Goal: Task Accomplishment & Management: Manage account settings

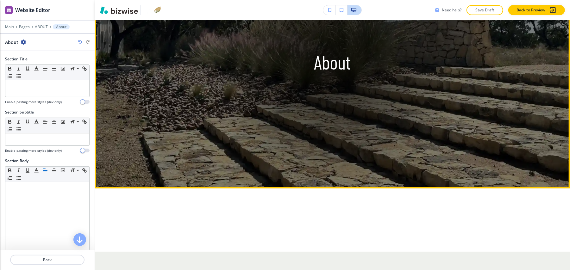
scroll to position [137, 0]
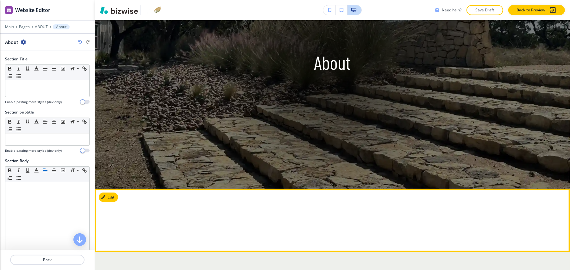
click at [118, 193] on button "Edit" at bounding box center [108, 197] width 19 height 9
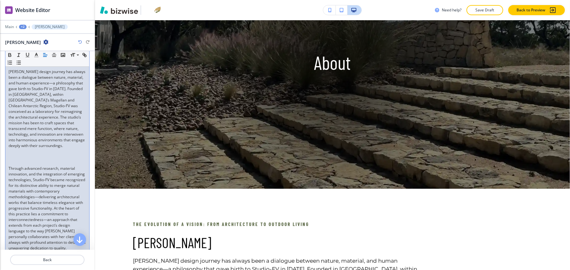
scroll to position [127, 0]
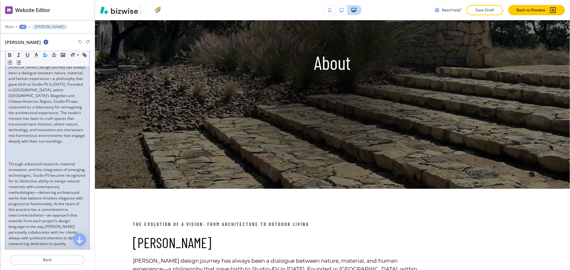
click at [27, 168] on p "Through advanced research, material innovation, and the integration of emerging…" at bounding box center [48, 203] width 78 height 85
click at [28, 156] on p at bounding box center [48, 153] width 78 height 6
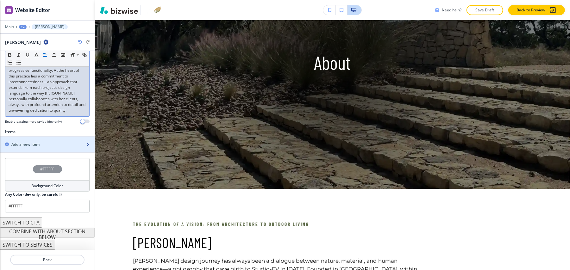
scroll to position [268, 0]
click at [33, 148] on div "button" at bounding box center [47, 150] width 95 height 5
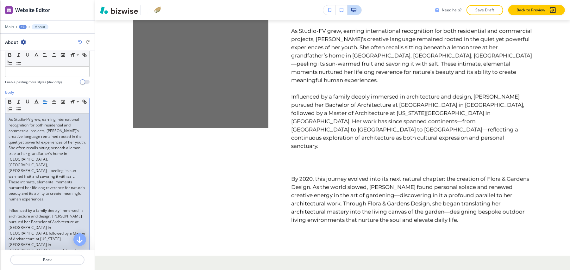
scroll to position [169, 0]
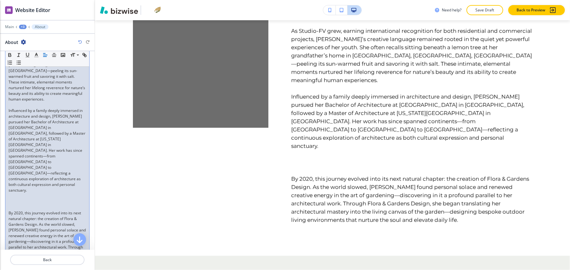
click at [10, 160] on div "As Studio-FV grew, earning international recognition for both residential and c…" at bounding box center [47, 148] width 84 height 268
click at [15, 199] on p at bounding box center [48, 202] width 78 height 6
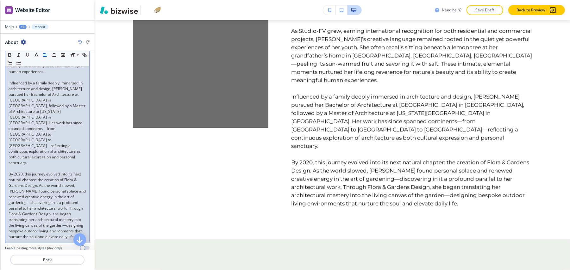
scroll to position [211, 0]
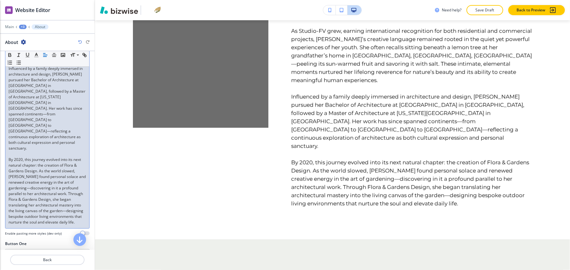
click at [68, 195] on p "By 2020, this journey evolved into its next natural chapter: the creation of Fl…" at bounding box center [48, 191] width 78 height 68
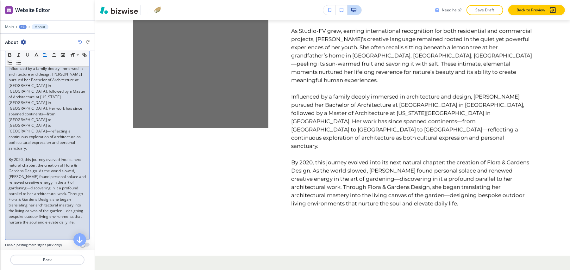
drag, startPoint x: 46, startPoint y: 203, endPoint x: 26, endPoint y: 208, distance: 21.3
click at [26, 231] on p at bounding box center [48, 234] width 78 height 6
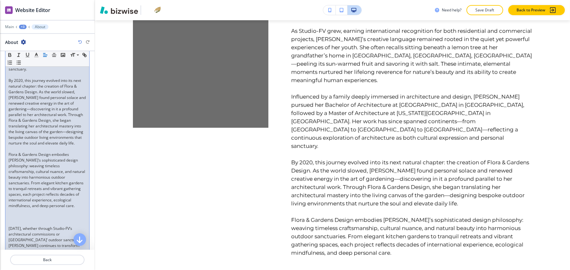
scroll to position [292, 0]
click at [16, 219] on p at bounding box center [48, 222] width 78 height 6
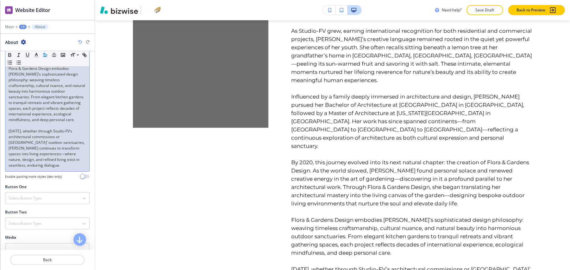
scroll to position [436, 0]
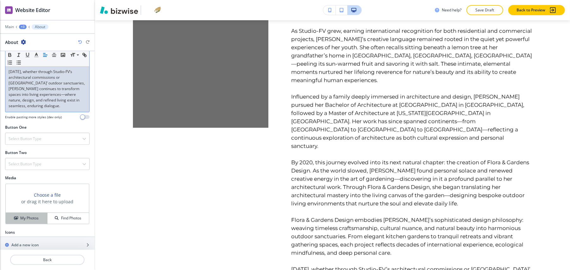
click at [27, 216] on h4 "My Photos" at bounding box center [29, 219] width 18 height 6
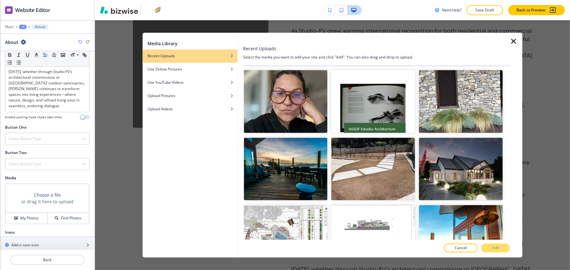
scroll to position [1562, 0]
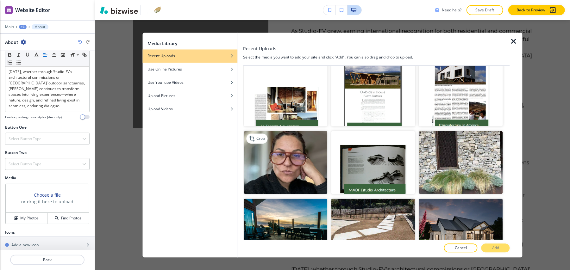
click at [305, 132] on img "button" at bounding box center [286, 162] width 84 height 63
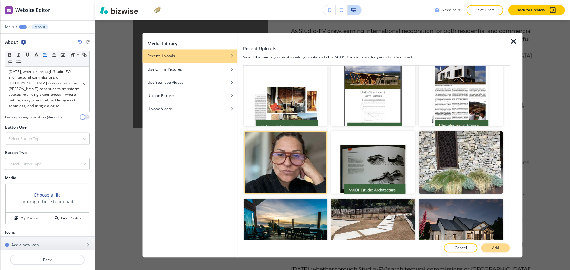
click at [494, 246] on p "Add" at bounding box center [495, 249] width 7 height 6
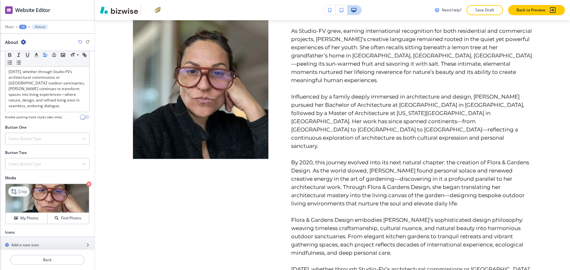
click at [19, 187] on div "Crop" at bounding box center [18, 192] width 21 height 10
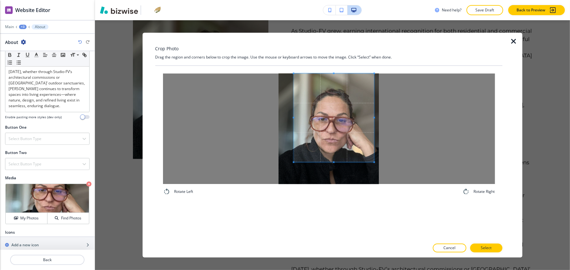
click at [334, 103] on span at bounding box center [334, 118] width 80 height 89
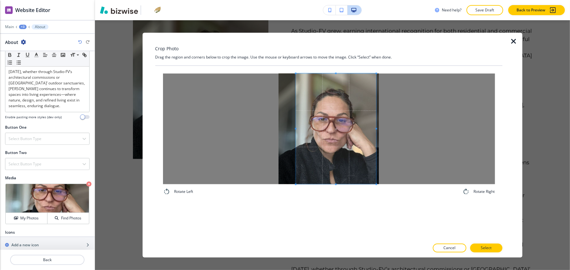
click at [376, 199] on div "Rotate Left Rotate Right" at bounding box center [328, 134] width 347 height 137
click at [351, 169] on span at bounding box center [334, 129] width 80 height 111
click at [489, 248] on p "Select" at bounding box center [486, 249] width 11 height 6
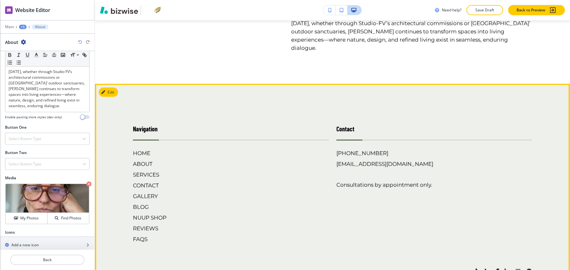
scroll to position [807, 0]
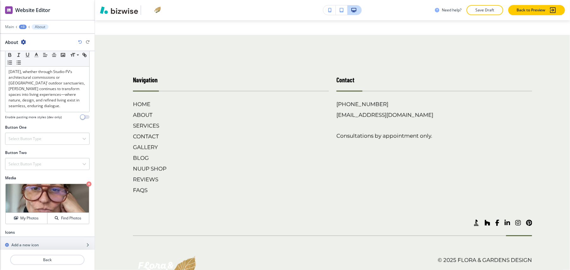
click at [39, 130] on div at bounding box center [47, 131] width 85 height 3
click at [36, 136] on h4 "Select Button Type" at bounding box center [25, 139] width 33 height 6
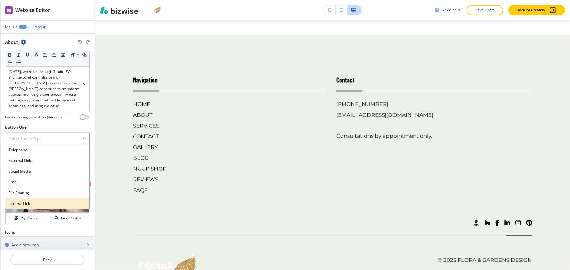
click at [27, 201] on h4 "Internal Link" at bounding box center [48, 204] width 78 height 6
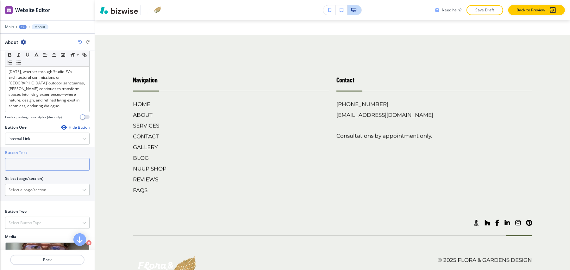
click at [32, 158] on input "text" at bounding box center [47, 164] width 85 height 13
paste input "Contact Us"
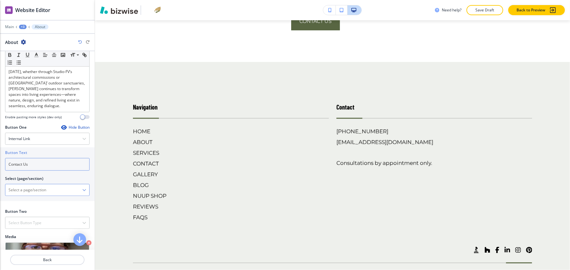
scroll to position [835, 0]
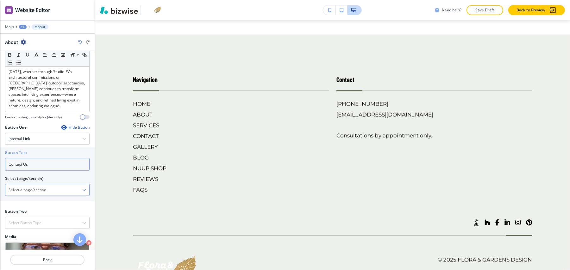
type input "Contact Us"
click at [28, 185] on \(page\/section\) "Manual Input" at bounding box center [43, 190] width 77 height 11
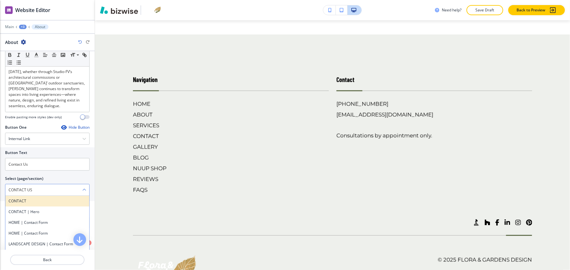
click at [30, 199] on h4 "CONTACT" at bounding box center [48, 202] width 78 height 6
type \(page\/section\) "CONTACT"
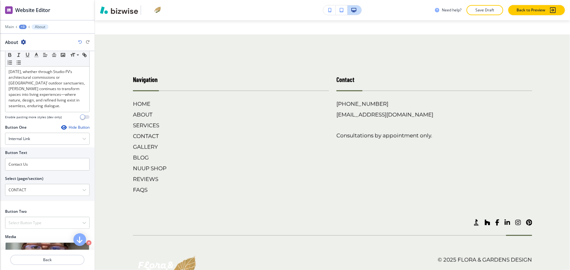
click at [19, 25] on div "+3" at bounding box center [23, 27] width 8 height 4
click at [31, 46] on p "ABOUT" at bounding box center [39, 49] width 32 height 6
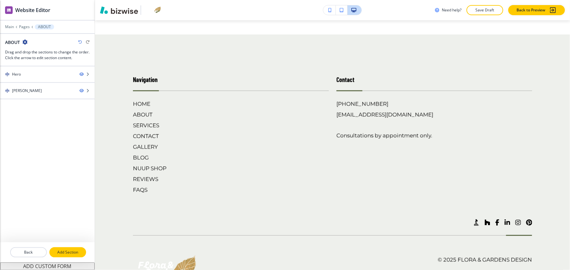
click at [68, 250] on p "Add Section" at bounding box center [67, 253] width 35 height 6
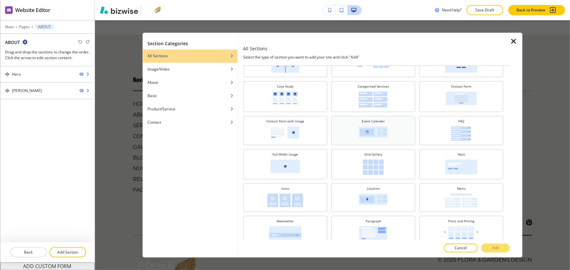
scroll to position [27, 0]
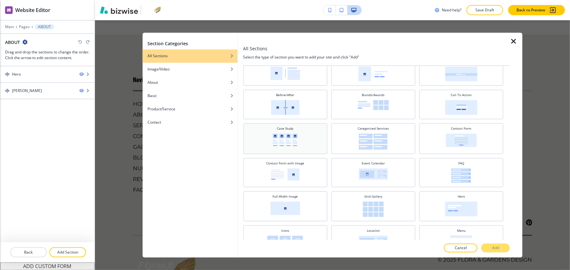
click at [277, 132] on div "Case Study" at bounding box center [285, 138] width 78 height 23
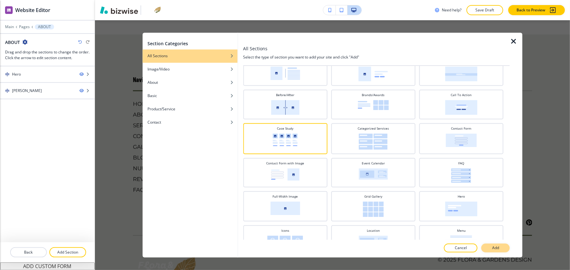
click at [497, 248] on p "Add" at bounding box center [495, 249] width 7 height 6
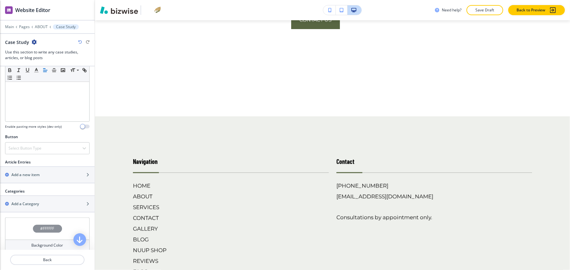
scroll to position [188, 0]
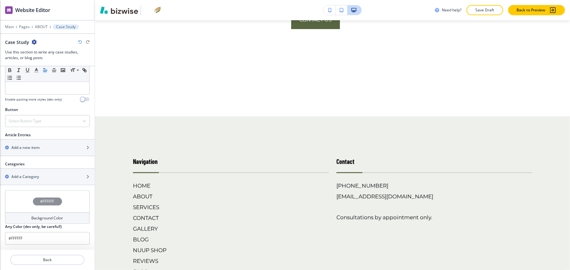
click at [33, 40] on icon "button" at bounding box center [34, 42] width 5 height 5
click at [41, 73] on p "Delete Section" at bounding box center [51, 76] width 32 height 6
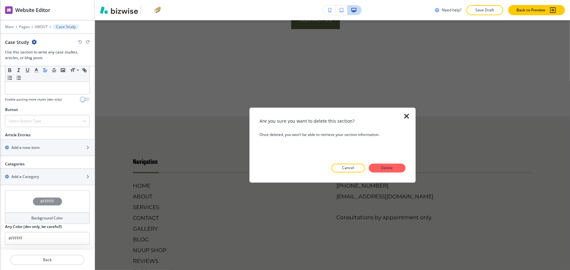
click at [393, 170] on p "Delete" at bounding box center [387, 169] width 15 height 6
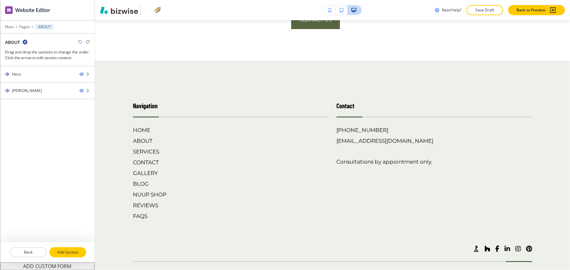
click at [66, 250] on p "Add Section" at bounding box center [67, 253] width 35 height 6
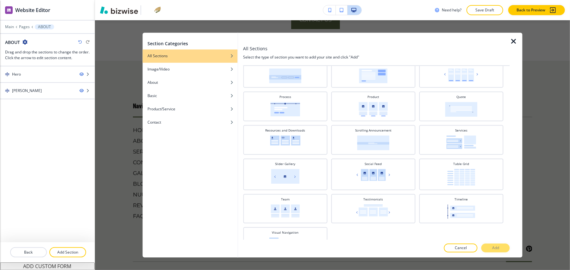
scroll to position [238, 0]
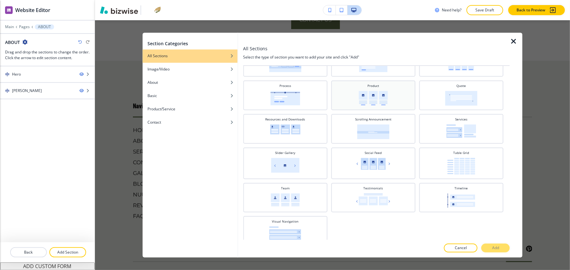
click at [382, 85] on div "Product" at bounding box center [373, 95] width 78 height 22
click at [455, 195] on img at bounding box center [461, 201] width 28 height 15
click at [499, 249] on p "Add" at bounding box center [495, 249] width 7 height 6
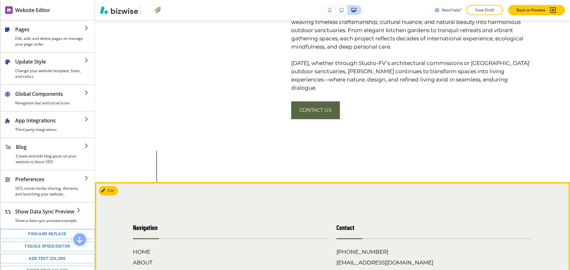
scroll to position [717, 0]
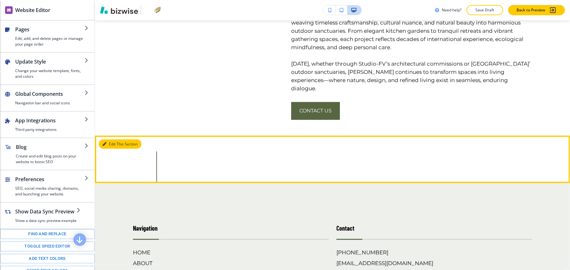
click at [111, 140] on button "Edit This Section" at bounding box center [120, 144] width 43 height 9
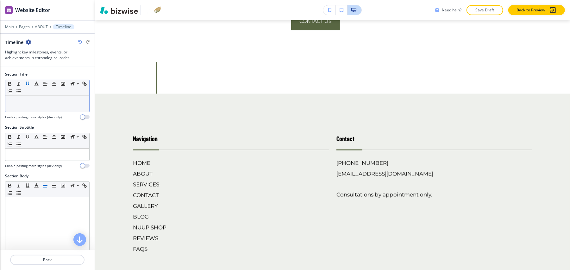
scroll to position [808, 0]
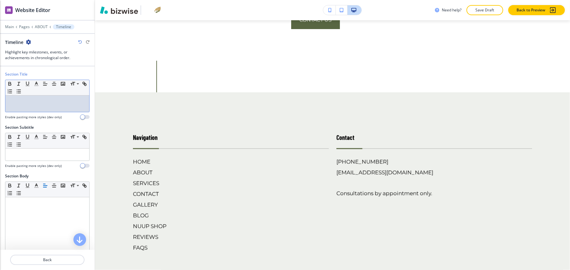
drag, startPoint x: 23, startPoint y: 89, endPoint x: 4, endPoint y: 94, distance: 20.2
click at [3, 94] on div "Section Title Small Normal Large Huge Enable pasting more styles (dev only)" at bounding box center [47, 98] width 95 height 53
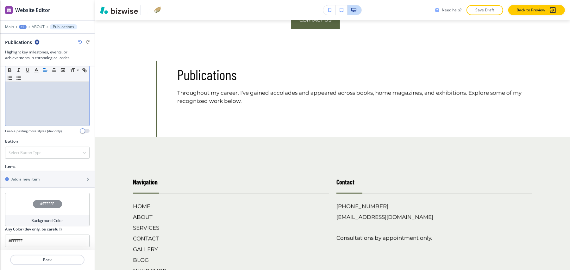
scroll to position [192, 0]
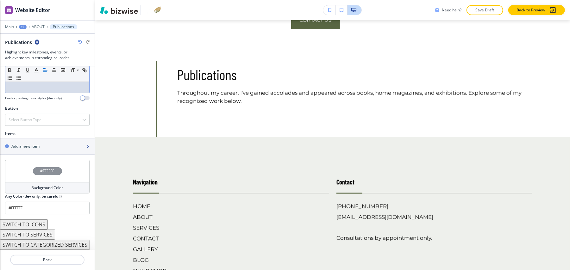
click at [28, 149] on div "button" at bounding box center [47, 151] width 95 height 5
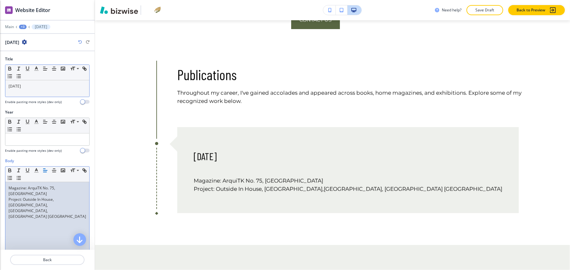
scroll to position [0, 0]
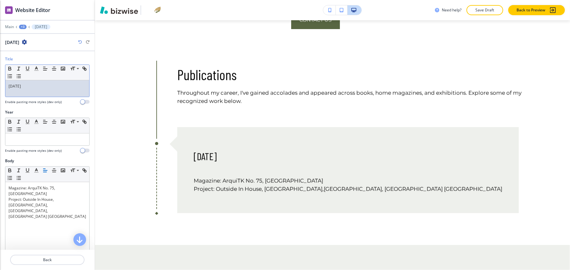
click at [30, 88] on p "July 2013" at bounding box center [48, 87] width 78 height 6
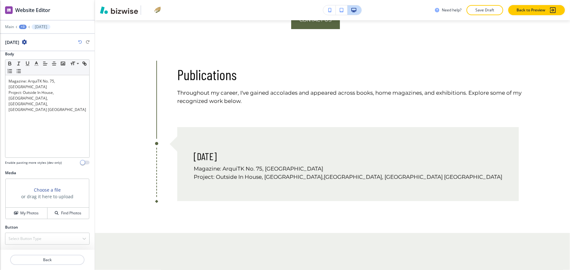
scroll to position [109, 0]
click at [33, 211] on h4 "My Photos" at bounding box center [29, 214] width 18 height 6
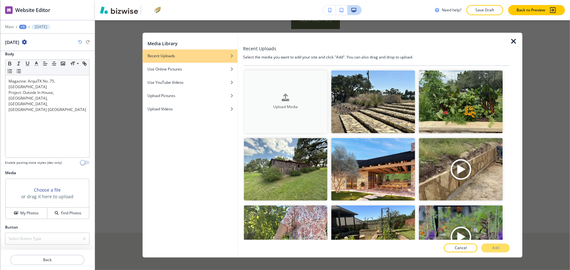
click at [297, 130] on button "Upload Media" at bounding box center [286, 102] width 84 height 63
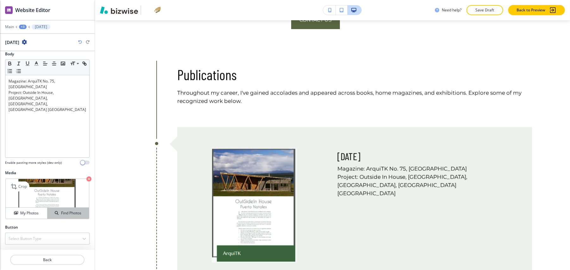
scroll to position [6, 0]
click at [61, 257] on p "Back" at bounding box center [47, 260] width 73 height 6
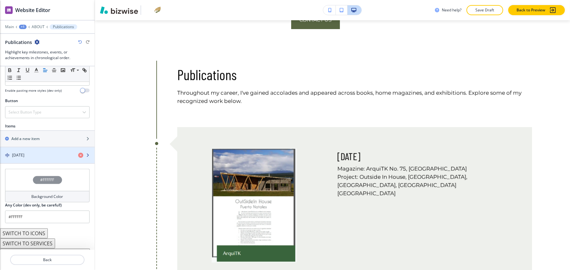
scroll to position [208, 0]
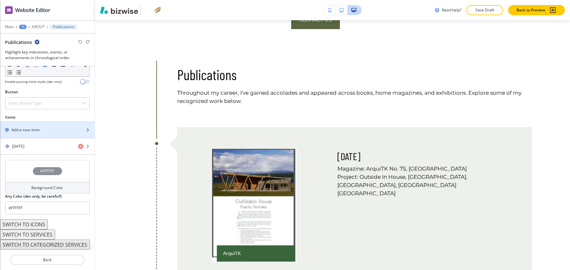
click at [25, 133] on div "button" at bounding box center [47, 135] width 95 height 5
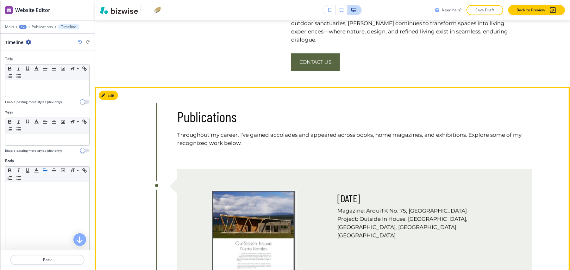
click at [113, 91] on button "Edit" at bounding box center [108, 95] width 19 height 9
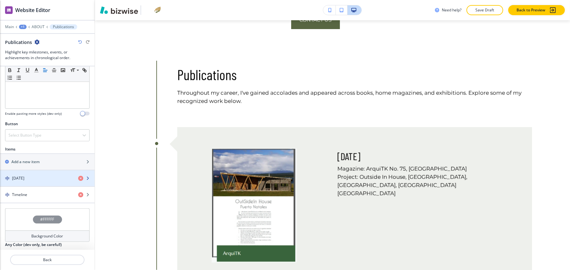
scroll to position [225, 0]
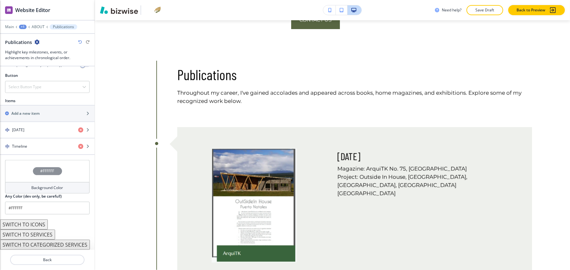
click at [44, 230] on button "SWITCH TO SERVICES" at bounding box center [27, 235] width 55 height 10
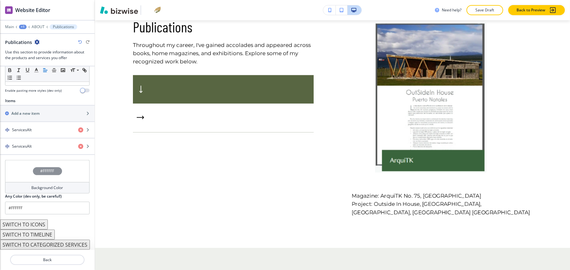
scroll to position [73, 0]
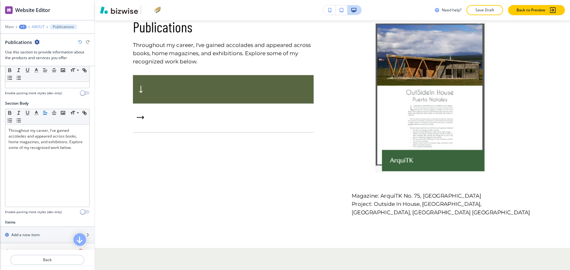
click at [32, 25] on p "ABOUT" at bounding box center [38, 27] width 13 height 4
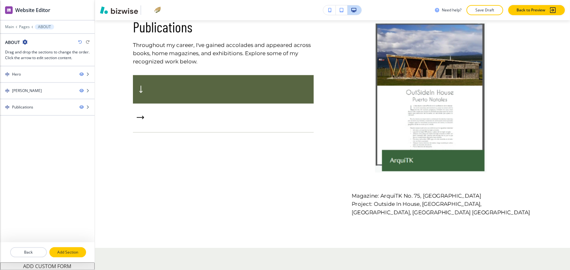
click at [68, 250] on p "Add Section" at bounding box center [67, 253] width 35 height 6
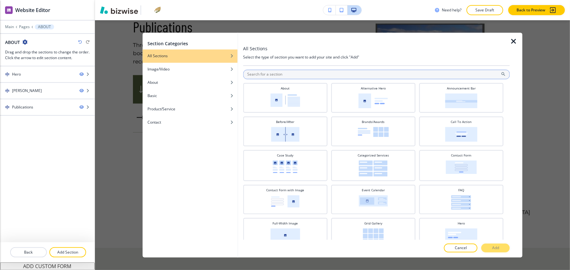
click at [294, 77] on input "text" at bounding box center [376, 74] width 267 height 9
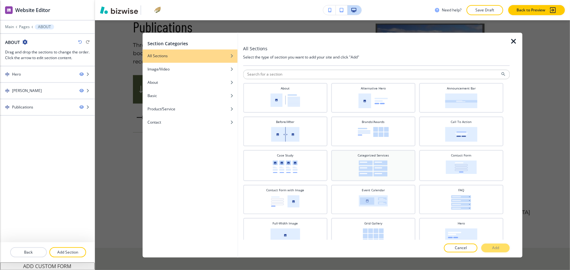
click at [402, 170] on div "Categorized Services" at bounding box center [373, 165] width 78 height 23
click at [499, 249] on p "Add" at bounding box center [495, 249] width 7 height 6
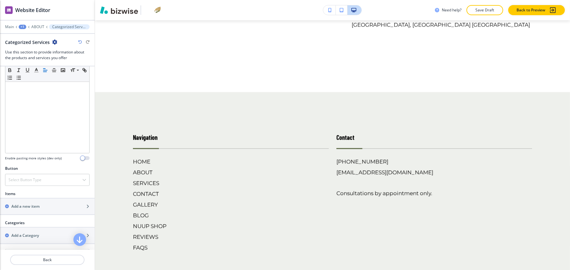
scroll to position [211, 0]
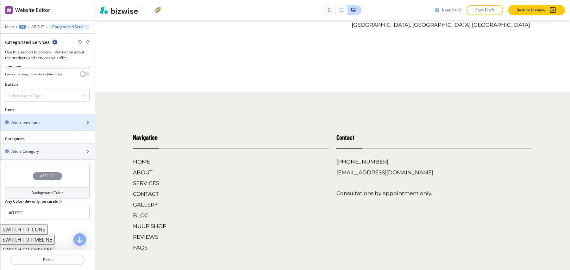
click at [38, 120] on h2 "Add a new item" at bounding box center [25, 123] width 28 height 6
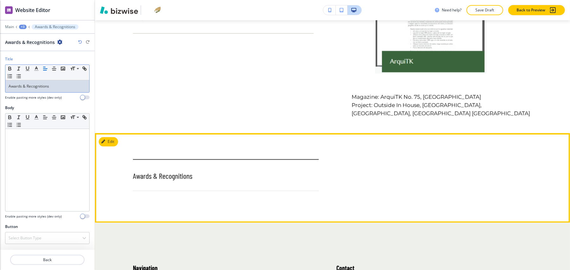
scroll to position [949, 0]
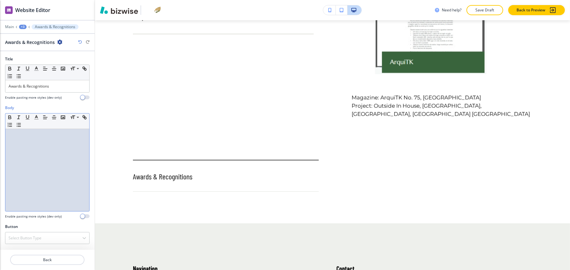
drag, startPoint x: 27, startPoint y: 207, endPoint x: 12, endPoint y: 162, distance: 47.0
click at [12, 162] on div at bounding box center [47, 170] width 84 height 82
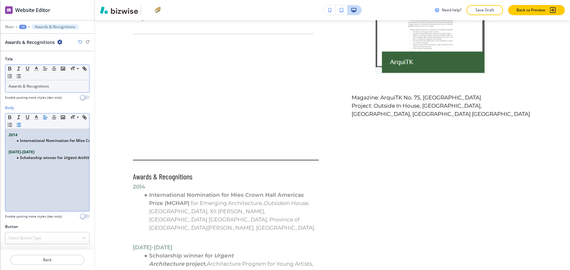
scroll to position [0, 0]
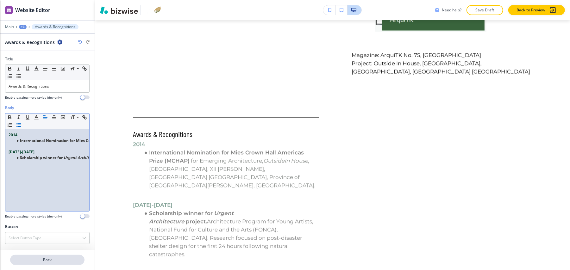
click at [59, 257] on p "Back" at bounding box center [47, 260] width 73 height 6
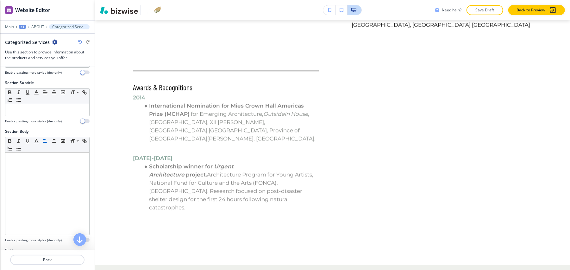
scroll to position [169, 0]
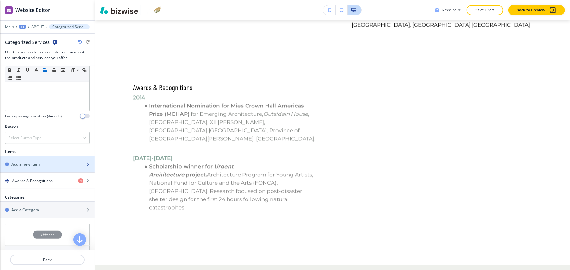
click at [27, 162] on h2 "Add a new item" at bounding box center [25, 165] width 28 height 6
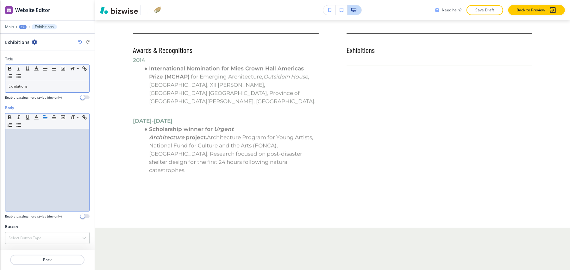
scroll to position [0, 0]
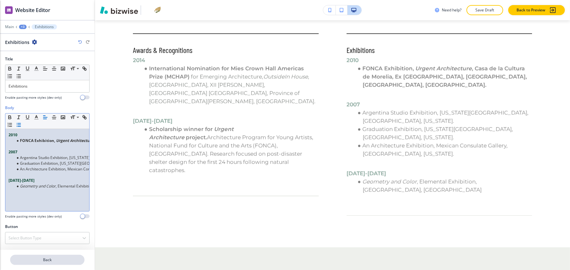
click at [55, 258] on button "Back" at bounding box center [47, 260] width 74 height 10
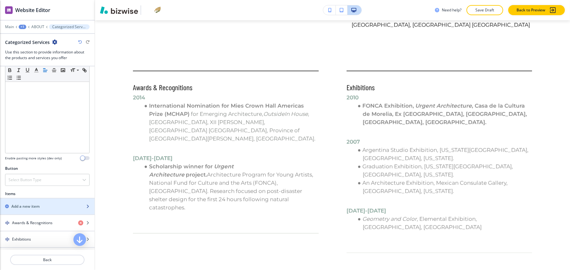
scroll to position [169, 0]
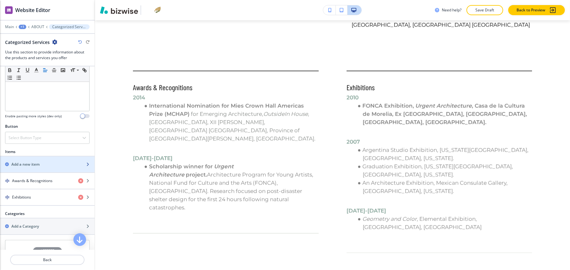
click at [27, 162] on h2 "Add a new item" at bounding box center [25, 165] width 28 height 6
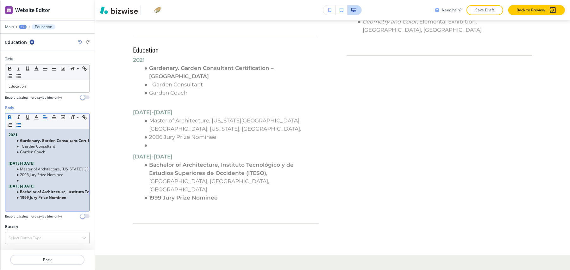
scroll to position [0, 0]
click at [56, 257] on p "Back" at bounding box center [47, 260] width 73 height 6
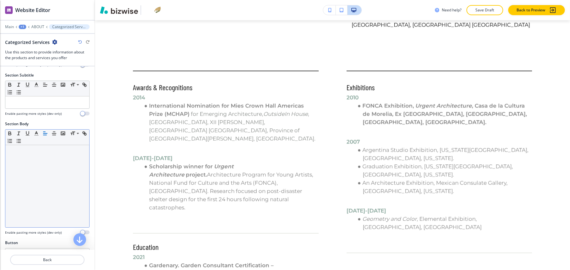
scroll to position [127, 0]
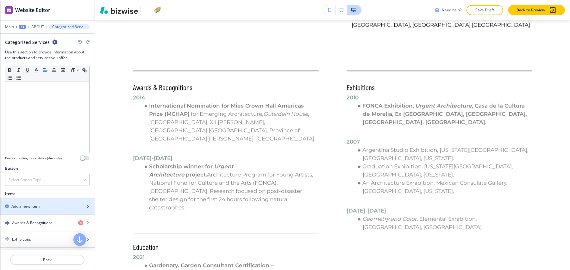
click at [28, 204] on h2 "Add a new item" at bounding box center [25, 207] width 28 height 6
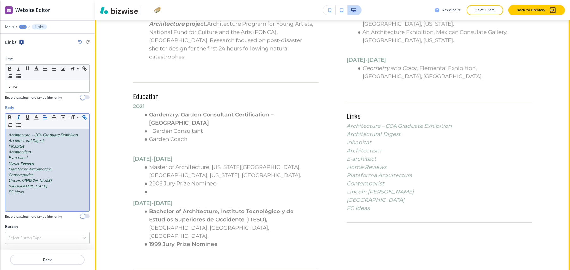
scroll to position [1187, 0]
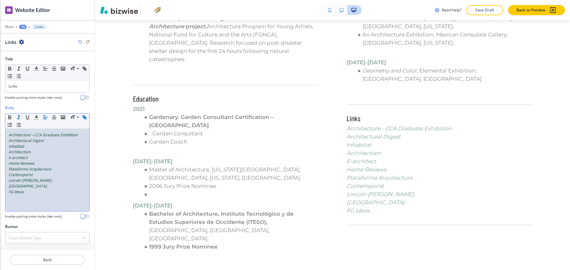
click at [54, 189] on p "FG Ideas" at bounding box center [48, 192] width 78 height 6
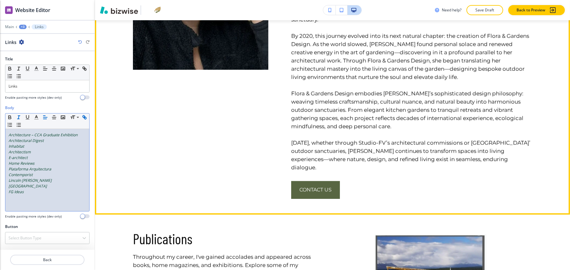
scroll to position [722, 0]
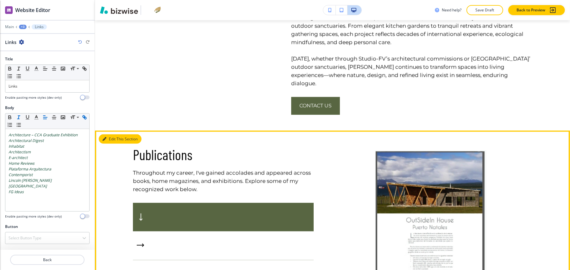
click at [108, 135] on button "Edit This Section" at bounding box center [120, 139] width 43 height 9
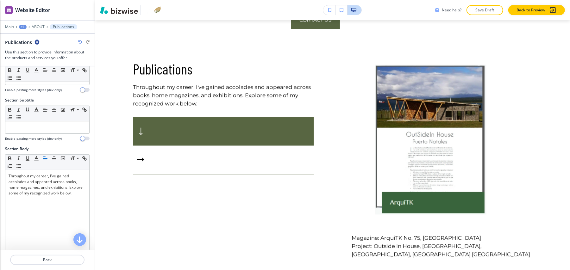
scroll to position [169, 0]
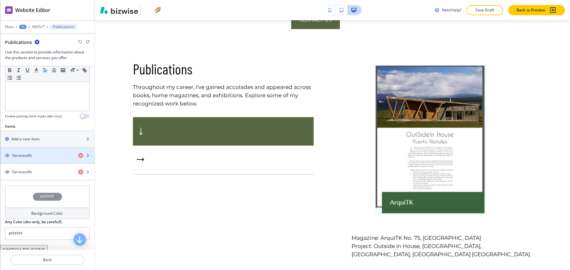
click at [31, 159] on div "button" at bounding box center [47, 161] width 95 height 5
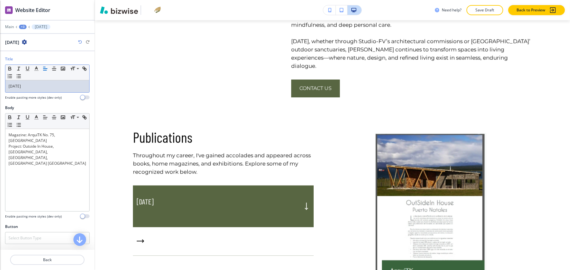
scroll to position [55, 0]
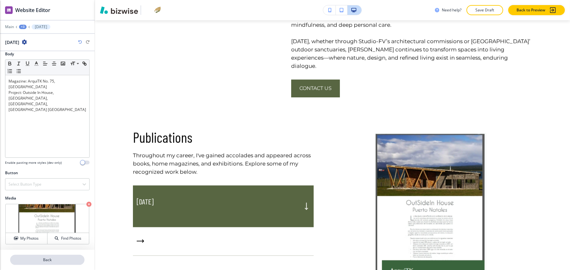
click at [49, 257] on p "Back" at bounding box center [47, 260] width 73 height 6
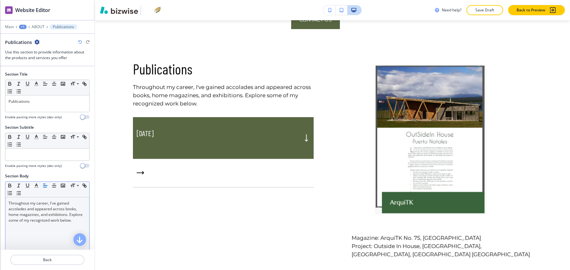
scroll to position [169, 0]
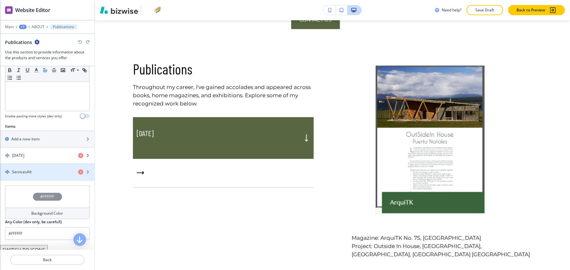
click at [29, 154] on div "July 2013" at bounding box center [36, 156] width 73 height 6
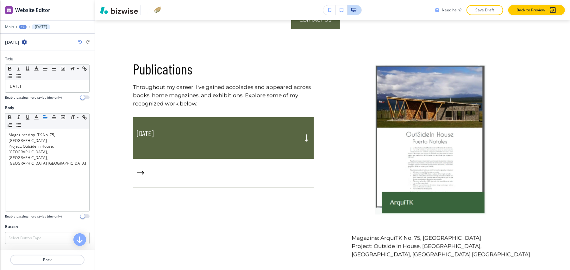
scroll to position [824, 0]
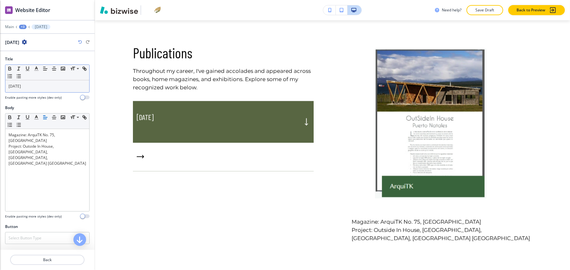
click at [45, 84] on p "July 2013" at bounding box center [48, 87] width 78 height 6
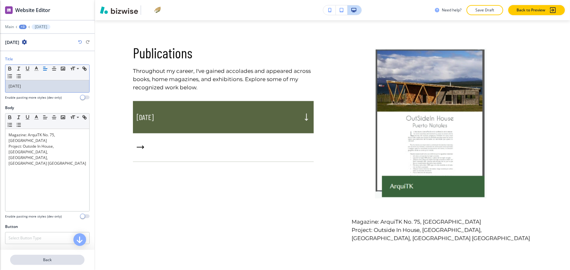
click at [46, 257] on p "Back" at bounding box center [47, 260] width 73 height 6
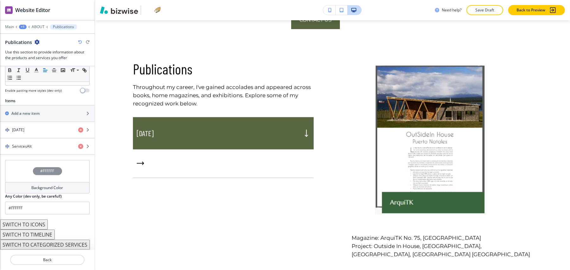
scroll to position [199, 0]
click at [26, 144] on h4 "ServicesAlt" at bounding box center [22, 147] width 20 height 6
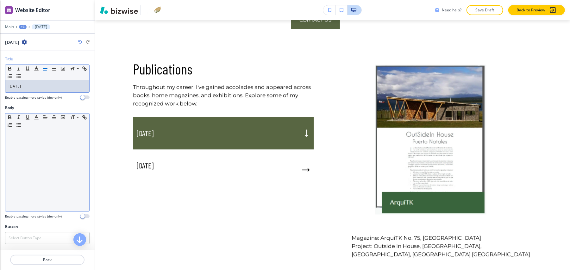
scroll to position [0, 0]
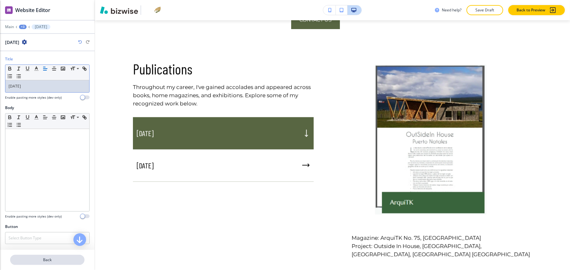
click at [51, 257] on p "Back" at bounding box center [47, 260] width 73 height 6
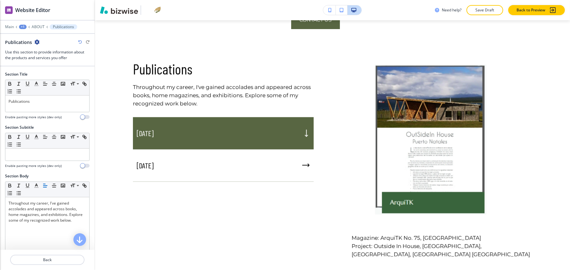
scroll to position [169, 0]
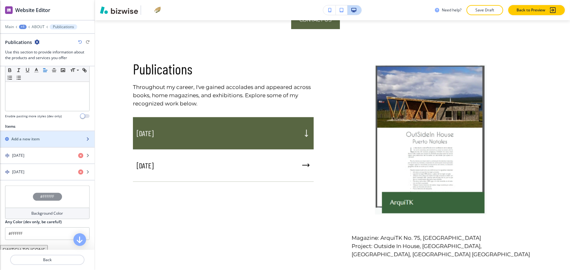
click at [35, 142] on div "button" at bounding box center [47, 144] width 95 height 5
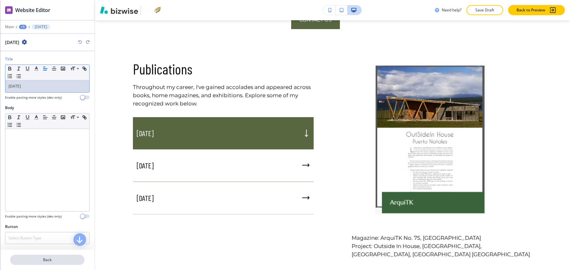
click at [53, 257] on p "Back" at bounding box center [47, 260] width 73 height 6
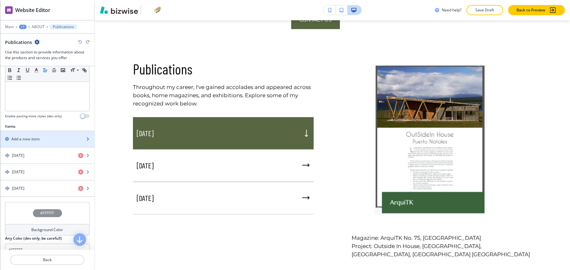
click at [32, 136] on h2 "Add a new item" at bounding box center [25, 139] width 28 height 6
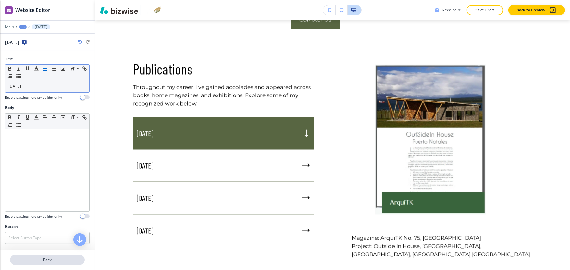
click at [50, 257] on p "Back" at bounding box center [47, 260] width 73 height 6
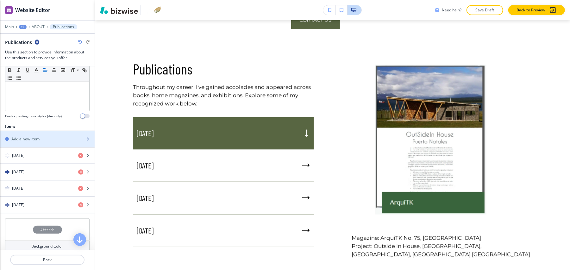
click at [37, 142] on div "button" at bounding box center [47, 144] width 95 height 5
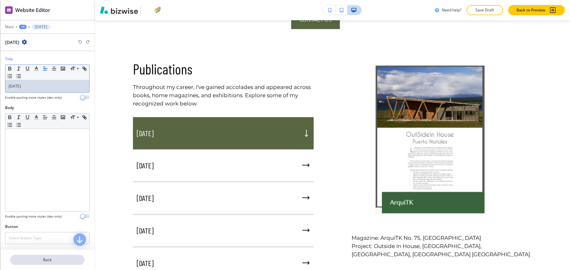
click at [47, 255] on button "Back" at bounding box center [47, 260] width 74 height 10
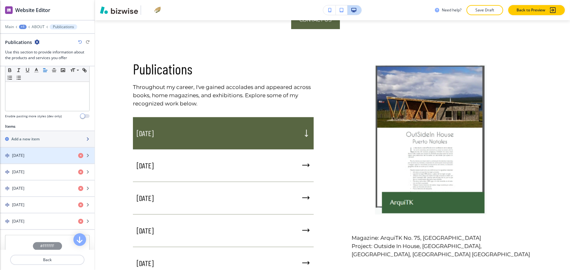
click at [33, 136] on h2 "Add a new item" at bounding box center [25, 139] width 28 height 6
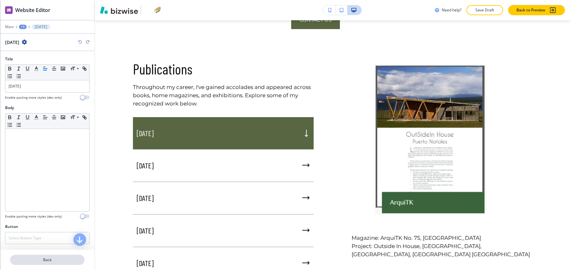
click at [54, 257] on p "Back" at bounding box center [47, 260] width 73 height 6
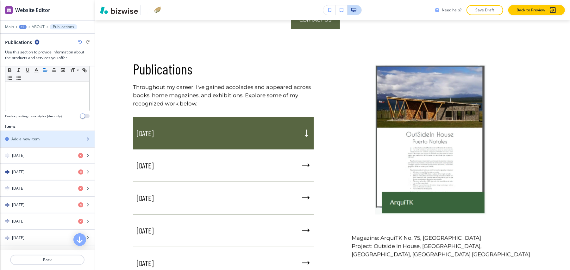
click at [32, 142] on div "button" at bounding box center [47, 144] width 95 height 5
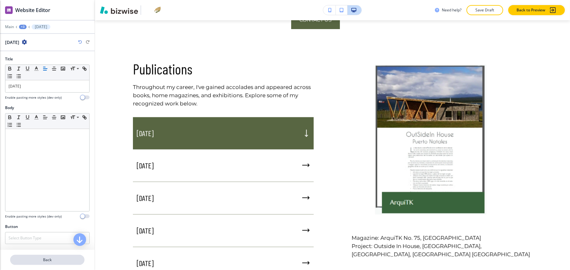
click at [51, 257] on p "Back" at bounding box center [47, 260] width 73 height 6
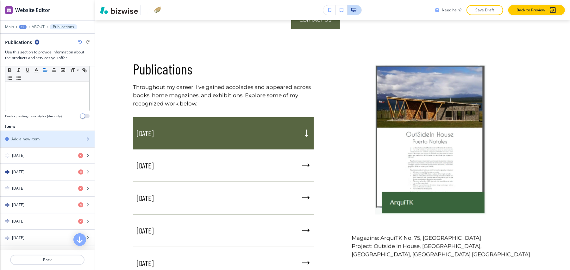
click at [37, 142] on div "button" at bounding box center [47, 144] width 95 height 5
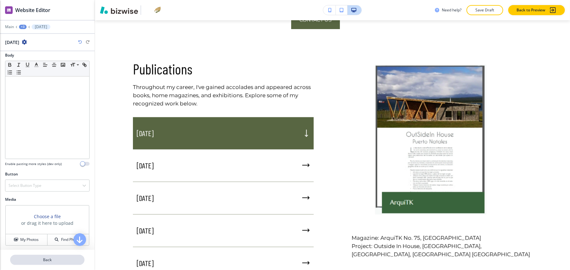
scroll to position [55, 0]
click at [50, 255] on button "Back" at bounding box center [47, 260] width 74 height 10
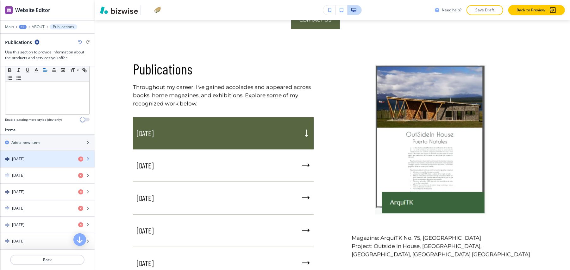
scroll to position [169, 0]
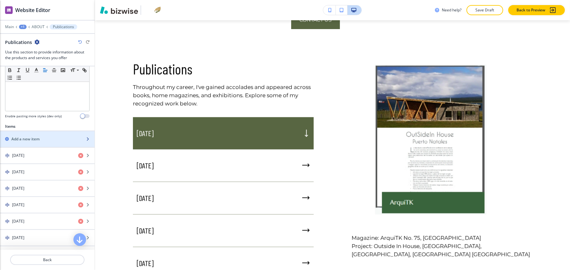
click at [40, 136] on h2 "Add a new item" at bounding box center [25, 139] width 28 height 6
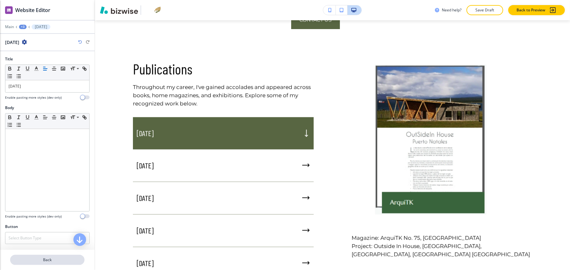
click at [52, 257] on p "Back" at bounding box center [47, 260] width 73 height 6
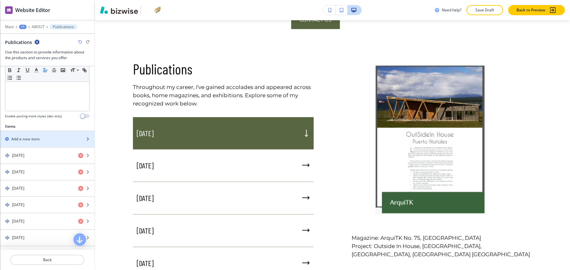
click at [27, 131] on div "button" at bounding box center [47, 133] width 95 height 5
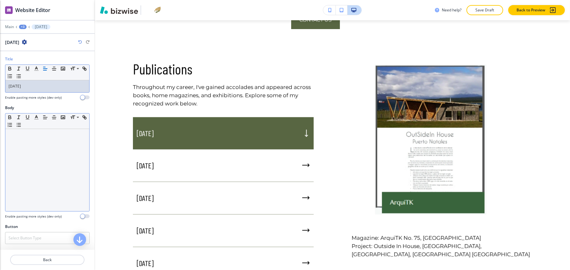
scroll to position [55, 0]
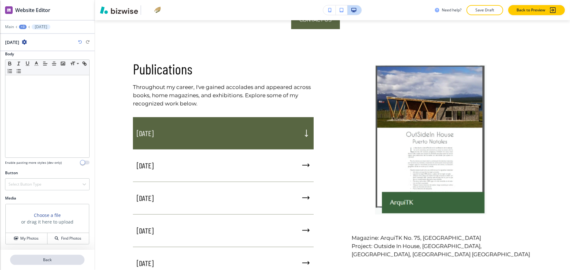
click at [50, 257] on p "Back" at bounding box center [47, 260] width 73 height 6
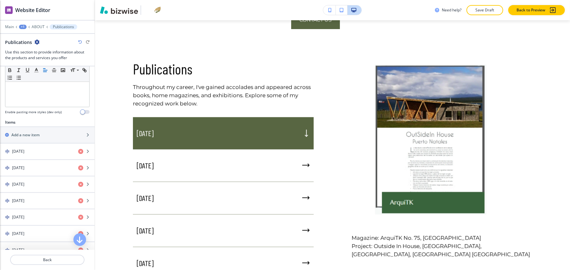
scroll to position [169, 0]
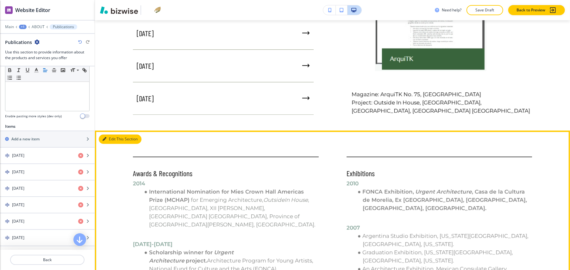
click at [104, 135] on button "Edit This Section" at bounding box center [120, 139] width 43 height 9
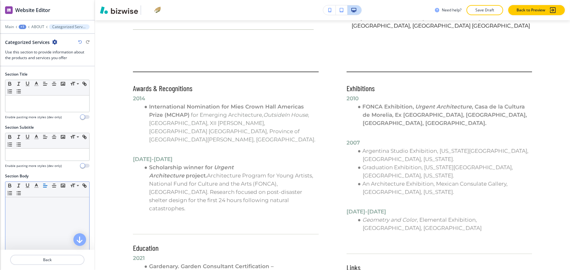
scroll to position [1233, 0]
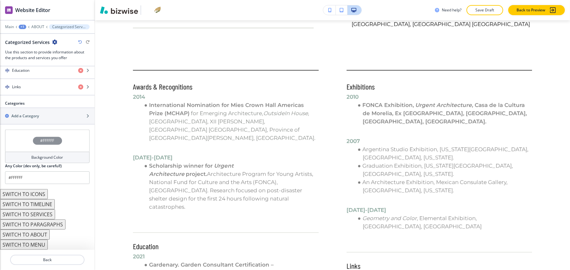
click at [20, 137] on div "#FFFFFF" at bounding box center [47, 141] width 85 height 22
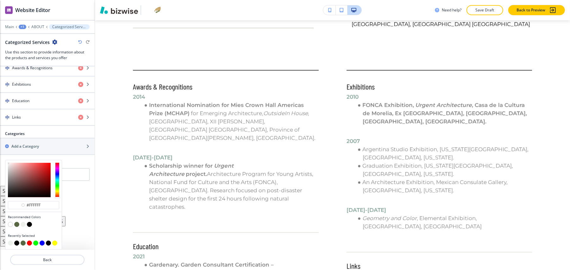
scroll to position [285, 0]
click at [22, 222] on div at bounding box center [33, 225] width 51 height 6
click at [22, 222] on button "button" at bounding box center [23, 224] width 5 height 5
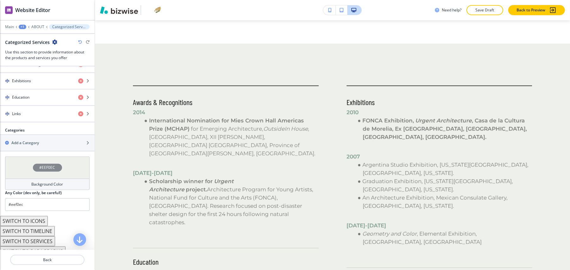
click at [22, 167] on div "#EEF0EC" at bounding box center [47, 168] width 85 height 22
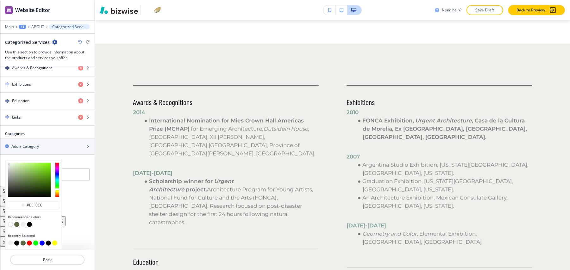
click at [17, 222] on button "button" at bounding box center [16, 224] width 5 height 5
type input "#586642"
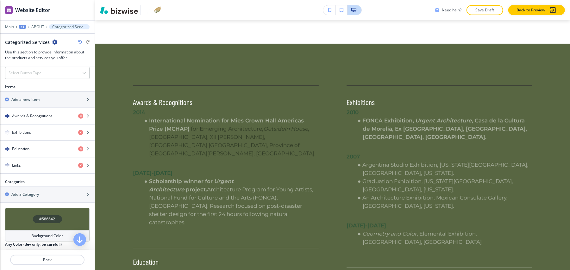
scroll to position [159, 0]
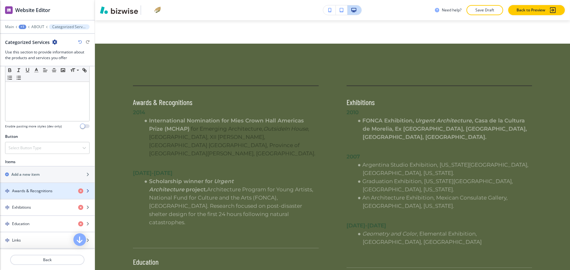
click at [33, 188] on h4 "Awards & Recognitions" at bounding box center [32, 191] width 41 height 6
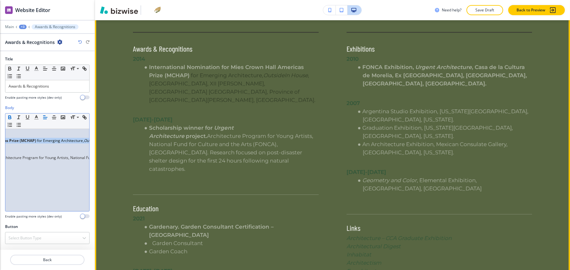
scroll to position [0, 386]
drag, startPoint x: 18, startPoint y: 137, endPoint x: 124, endPoint y: 136, distance: 105.8
click at [124, 136] on div "Website Editor Main +3 Awards & Recognitions Awards & Recognitions Title Small …" at bounding box center [285, 135] width 570 height 270
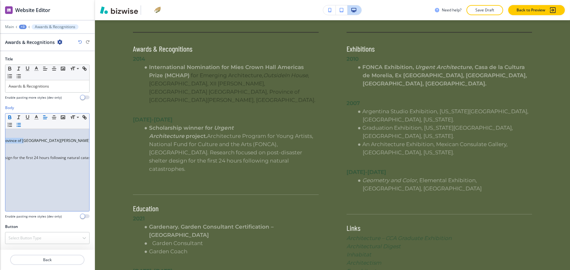
click at [10, 115] on icon "button" at bounding box center [10, 118] width 6 height 6
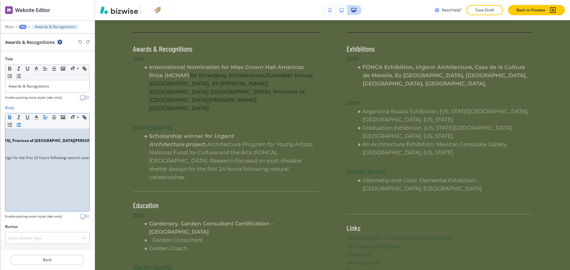
click at [9, 116] on icon "button" at bounding box center [10, 117] width 2 height 2
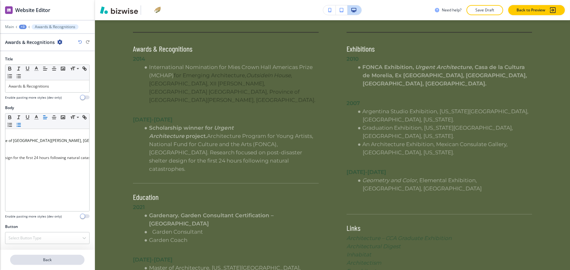
drag, startPoint x: 55, startPoint y: 252, endPoint x: 11, endPoint y: 253, distance: 43.7
click at [11, 257] on p "Back" at bounding box center [47, 260] width 73 height 6
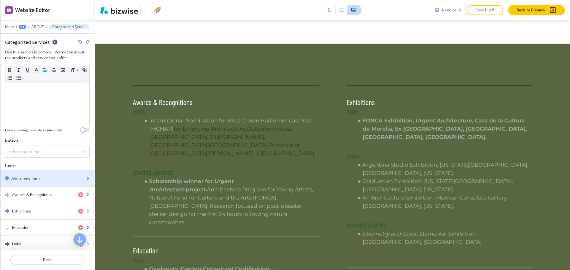
scroll to position [169, 0]
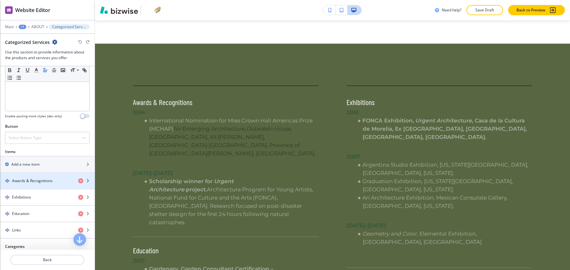
click at [28, 178] on h4 "Awards & Recognitions" at bounding box center [32, 181] width 41 height 6
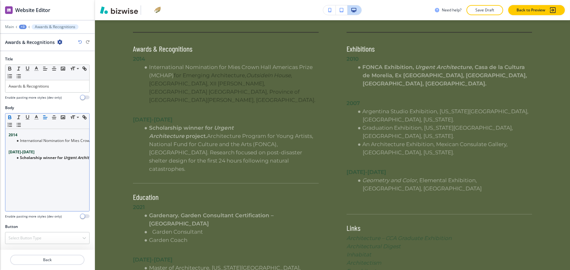
scroll to position [0, 0]
click at [26, 155] on strong "Scholarship winner for" at bounding box center [41, 157] width 43 height 5
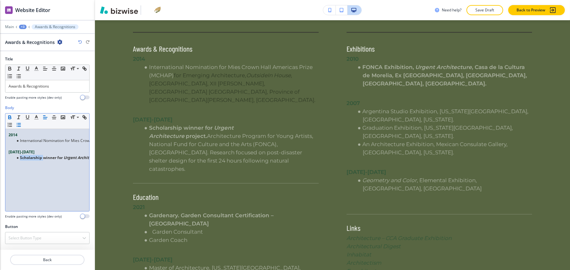
click at [27, 155] on strong "Scholarship winner for" at bounding box center [41, 157] width 43 height 5
click at [10, 115] on icon "button" at bounding box center [10, 118] width 6 height 6
click at [9, 115] on icon "button" at bounding box center [10, 118] width 6 height 6
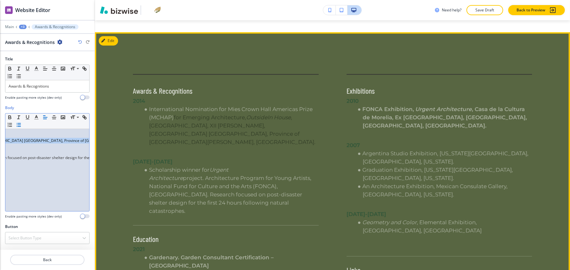
scroll to position [0, 379]
drag, startPoint x: 65, startPoint y: 137, endPoint x: 112, endPoint y: 140, distance: 46.9
click at [112, 140] on div "Website Editor Main +3 Awards & Recognitions Awards & Recognitions Title Small …" at bounding box center [285, 135] width 570 height 270
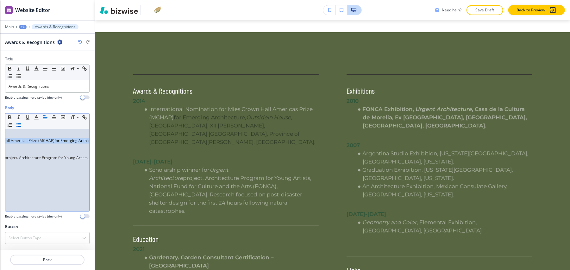
scroll to position [0, 93]
click at [45, 132] on div "2014 International Nomination for Mies Crown Hall Americas Prize (MCHAP) for Em…" at bounding box center [47, 170] width 84 height 82
drag, startPoint x: 9, startPoint y: 136, endPoint x: 63, endPoint y: 137, distance: 53.5
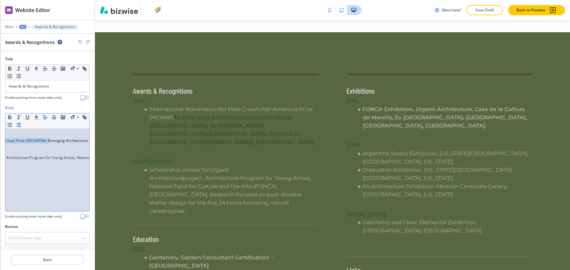
scroll to position [0, 112]
click at [54, 143] on div "2014 International Nomination for Mies Crown Hall Americas Prize (MCHAP) for Em…" at bounding box center [47, 170] width 84 height 82
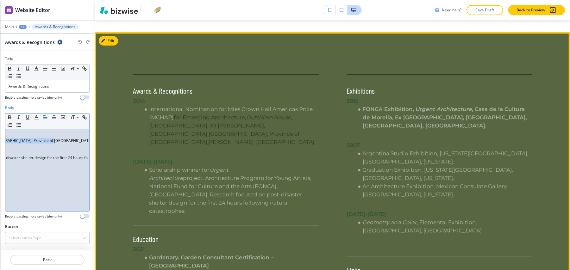
scroll to position [0, 379]
drag, startPoint x: 33, startPoint y: 136, endPoint x: 108, endPoint y: 137, distance: 74.4
click at [108, 137] on div "Website Editor Main +3 Awards & Recognitions Awards & Recognitions Title Small …" at bounding box center [285, 135] width 570 height 270
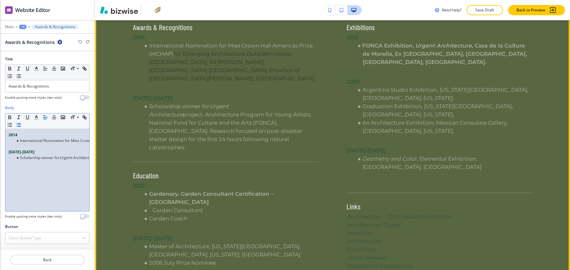
scroll to position [1387, 0]
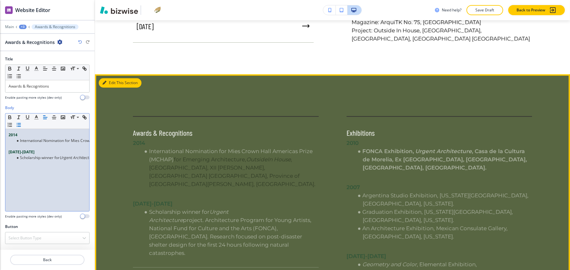
click at [108, 78] on button "Edit This Section" at bounding box center [120, 82] width 43 height 9
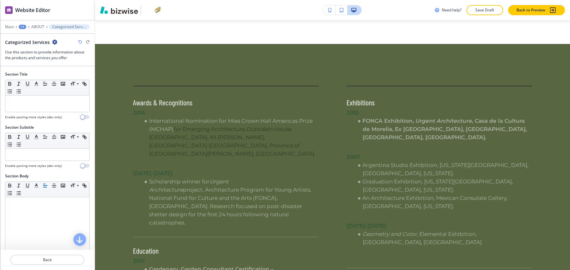
scroll to position [1249, 0]
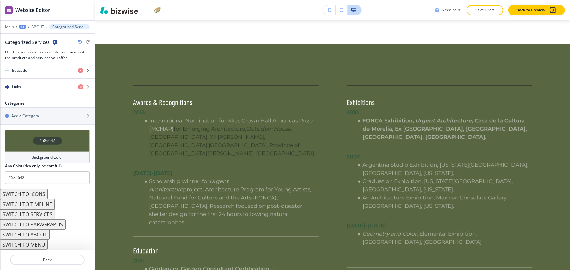
click at [26, 136] on div "#586642" at bounding box center [47, 141] width 85 height 22
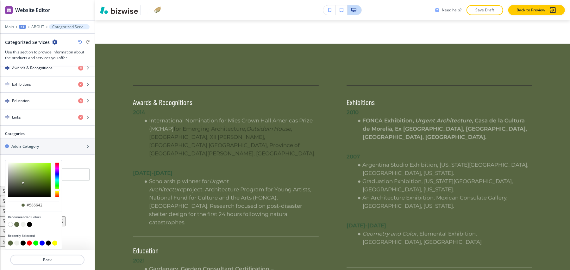
scroll to position [285, 0]
click at [30, 222] on button "button" at bounding box center [29, 224] width 5 height 5
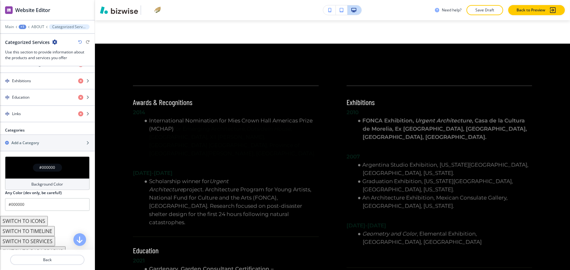
click at [13, 161] on div "#000000" at bounding box center [47, 168] width 85 height 22
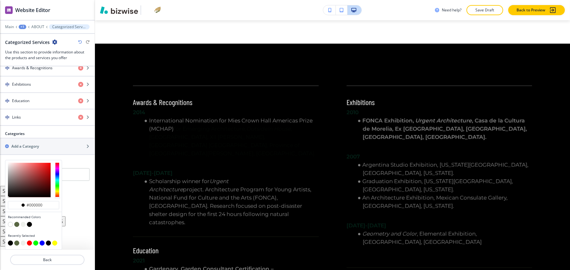
click at [23, 222] on button "button" at bounding box center [23, 224] width 5 height 5
type input "#eef0ec"
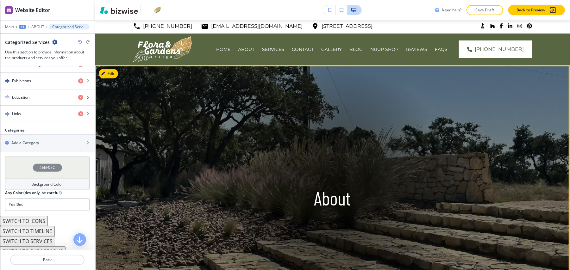
scroll to position [0, 0]
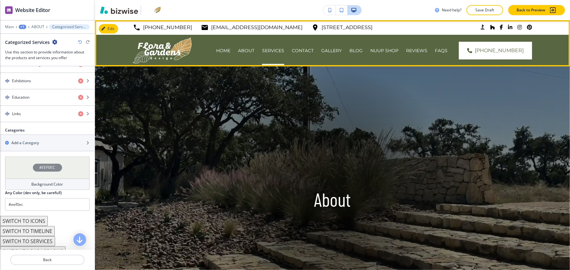
click at [288, 47] on div "SERVICES" at bounding box center [273, 50] width 30 height 6
click at [284, 47] on p "SERVICES" at bounding box center [273, 50] width 22 height 6
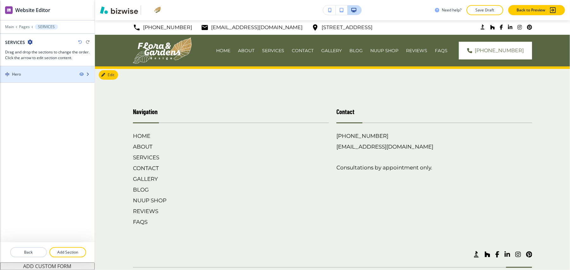
click at [50, 72] on div "Hero" at bounding box center [37, 75] width 74 height 6
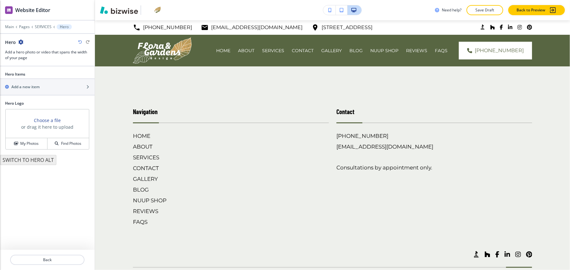
scroll to position [46, 0]
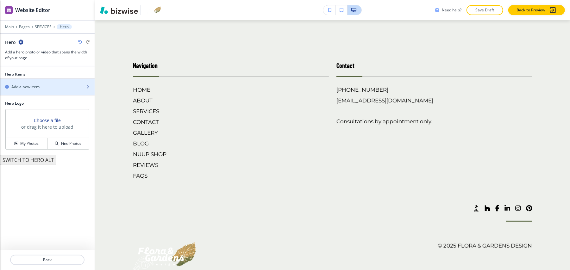
click at [41, 84] on div "Add a new item" at bounding box center [40, 87] width 81 height 6
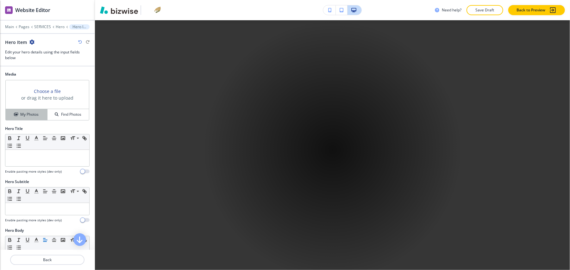
scroll to position [306, 0]
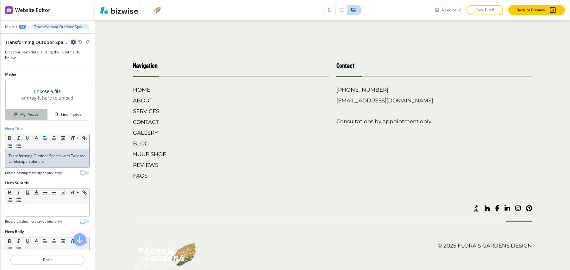
click at [35, 112] on h4 "My Photos" at bounding box center [29, 115] width 18 height 6
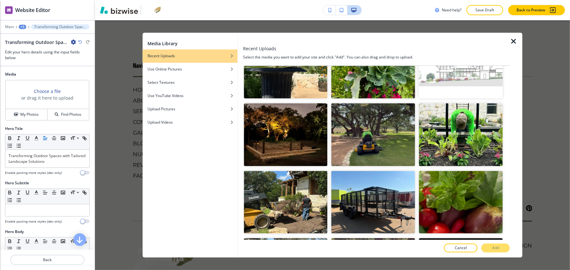
scroll to position [2939, 0]
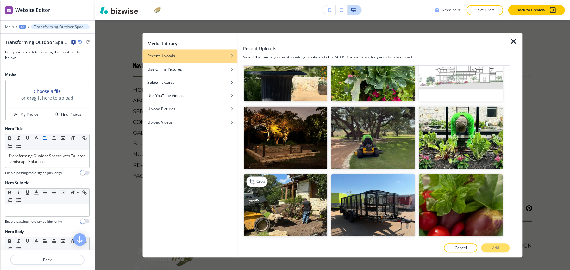
click at [306, 174] on img "button" at bounding box center [286, 205] width 84 height 63
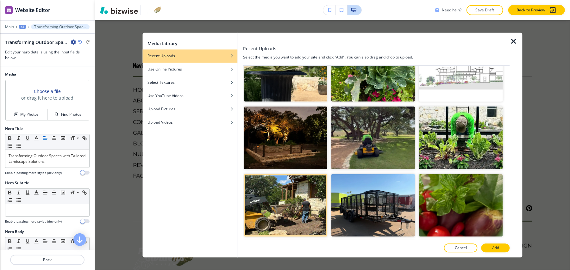
drag, startPoint x: 500, startPoint y: 246, endPoint x: 508, endPoint y: 247, distance: 8.3
click at [500, 246] on button "Add" at bounding box center [496, 248] width 28 height 9
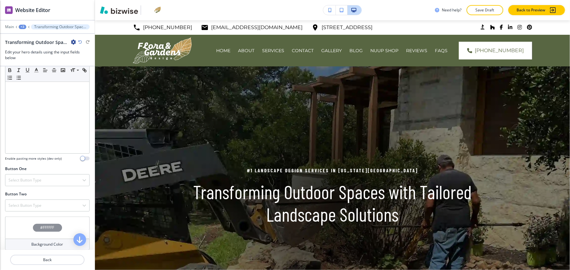
scroll to position [216, 0]
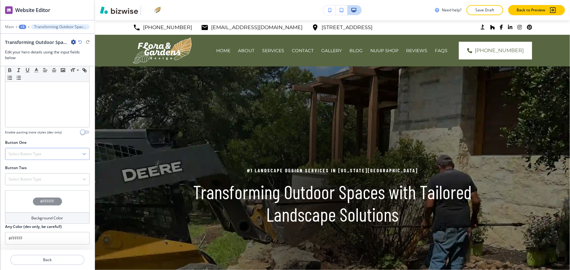
click at [30, 152] on div "Select Button Type" at bounding box center [47, 153] width 84 height 11
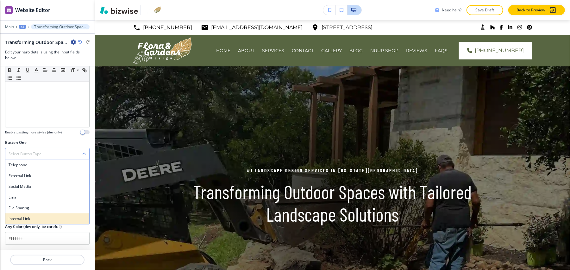
click at [26, 217] on div "Internal Link" at bounding box center [47, 219] width 84 height 11
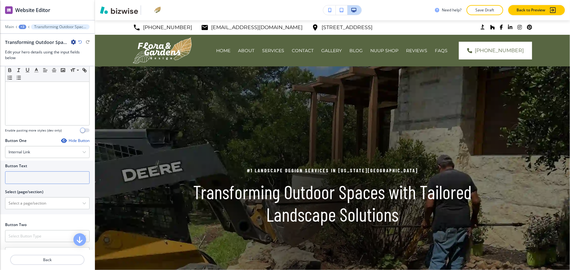
click at [33, 174] on input "text" at bounding box center [47, 178] width 85 height 13
paste input "Schedule a Service"
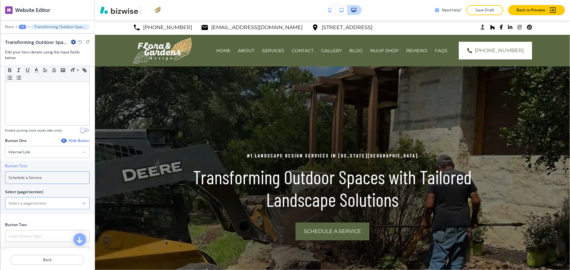
type input "Schedule a Service"
click at [27, 198] on \(page\/section\) "Manual Input" at bounding box center [43, 203] width 77 height 11
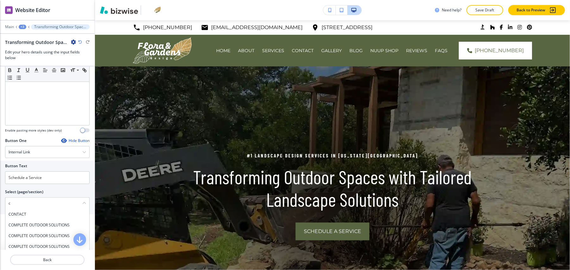
drag, startPoint x: 21, startPoint y: 208, endPoint x: 24, endPoint y: 207, distance: 3.7
click at [21, 212] on h4 "CONTACT" at bounding box center [48, 215] width 78 height 6
type \(page\/section\) "CONTACT"
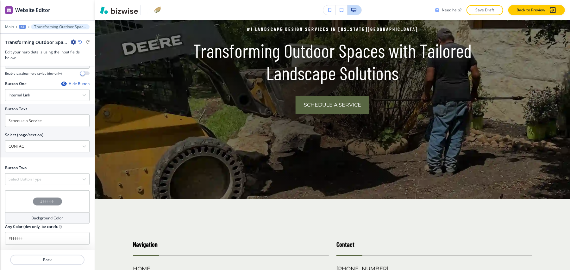
scroll to position [275, 0]
click at [32, 177] on h4 "Select Button Type" at bounding box center [25, 180] width 33 height 6
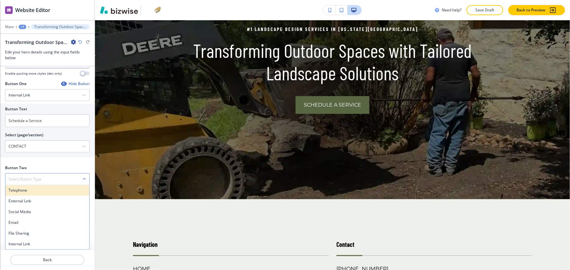
click at [28, 188] on h4 "Telephone" at bounding box center [48, 191] width 78 height 6
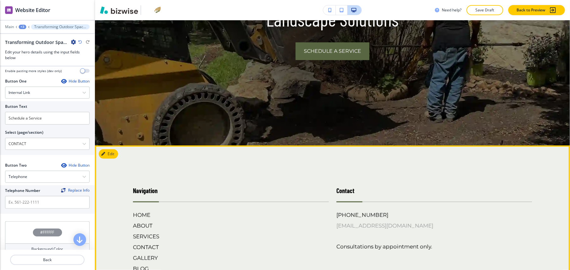
scroll to position [253, 0]
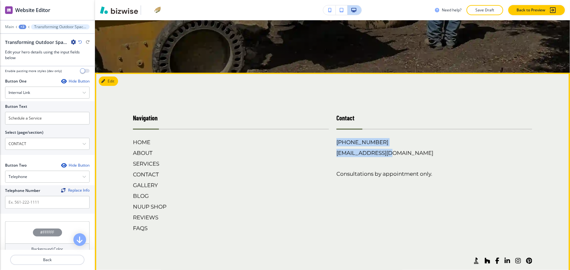
drag, startPoint x: 385, startPoint y: 136, endPoint x: 336, endPoint y: 136, distance: 49.1
click at [336, 136] on div "Contact [PHONE_NUMBER] [EMAIL_ADDRESS][DOMAIN_NAME] Consultations by appointmen…" at bounding box center [431, 167] width 204 height 132
click at [299, 141] on div "HOME ABOUT SERVICES CONTACT GALLERY BLOG NUUP SHOP REVIEWS FAQS" at bounding box center [228, 182] width 201 height 99
drag, startPoint x: 379, startPoint y: 133, endPoint x: 333, endPoint y: 134, distance: 45.3
click at [333, 134] on div "Contact [PHONE_NUMBER] [EMAIL_ADDRESS][DOMAIN_NAME] Consultations by appointmen…" at bounding box center [431, 167] width 204 height 132
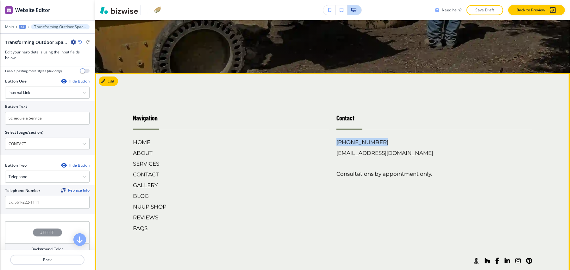
copy h6 "[PHONE_NUMBER]"
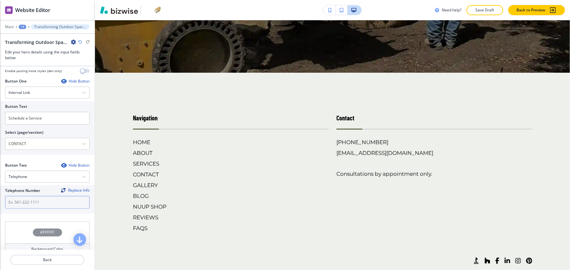
click at [21, 198] on input "text" at bounding box center [47, 202] width 85 height 13
paste input "[PHONE_NUMBER]"
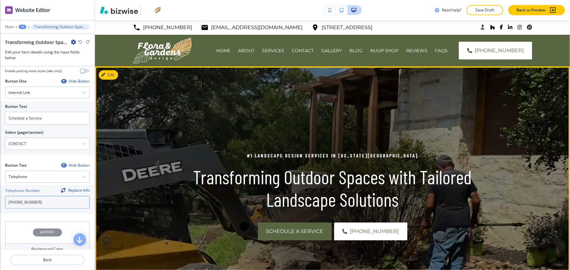
scroll to position [127, 0]
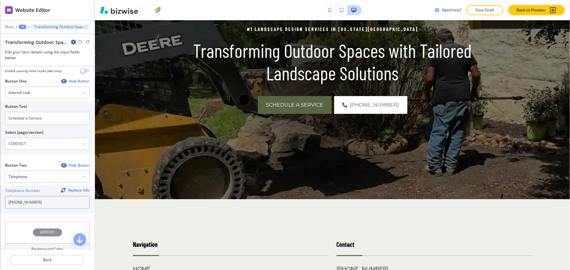
type input "[PHONE_NUMBER]"
click at [24, 26] on div "+3" at bounding box center [23, 27] width 8 height 4
click at [32, 50] on p "SERVICES" at bounding box center [39, 49] width 32 height 6
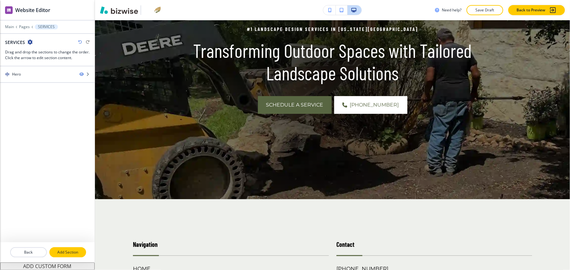
click at [74, 251] on p "Add Section" at bounding box center [67, 253] width 35 height 6
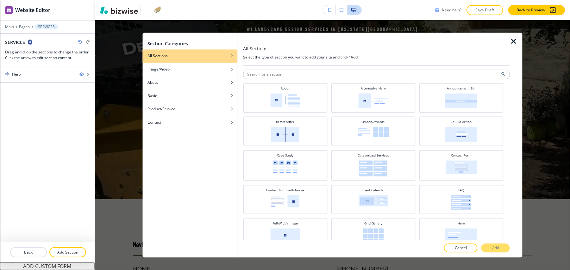
click at [289, 80] on div at bounding box center [376, 81] width 267 height 4
click at [291, 94] on img at bounding box center [285, 101] width 30 height 14
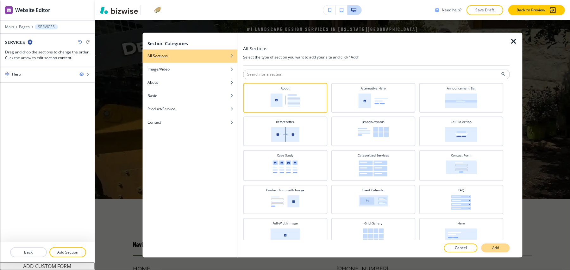
click at [495, 248] on p "Add" at bounding box center [495, 249] width 7 height 6
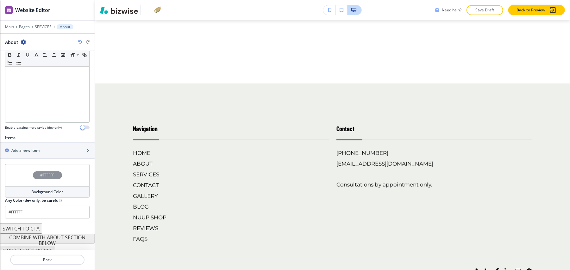
scroll to position [150, 0]
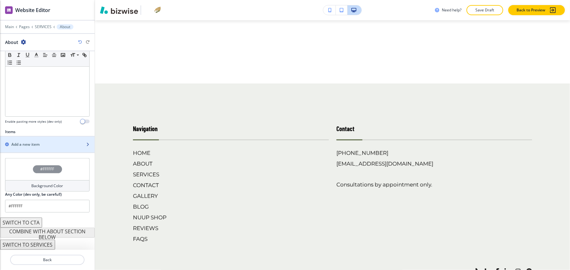
click at [21, 148] on div "button" at bounding box center [47, 150] width 95 height 5
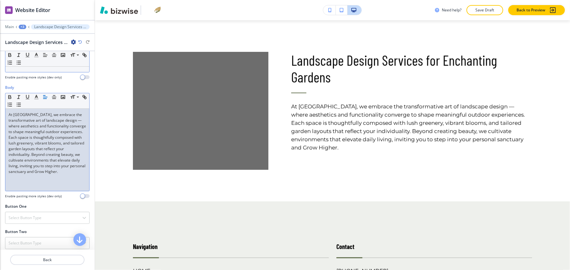
scroll to position [165, 0]
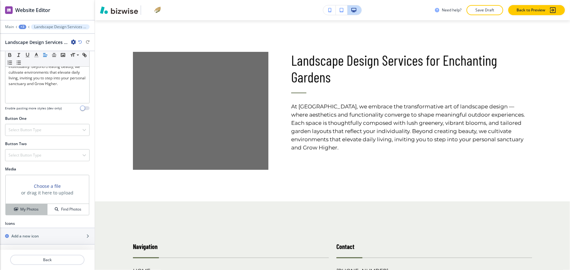
drag, startPoint x: 25, startPoint y: 199, endPoint x: 30, endPoint y: 199, distance: 5.1
click at [25, 204] on button "My Photos" at bounding box center [27, 209] width 42 height 11
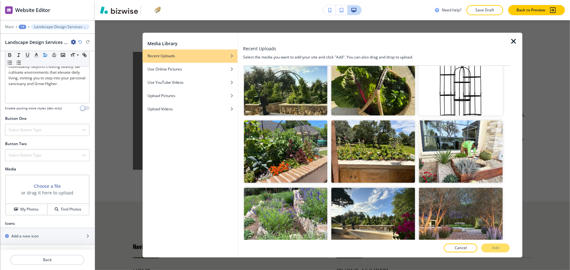
scroll to position [2631, 0]
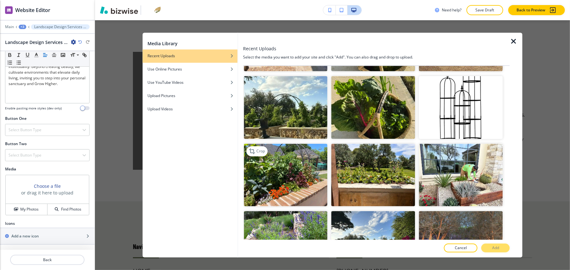
click at [300, 144] on img "button" at bounding box center [286, 175] width 84 height 63
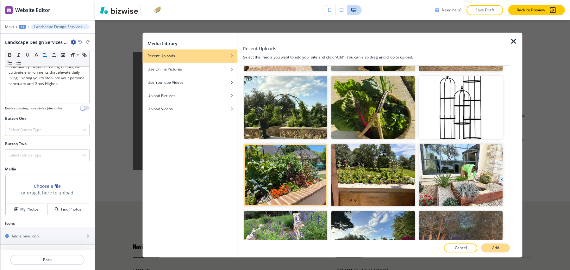
click at [501, 249] on button "Add" at bounding box center [496, 248] width 28 height 9
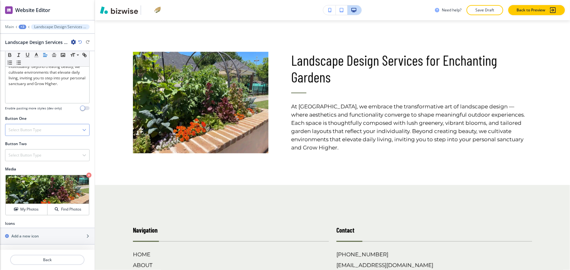
click at [32, 127] on h4 "Select Button Type" at bounding box center [25, 130] width 33 height 6
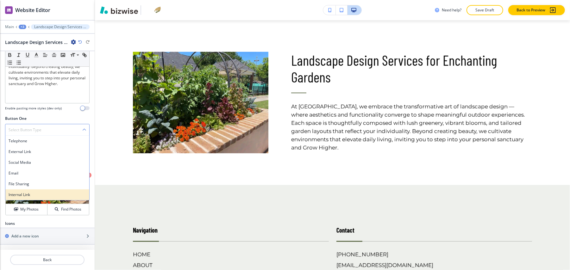
click at [39, 192] on h4 "Internal Link" at bounding box center [48, 195] width 78 height 6
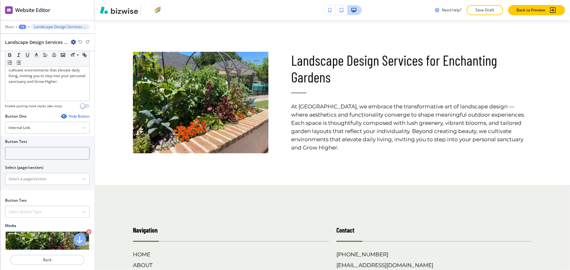
click at [28, 149] on input "text" at bounding box center [47, 153] width 85 height 13
paste input "Begin Your Journey With Us."
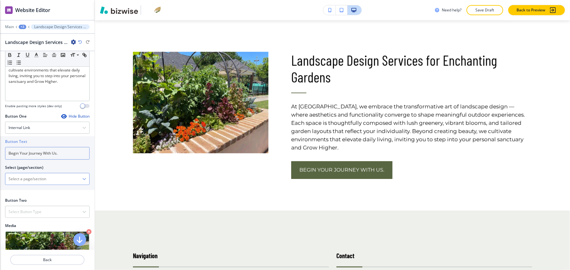
type input "Begin Your Journey With Us."
click at [32, 174] on \(page\/section\) "Manual Input" at bounding box center [43, 179] width 77 height 11
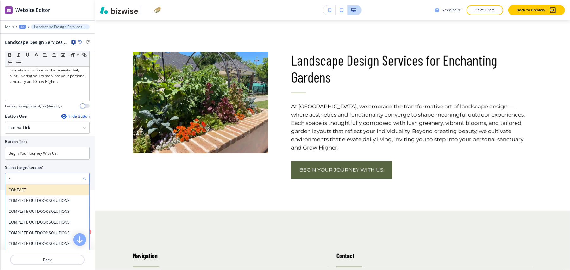
click at [23, 187] on h4 "CONTACT" at bounding box center [48, 190] width 78 height 6
type \(page\/section\) "CONTACT"
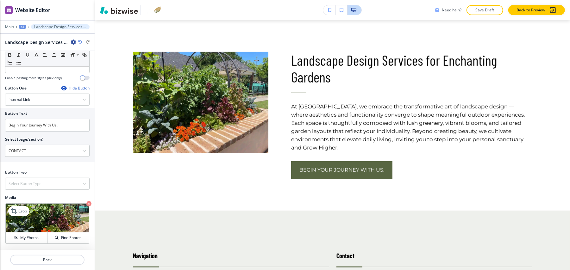
scroll to position [224, 0]
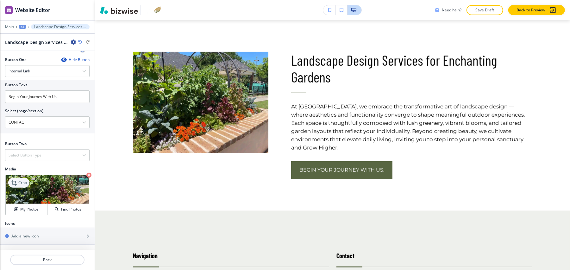
click at [22, 180] on p "Crop" at bounding box center [22, 183] width 9 height 6
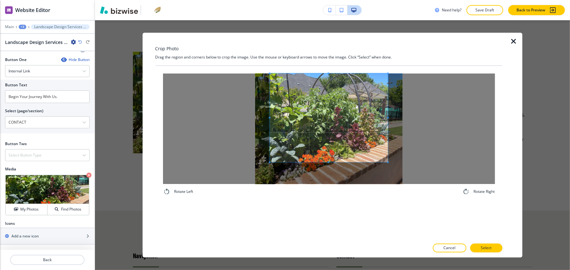
click at [336, 93] on span at bounding box center [329, 118] width 118 height 89
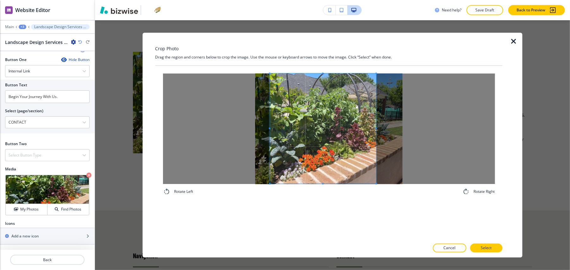
click at [375, 187] on div "Rotate Left Rotate Right" at bounding box center [329, 135] width 332 height 122
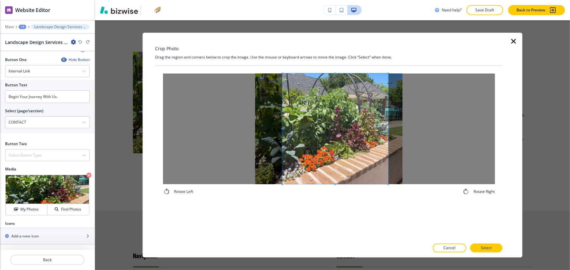
click at [365, 164] on span at bounding box center [335, 129] width 106 height 111
click at [493, 247] on button "Select" at bounding box center [486, 248] width 32 height 9
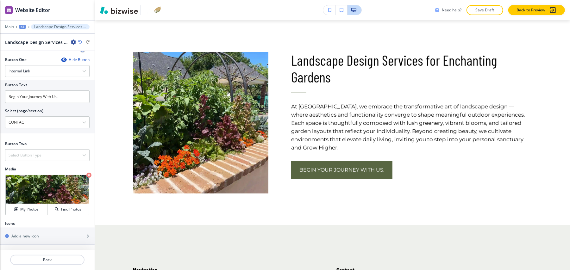
click at [23, 25] on div "+3" at bounding box center [23, 27] width 8 height 4
click at [29, 46] on p "SERVICES" at bounding box center [39, 49] width 32 height 6
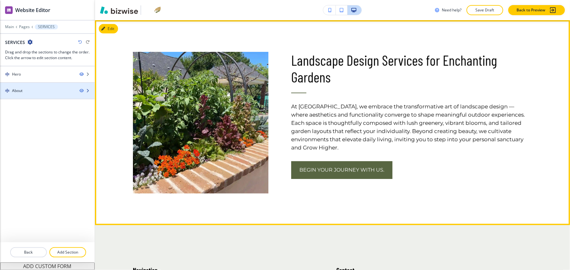
click at [34, 83] on div at bounding box center [47, 85] width 95 height 5
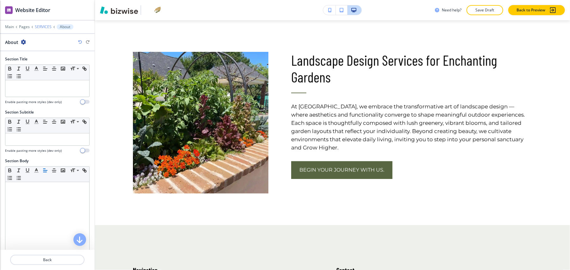
click at [40, 25] on p "SERVICES" at bounding box center [43, 27] width 17 height 4
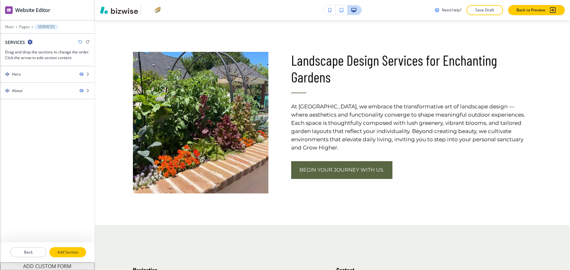
click at [65, 250] on p "Add Section" at bounding box center [67, 253] width 35 height 6
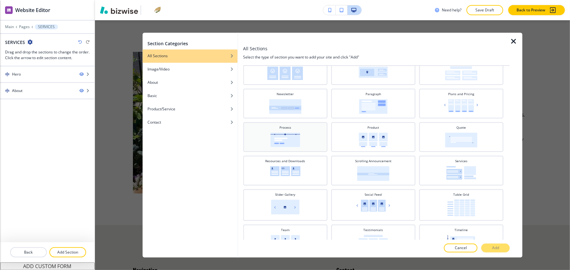
scroll to position [196, 0]
click at [295, 144] on img at bounding box center [285, 141] width 30 height 15
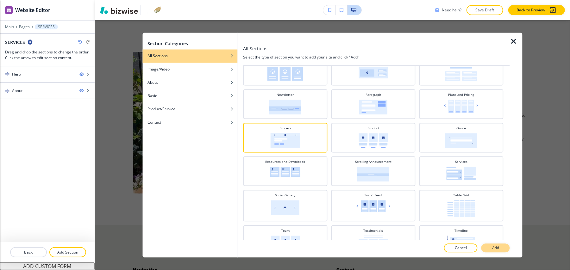
click at [498, 246] on p "Add" at bounding box center [495, 249] width 7 height 6
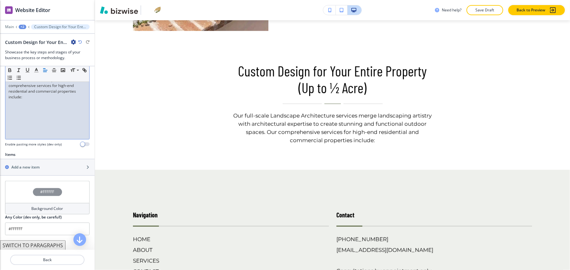
scroll to position [144, 0]
click at [51, 164] on div "Add a new item" at bounding box center [40, 167] width 81 height 6
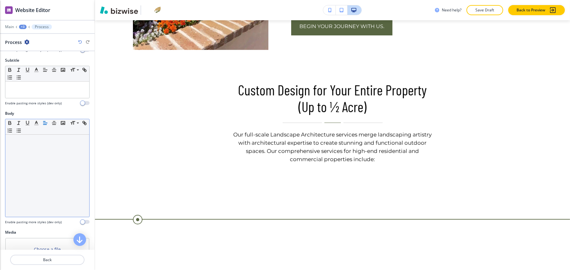
scroll to position [109, 0]
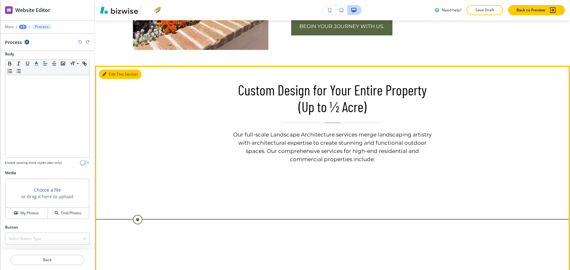
click at [111, 70] on button "Edit This Section" at bounding box center [120, 74] width 43 height 9
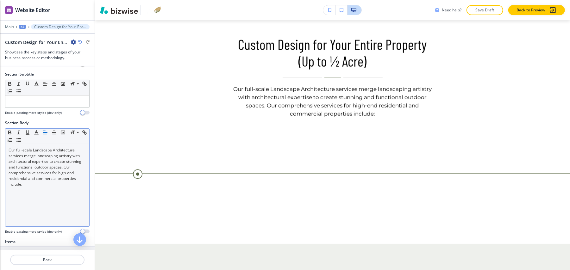
scroll to position [161, 0]
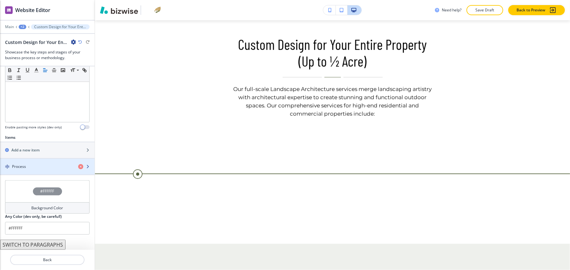
click at [44, 159] on div "button" at bounding box center [47, 161] width 95 height 5
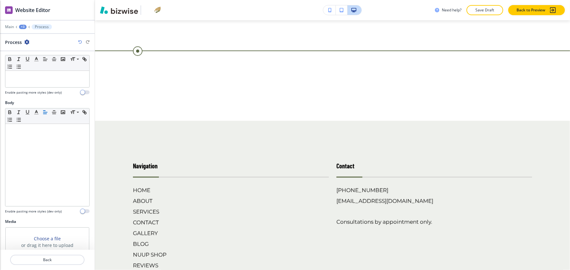
scroll to position [109, 0]
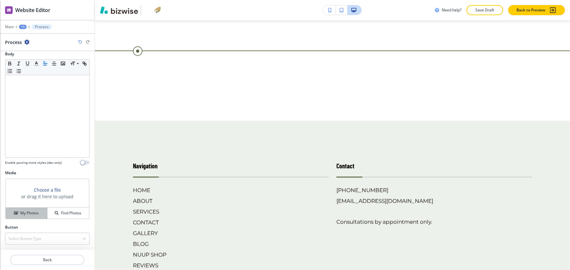
click at [28, 211] on h4 "My Photos" at bounding box center [29, 214] width 18 height 6
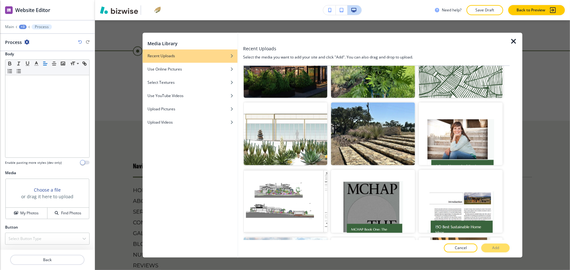
scroll to position [1274, 0]
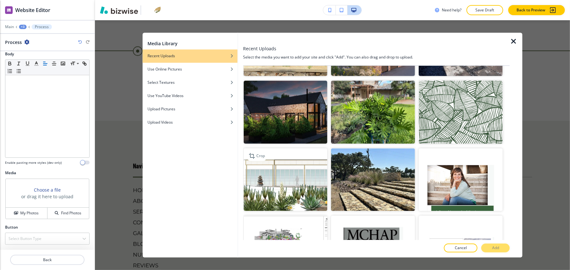
click at [273, 150] on img "button" at bounding box center [286, 179] width 84 height 63
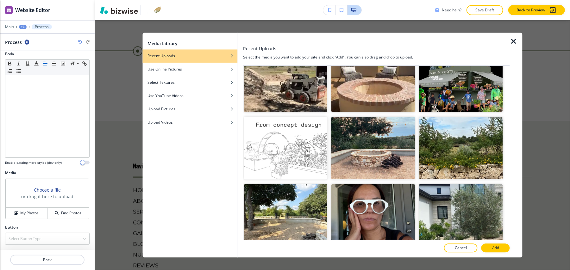
scroll to position [3300, 0]
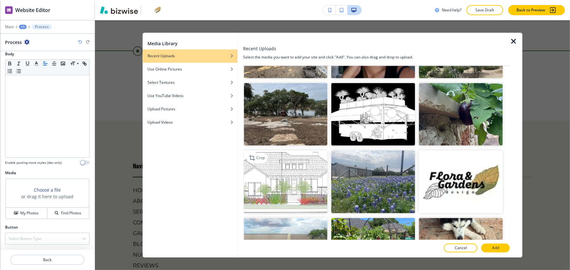
click at [263, 151] on img "button" at bounding box center [286, 182] width 84 height 63
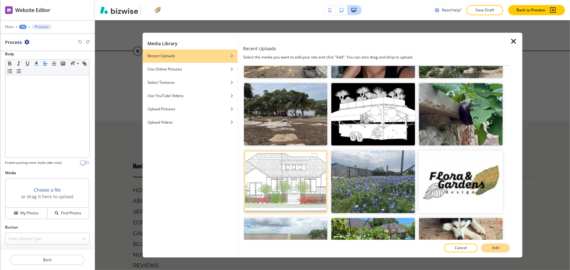
click at [496, 246] on p "Add" at bounding box center [495, 249] width 7 height 6
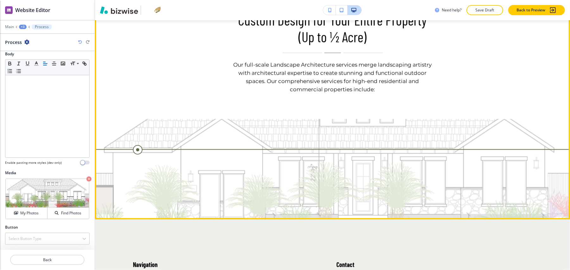
scroll to position [534, 0]
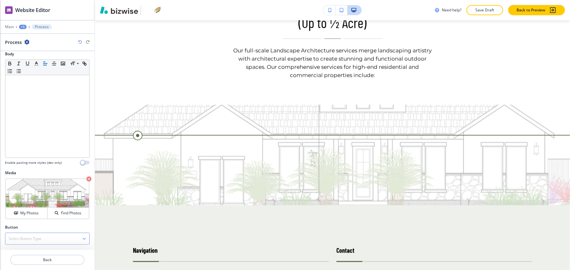
click at [28, 236] on h4 "Select Button Type" at bounding box center [25, 239] width 33 height 6
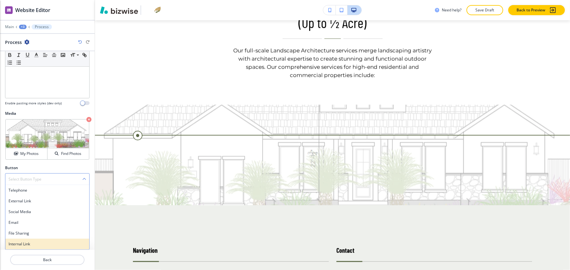
click at [32, 242] on h4 "Internal Link" at bounding box center [48, 245] width 78 height 6
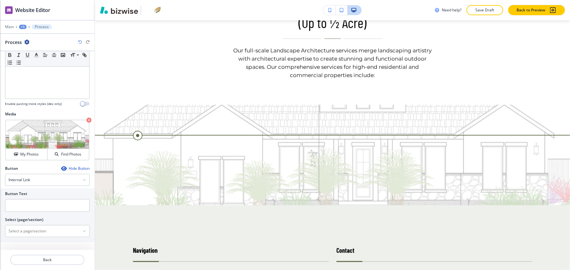
scroll to position [163, 0]
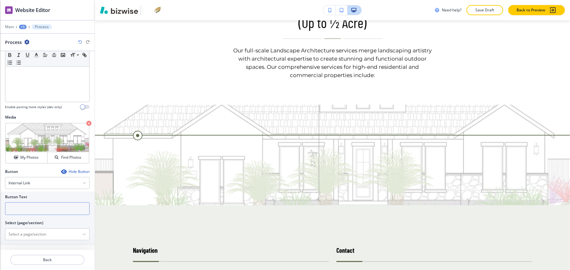
click at [37, 203] on input "text" at bounding box center [47, 209] width 85 height 13
paste input "Schedule a Service"
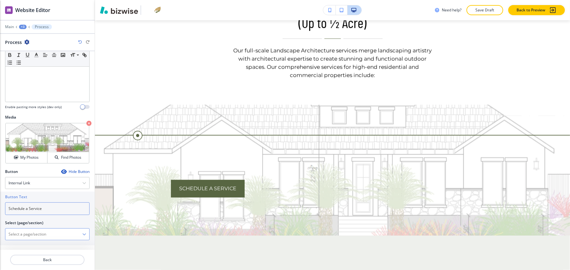
type input "Schedule a Service"
click at [32, 229] on \(page\/section\) "Manual Input" at bounding box center [43, 234] width 77 height 11
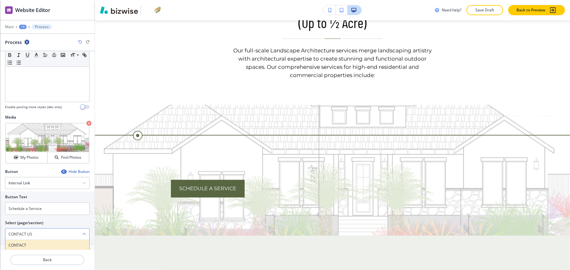
click at [28, 243] on h4 "CONTACT" at bounding box center [48, 246] width 78 height 6
type \(page\/section\) "CONTACT"
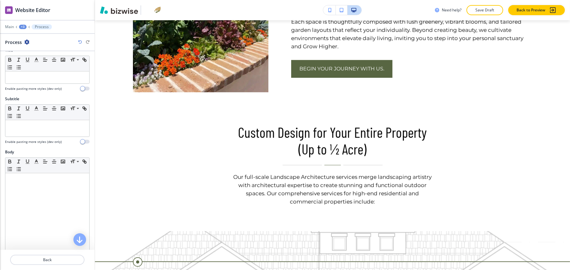
scroll to position [0, 0]
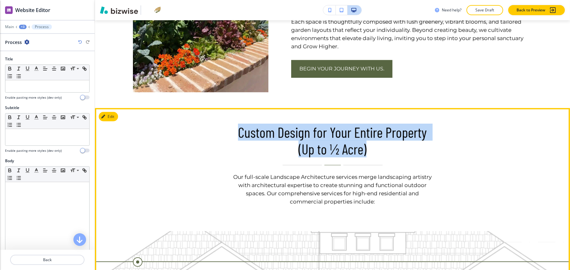
drag, startPoint x: 262, startPoint y: 122, endPoint x: 381, endPoint y: 141, distance: 119.6
click at [381, 141] on div "Custom Design for Your Entire Property (Up to ½ Acre) Our full-scale Landscape …" at bounding box center [332, 165] width 399 height 82
copy p "Custom Design for Your Entire Property (Up to ½ Acre)"
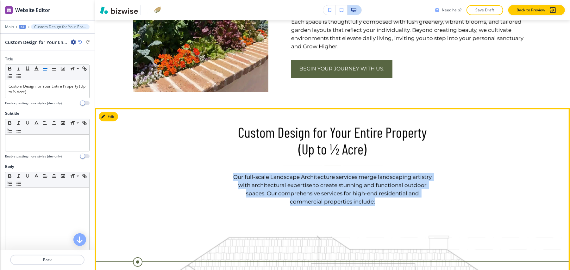
drag, startPoint x: 276, startPoint y: 179, endPoint x: 401, endPoint y: 196, distance: 125.4
click at [401, 196] on div "Custom Design for Your Entire Property (Up to ½ Acre) Our full-scale Landscape …" at bounding box center [332, 165] width 399 height 82
copy p "Our full-scale Landscape Architecture services merge landscaping artistry with …"
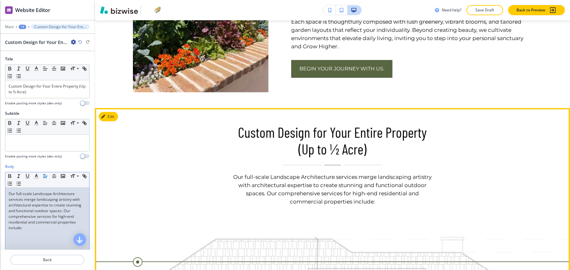
click at [117, 112] on button "Edit" at bounding box center [108, 116] width 19 height 9
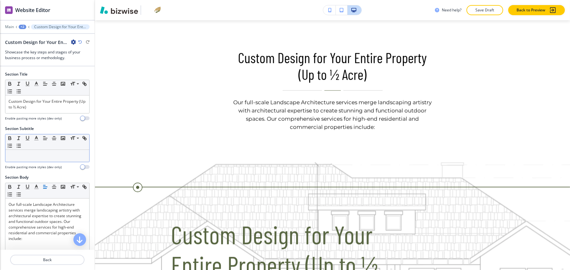
scroll to position [495, 0]
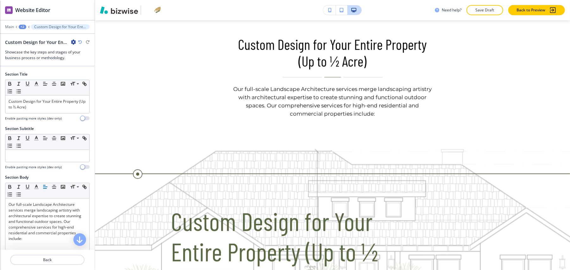
click at [45, 114] on div at bounding box center [47, 115] width 85 height 3
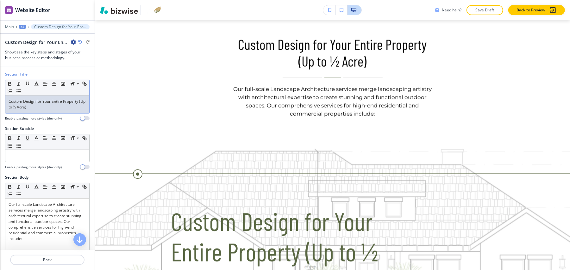
click at [46, 103] on p "Custom Design for Your Entire Property (Up to ½ Acre)" at bounding box center [48, 104] width 78 height 11
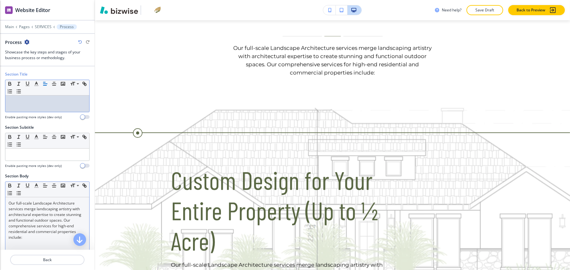
click at [56, 214] on p "Our full-scale Landscape Architecture services merge landscaping artistry with …" at bounding box center [48, 221] width 78 height 40
click at [55, 214] on p "Our full-scale Landscape Architecture services merge landscaping artistry with …" at bounding box center [48, 221] width 78 height 40
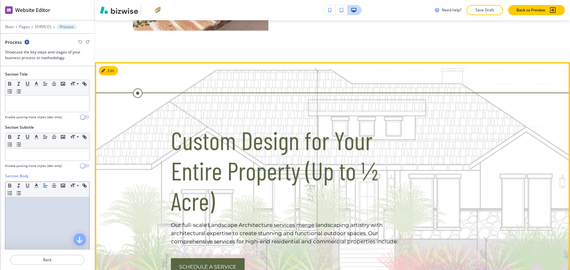
scroll to position [469, 0]
click at [114, 66] on button "Edit This Section" at bounding box center [120, 70] width 43 height 9
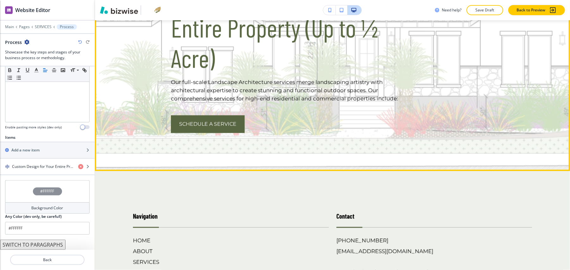
scroll to position [637, 0]
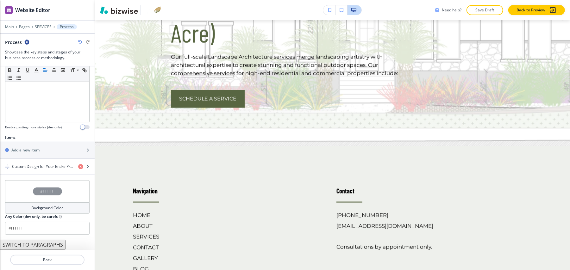
click at [38, 21] on div at bounding box center [47, 23] width 95 height 4
click at [39, 25] on p "SERVICES" at bounding box center [43, 27] width 17 height 4
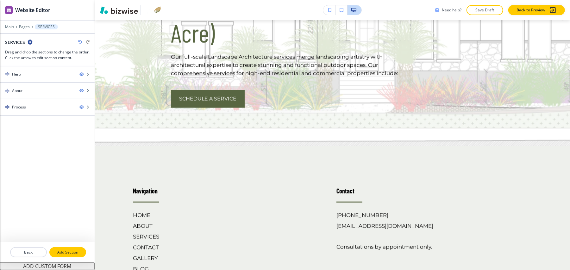
click at [73, 250] on p "Add Section" at bounding box center [67, 253] width 35 height 6
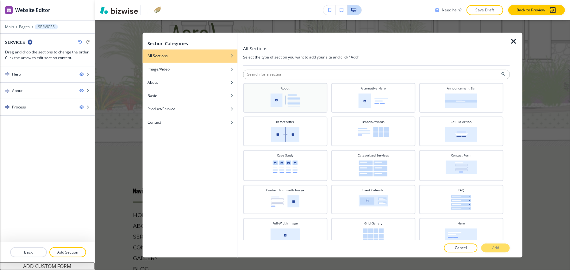
click at [305, 95] on div "About" at bounding box center [285, 97] width 78 height 22
click at [493, 247] on p "Add" at bounding box center [495, 249] width 7 height 6
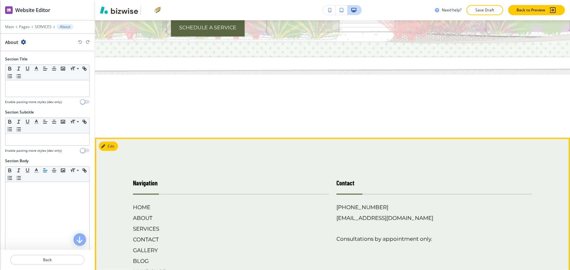
scroll to position [636, 0]
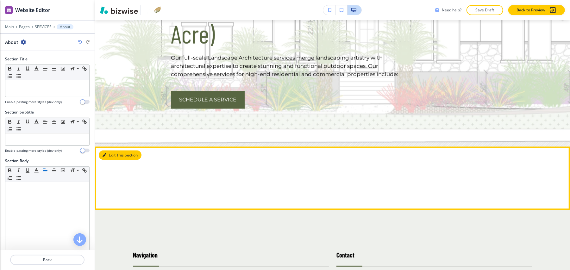
click at [110, 151] on button "Edit This Section" at bounding box center [120, 155] width 43 height 9
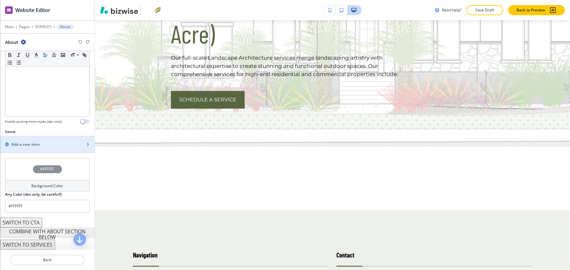
scroll to position [150, 0]
click at [42, 142] on div "Add a new item" at bounding box center [40, 145] width 81 height 6
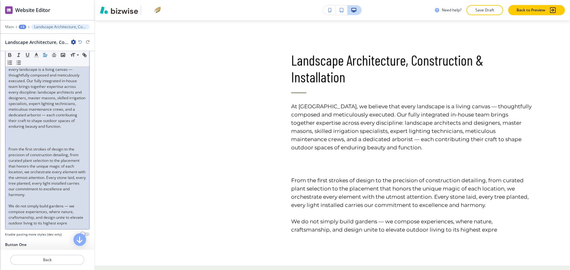
scroll to position [127, 0]
click at [26, 134] on p at bounding box center [48, 132] width 78 height 6
click at [25, 140] on p at bounding box center [48, 137] width 78 height 6
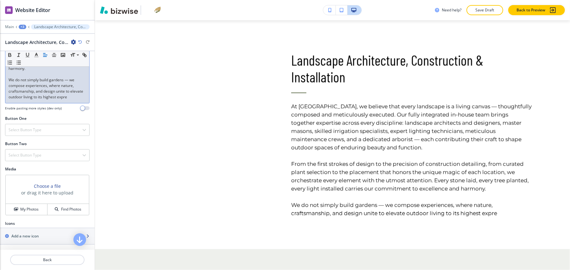
scroll to position [266, 0]
click at [36, 204] on button "My Photos" at bounding box center [27, 209] width 42 height 11
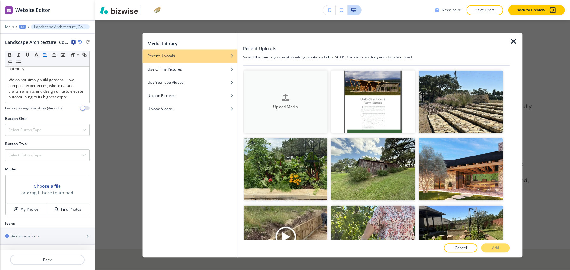
scroll to position [0, 0]
click at [293, 106] on h4 "Upload Media" at bounding box center [286, 107] width 84 height 6
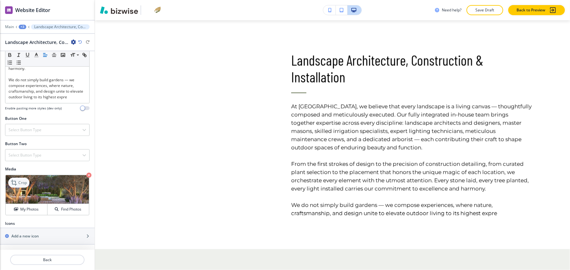
click at [16, 180] on icon at bounding box center [15, 183] width 8 height 8
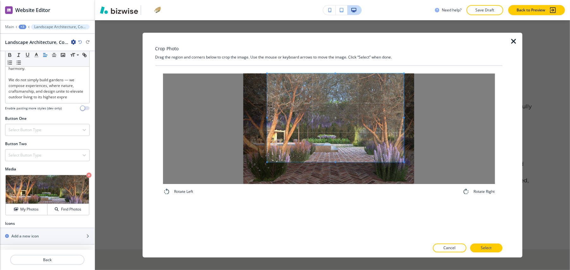
click at [325, 99] on span at bounding box center [335, 118] width 137 height 89
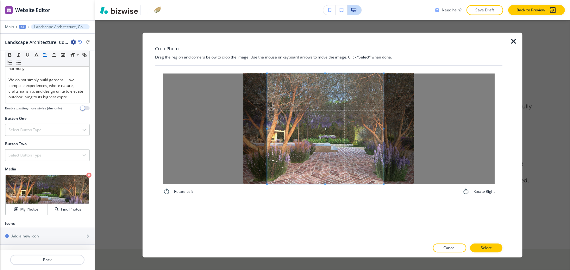
click at [384, 196] on div "Rotate Left Rotate Right" at bounding box center [328, 134] width 347 height 137
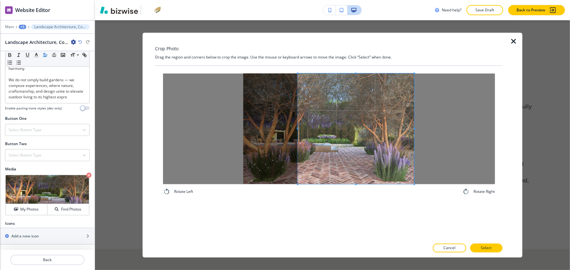
click at [409, 171] on span at bounding box center [356, 129] width 117 height 111
click at [482, 249] on p "Select" at bounding box center [486, 249] width 11 height 6
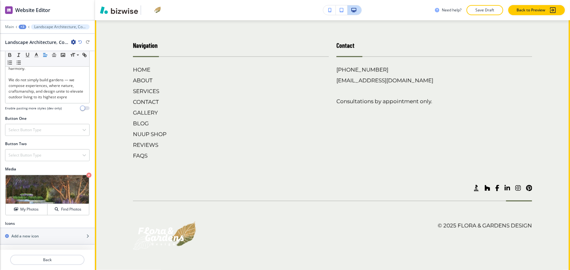
scroll to position [1016, 0]
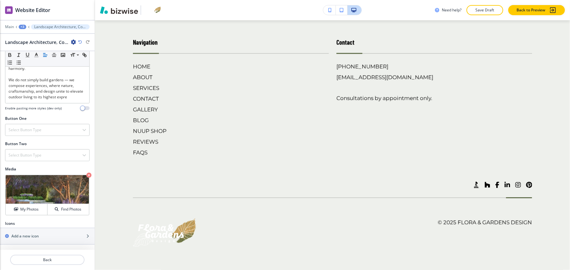
click at [18, 122] on div at bounding box center [47, 123] width 85 height 3
click at [18, 125] on div "Select Button Type" at bounding box center [47, 129] width 84 height 11
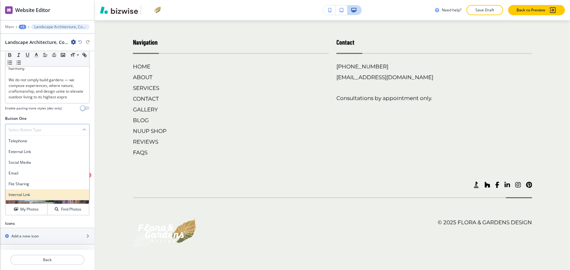
click at [20, 195] on h4 "Internal Link" at bounding box center [48, 195] width 78 height 6
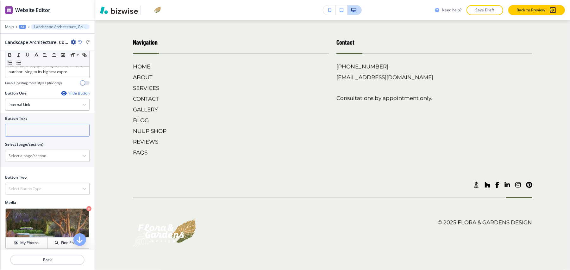
click at [27, 137] on input "text" at bounding box center [47, 130] width 85 height 13
paste input "Schedule a Service"
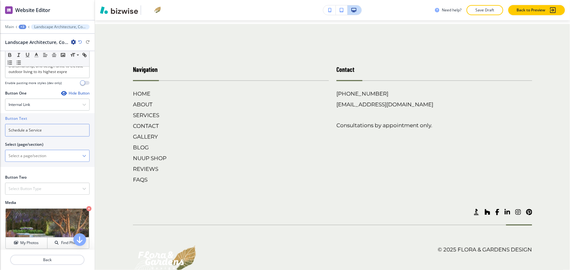
scroll to position [1043, 0]
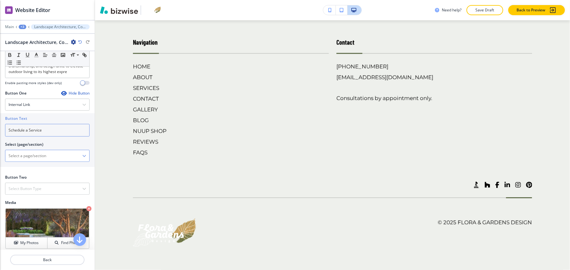
type input "Schedule a Service"
click at [33, 161] on \(page\/section\) "Manual Input" at bounding box center [43, 156] width 77 height 11
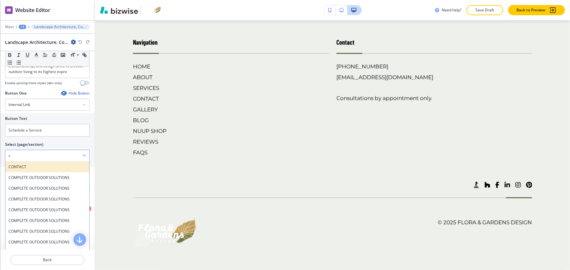
click at [23, 170] on h4 "CONTACT" at bounding box center [48, 167] width 78 height 6
type \(page\/section\) "CONTACT"
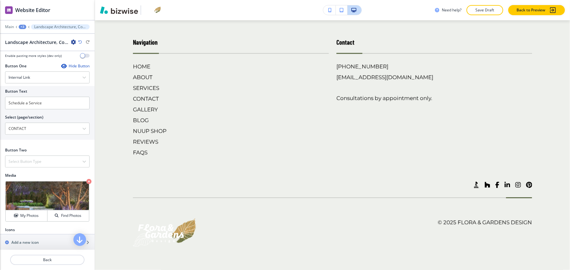
scroll to position [325, 0]
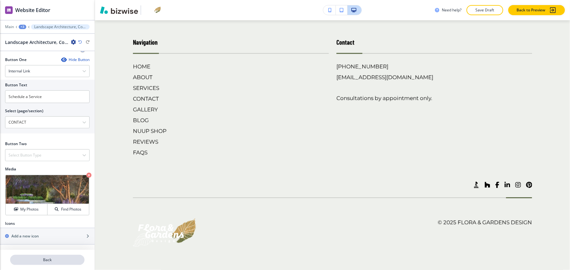
click at [52, 258] on p "Back" at bounding box center [47, 260] width 73 height 6
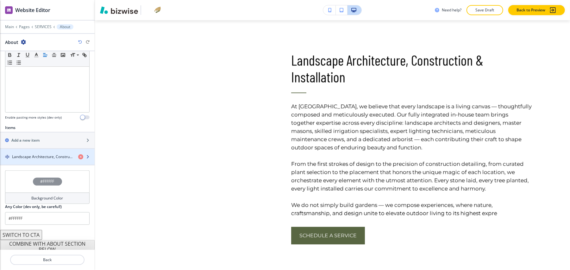
scroll to position [167, 0]
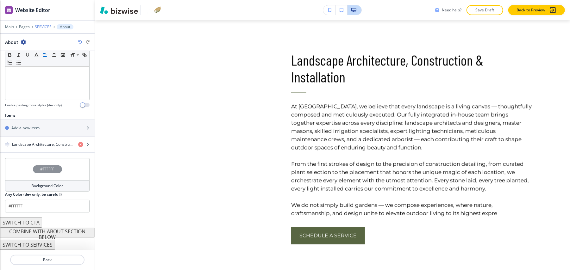
click at [45, 25] on p "SERVICES" at bounding box center [43, 27] width 17 height 4
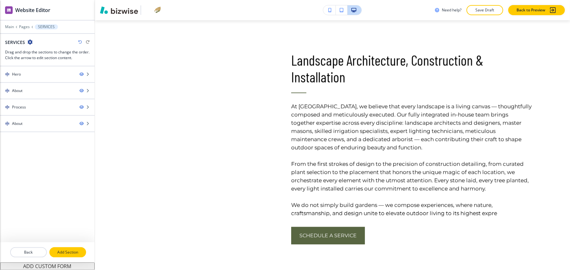
click at [71, 250] on p "Add Section" at bounding box center [67, 253] width 35 height 6
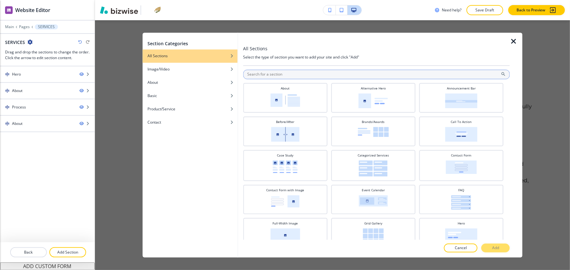
click at [279, 72] on input "text" at bounding box center [376, 74] width 267 height 9
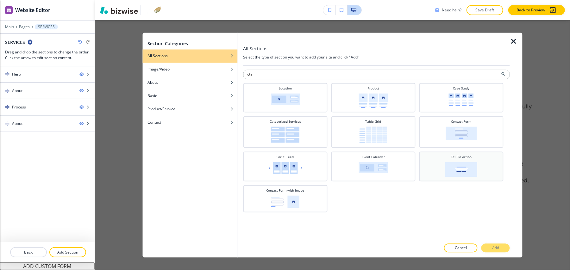
type input "cta"
click at [469, 158] on h4 "Call To Action" at bounding box center [461, 157] width 21 height 5
click at [501, 248] on button "Add" at bounding box center [496, 248] width 28 height 9
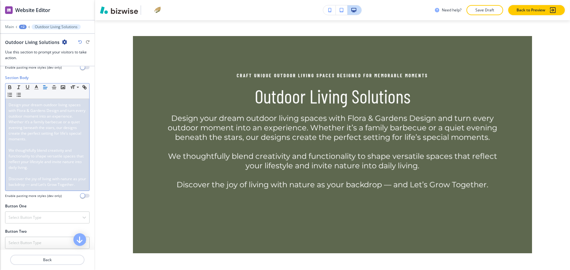
scroll to position [127, 0]
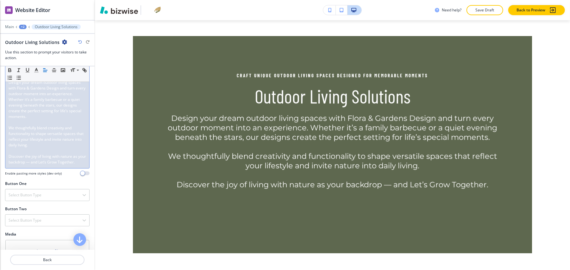
click at [44, 132] on span "We thoughtfully blend creativity and functionality to shape versatile spaces th…" at bounding box center [47, 136] width 76 height 22
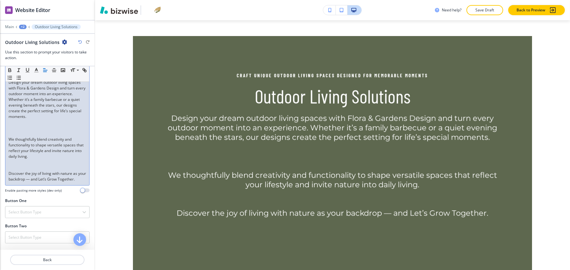
scroll to position [0, 0]
click at [24, 131] on p at bounding box center [48, 134] width 78 height 6
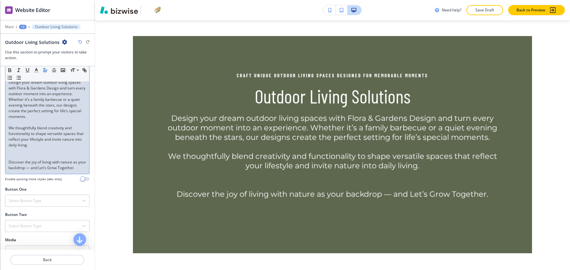
click at [26, 154] on p at bounding box center [48, 157] width 78 height 6
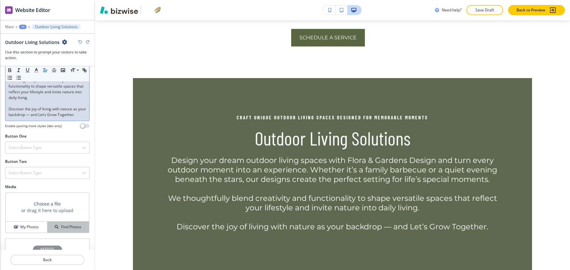
scroll to position [250, 0]
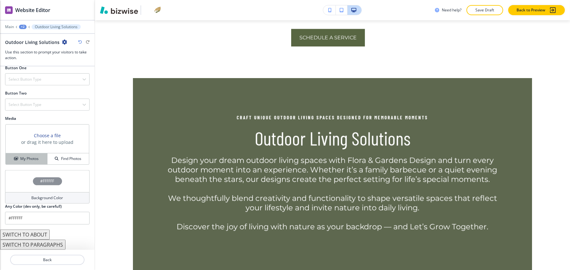
click at [32, 158] on button "My Photos" at bounding box center [27, 159] width 42 height 11
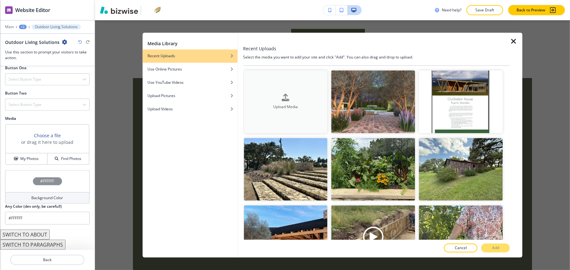
click at [279, 97] on div "Upload Media" at bounding box center [286, 102] width 84 height 16
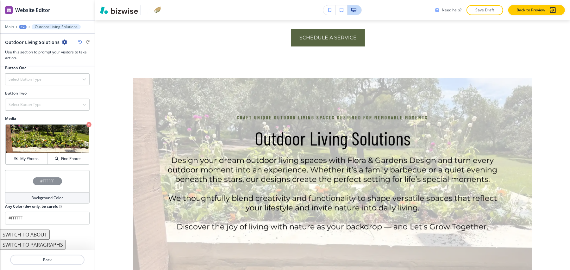
click at [19, 179] on div "#FFFFFF" at bounding box center [47, 181] width 85 height 22
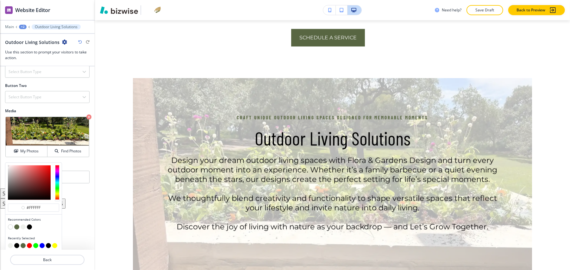
click at [27, 229] on button "button" at bounding box center [29, 227] width 5 height 5
type input "#000000"
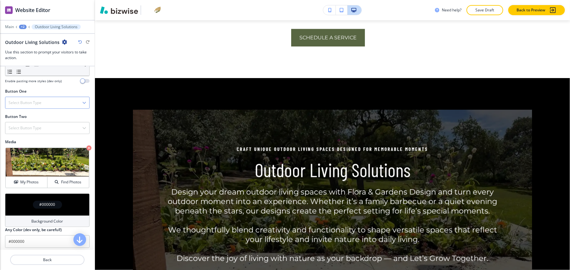
scroll to position [166, 0]
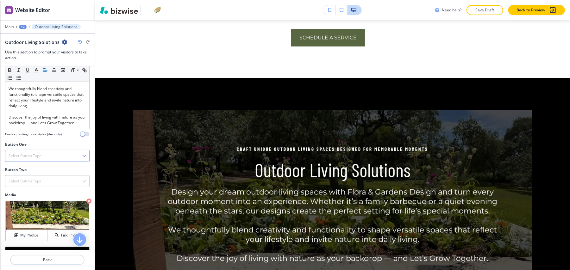
click at [34, 157] on h4 "Select Button Type" at bounding box center [25, 156] width 33 height 6
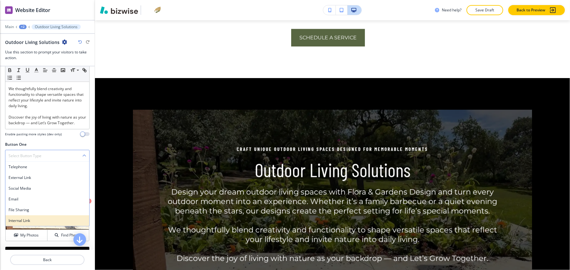
click at [34, 222] on h4 "Internal Link" at bounding box center [48, 221] width 78 height 6
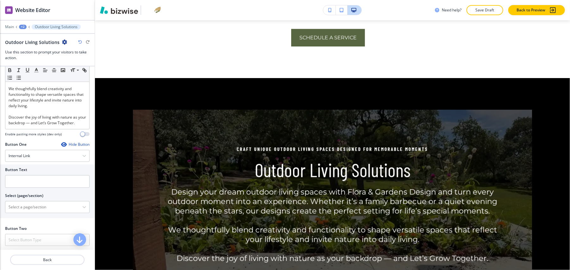
click at [31, 193] on div at bounding box center [47, 190] width 85 height 5
click at [32, 188] on input "text" at bounding box center [47, 181] width 85 height 13
paste input "Schedule a Service"
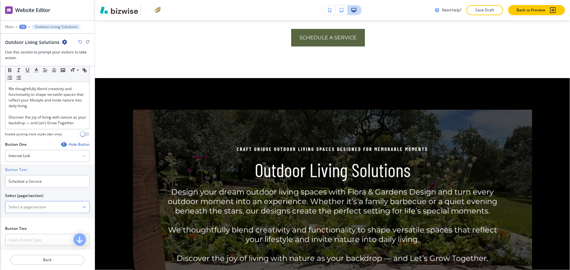
click at [32, 204] on \(page\/section\) "Manual Input" at bounding box center [43, 207] width 77 height 11
click at [13, 178] on input "Schedule a Service" at bounding box center [47, 181] width 85 height 13
click at [51, 180] on input "Schedule a Service" at bounding box center [47, 181] width 85 height 13
type input "Schedule a Service"
click at [37, 205] on \(page\/section\) "Manual Input" at bounding box center [43, 207] width 77 height 11
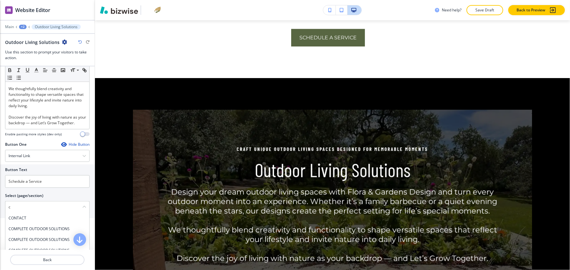
click at [20, 221] on h4 "CONTACT" at bounding box center [48, 219] width 78 height 6
type \(page\/section\) "CONTACT"
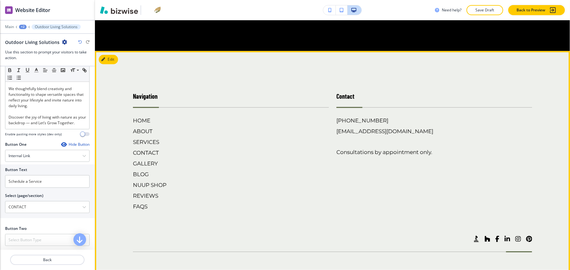
scroll to position [1290, 0]
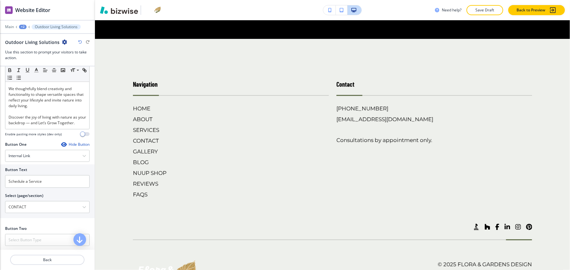
click at [22, 24] on div "Main +2 Outdoor Living Solutions" at bounding box center [47, 26] width 85 height 5
click at [20, 29] on div at bounding box center [47, 31] width 95 height 4
click at [22, 25] on div "+2" at bounding box center [23, 27] width 8 height 4
click at [30, 46] on p "SERVICES" at bounding box center [39, 49] width 32 height 6
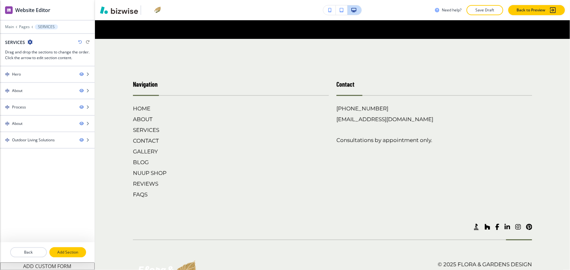
click at [67, 250] on p "Add Section" at bounding box center [67, 253] width 35 height 6
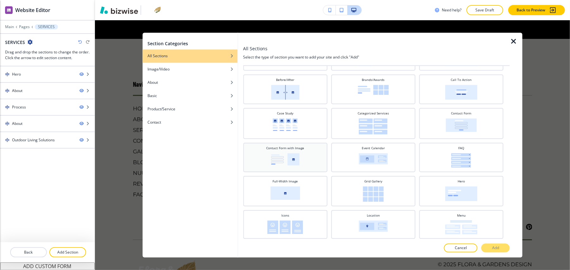
scroll to position [0, 0]
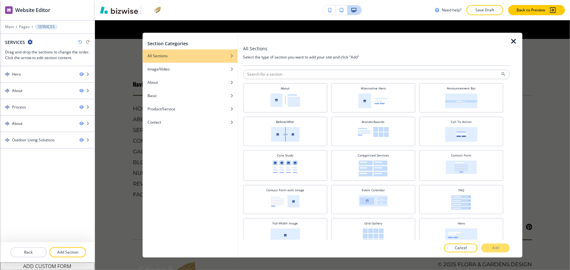
click at [513, 39] on icon "button" at bounding box center [514, 42] width 8 height 8
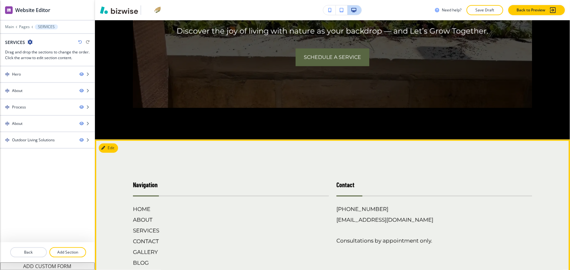
scroll to position [1248, 0]
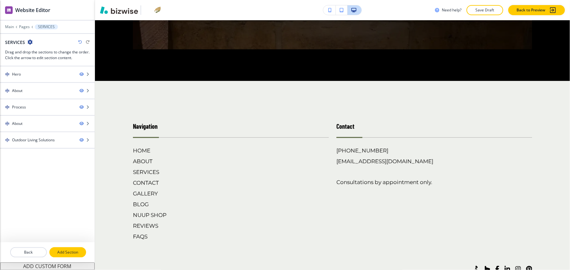
click at [68, 250] on p "Add Section" at bounding box center [67, 253] width 35 height 6
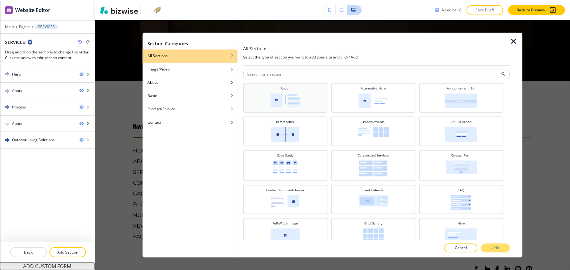
click at [284, 93] on div "About" at bounding box center [285, 97] width 78 height 22
drag, startPoint x: 491, startPoint y: 246, endPoint x: 466, endPoint y: 239, distance: 26.4
click at [491, 246] on button "Add" at bounding box center [496, 248] width 28 height 9
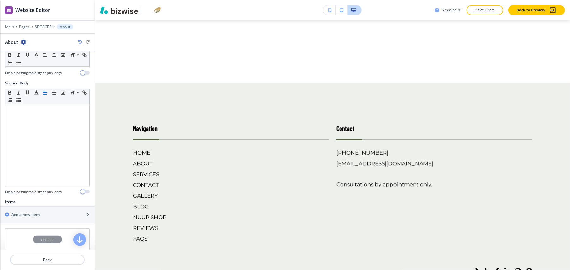
scroll to position [150, 0]
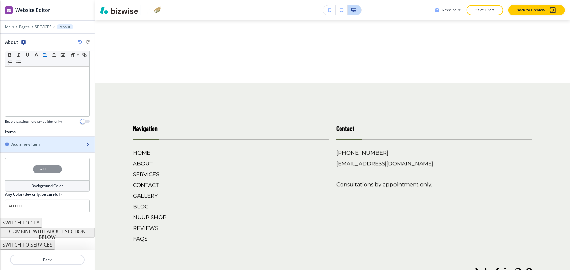
click at [31, 142] on h2 "Add a new item" at bounding box center [25, 145] width 28 height 6
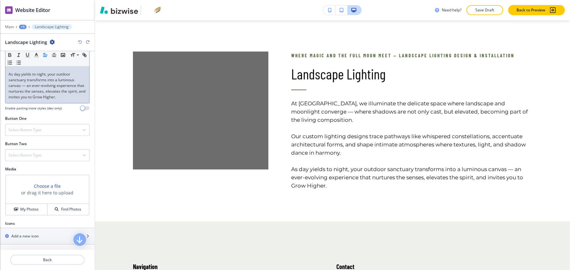
scroll to position [208, 0]
click at [24, 207] on h4 "My Photos" at bounding box center [29, 210] width 18 height 6
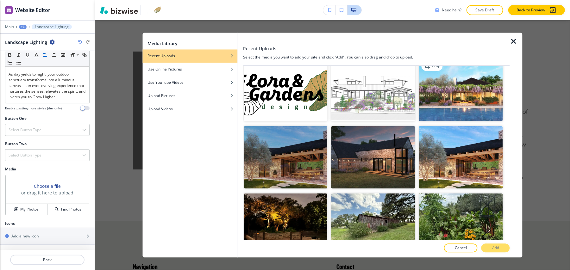
scroll to position [4178, 0]
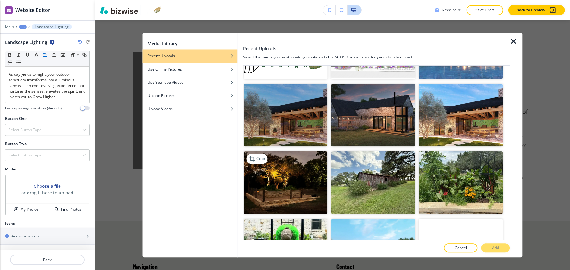
click at [300, 152] on img "button" at bounding box center [286, 183] width 84 height 63
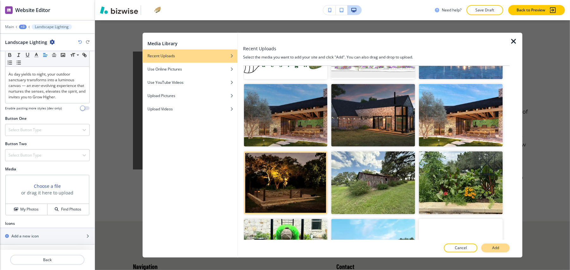
click at [493, 248] on p "Add" at bounding box center [495, 249] width 7 height 6
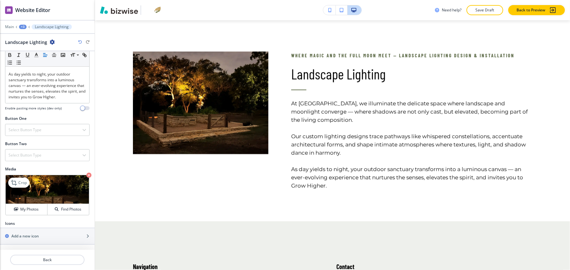
click at [22, 182] on img at bounding box center [47, 189] width 83 height 29
click at [21, 180] on p "Crop" at bounding box center [22, 183] width 9 height 6
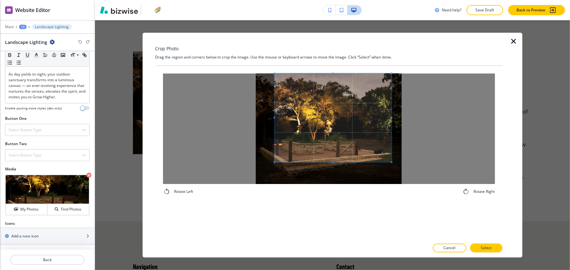
click at [338, 112] on span at bounding box center [332, 118] width 117 height 89
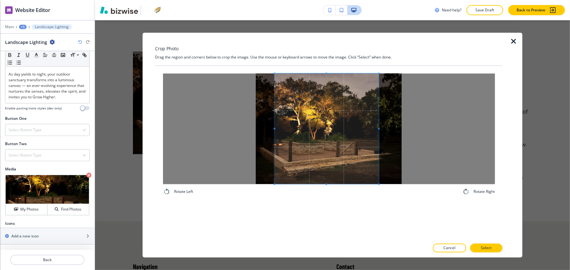
click at [379, 194] on div "Rotate Left Rotate Right" at bounding box center [329, 135] width 332 height 122
click at [476, 247] on button "Select" at bounding box center [486, 248] width 32 height 9
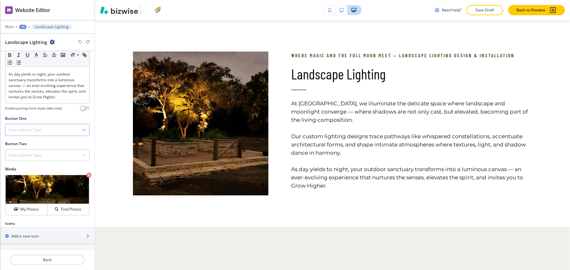
click at [36, 127] on h4 "Select Button Type" at bounding box center [25, 130] width 33 height 6
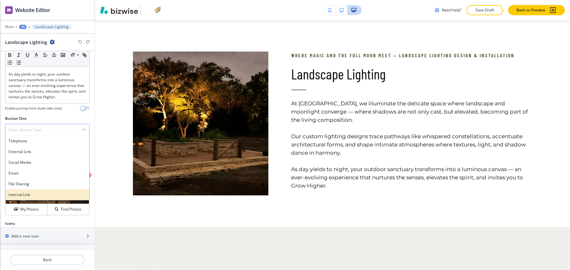
click at [27, 192] on h4 "Internal Link" at bounding box center [48, 195] width 78 height 6
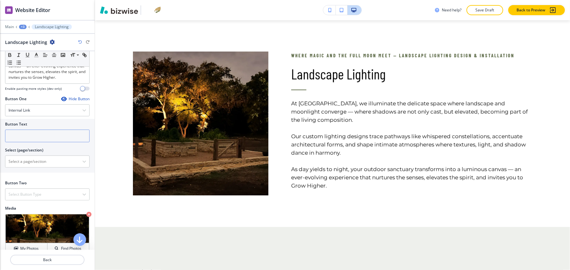
click at [38, 142] on input "text" at bounding box center [47, 136] width 85 height 13
paste input "Get In Touch"
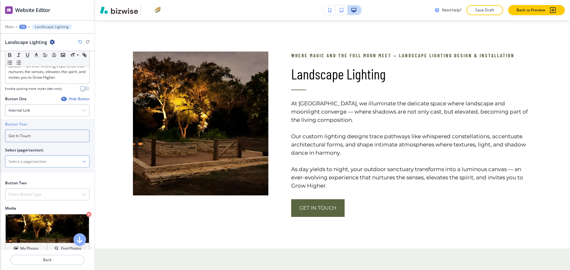
type input "Get In Touch"
click at [35, 167] on \(page\/section\) "Manual Input" at bounding box center [43, 161] width 77 height 11
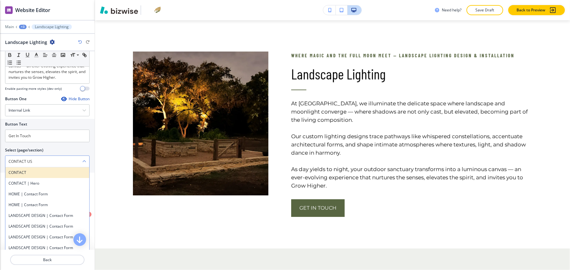
click at [26, 176] on h4 "CONTACT" at bounding box center [48, 173] width 78 height 6
type \(page\/section\) "CONTACT"
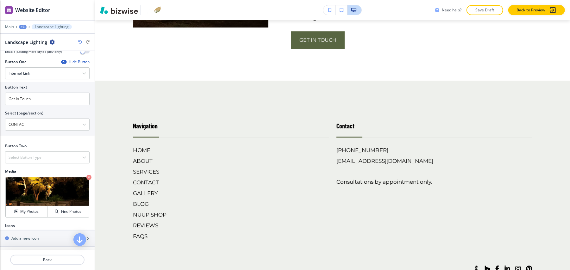
scroll to position [250, 0]
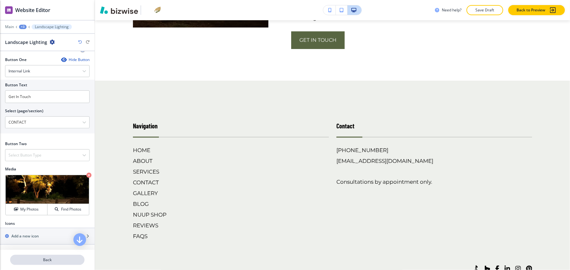
click at [58, 257] on p "Back" at bounding box center [47, 260] width 73 height 6
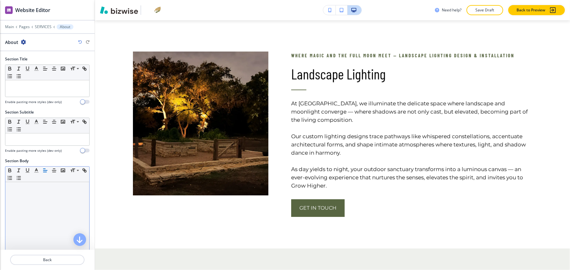
scroll to position [167, 0]
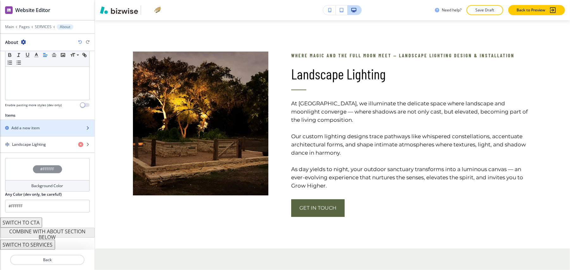
click at [30, 120] on div "button" at bounding box center [47, 122] width 95 height 5
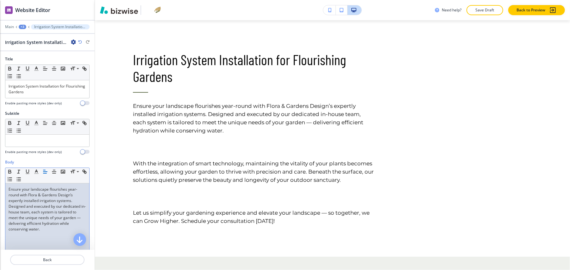
scroll to position [42, 0]
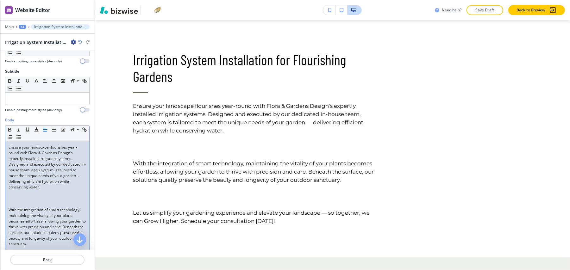
click at [19, 196] on p at bounding box center [48, 199] width 78 height 6
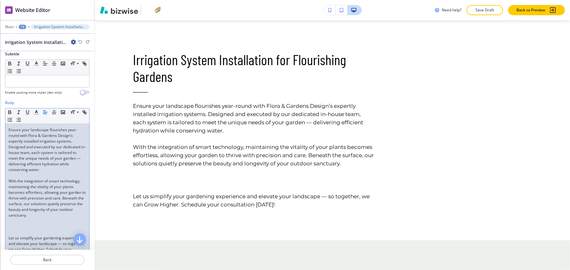
scroll to position [84, 0]
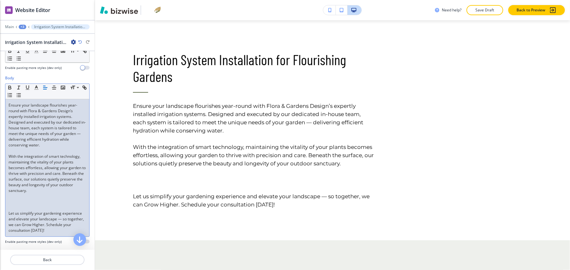
drag, startPoint x: 22, startPoint y: 205, endPoint x: 21, endPoint y: 211, distance: 5.6
click at [22, 206] on div "Ensure your landscape flourishes year-round with Flora & Gardens Design’s exper…" at bounding box center [47, 167] width 84 height 137
click at [22, 205] on p at bounding box center [48, 202] width 78 height 6
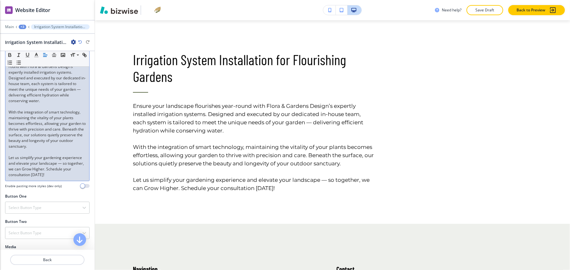
scroll to position [211, 0]
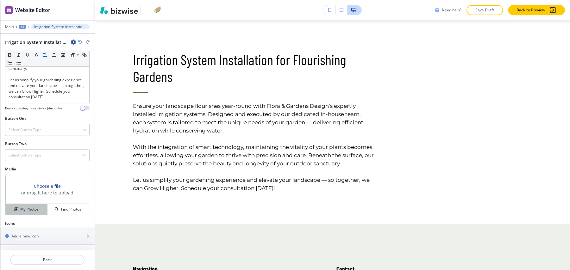
drag, startPoint x: 26, startPoint y: 211, endPoint x: 35, endPoint y: 213, distance: 9.0
click at [26, 212] on h4 "My Photos" at bounding box center [29, 210] width 18 height 6
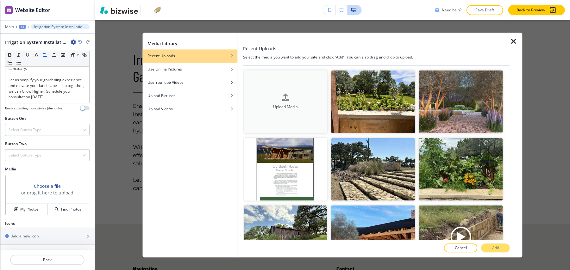
click at [307, 110] on button "Upload Media" at bounding box center [286, 102] width 84 height 63
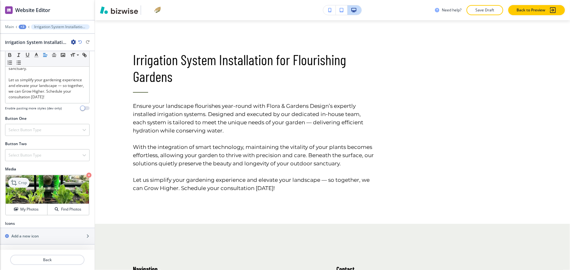
click at [15, 182] on div "Crop" at bounding box center [18, 183] width 21 height 10
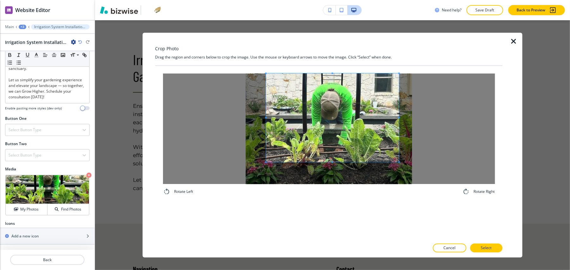
click at [342, 94] on span at bounding box center [332, 118] width 133 height 89
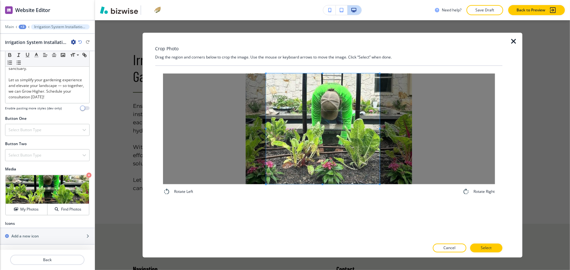
click at [368, 193] on div "Rotate Left Rotate Right" at bounding box center [329, 135] width 332 height 122
click at [340, 155] on span at bounding box center [328, 129] width 103 height 111
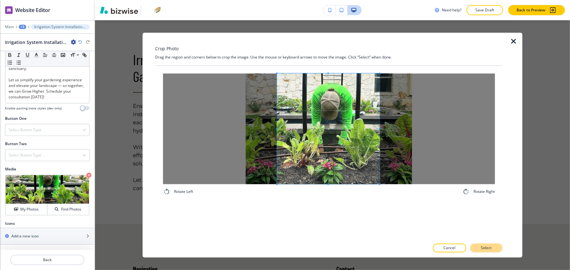
click at [487, 248] on p "Select" at bounding box center [486, 249] width 11 height 6
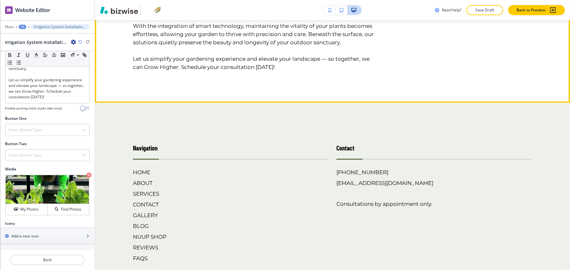
scroll to position [1638, 0]
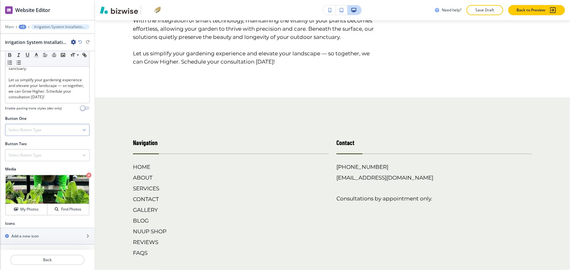
drag, startPoint x: 15, startPoint y: 129, endPoint x: 27, endPoint y: 141, distance: 16.3
click at [16, 129] on div "Select Button Type" at bounding box center [47, 129] width 84 height 11
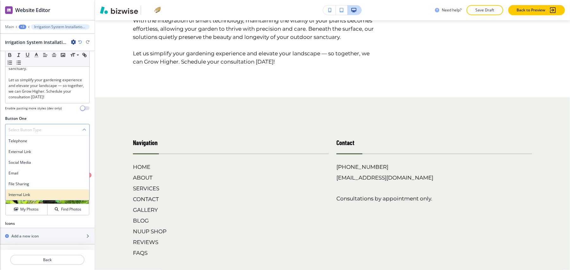
click at [25, 197] on h4 "Internal Link" at bounding box center [48, 195] width 78 height 6
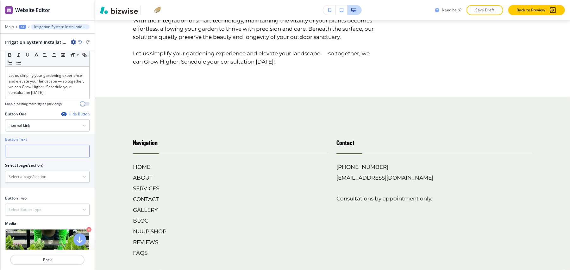
click at [43, 158] on input "text" at bounding box center [47, 151] width 85 height 13
paste input "Get in Touch"
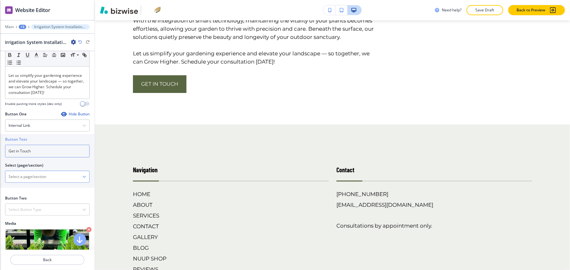
type input "Get in Touch"
click at [29, 181] on \(page\/section\) "Manual Input" at bounding box center [43, 177] width 77 height 11
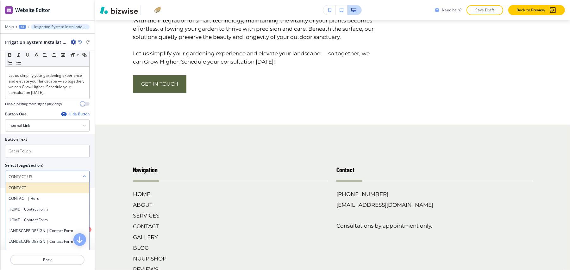
click at [20, 191] on h4 "CONTACT" at bounding box center [48, 188] width 78 height 6
type \(page\/section\) "CONTACT"
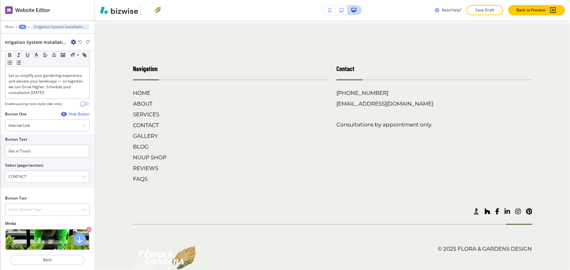
scroll to position [1724, 0]
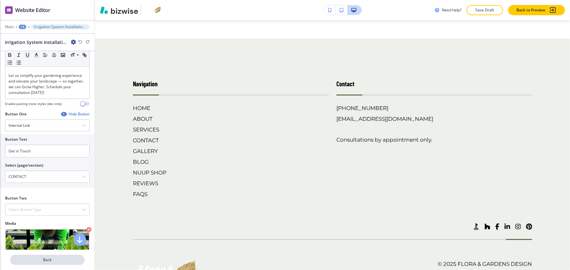
click at [63, 262] on p "Back" at bounding box center [47, 260] width 73 height 6
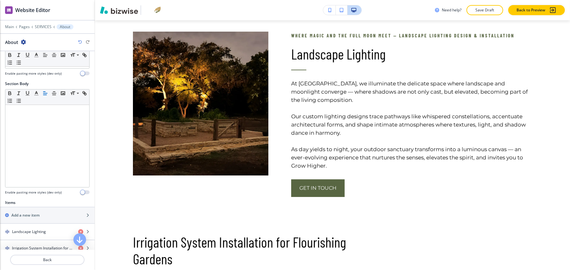
scroll to position [169, 0]
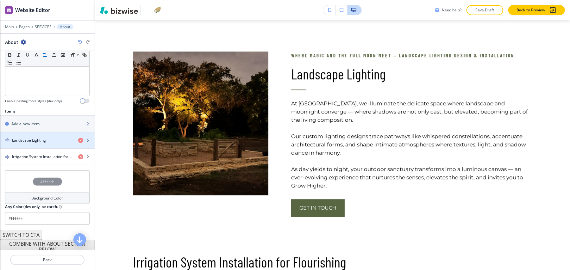
click at [41, 127] on div "button" at bounding box center [47, 129] width 95 height 5
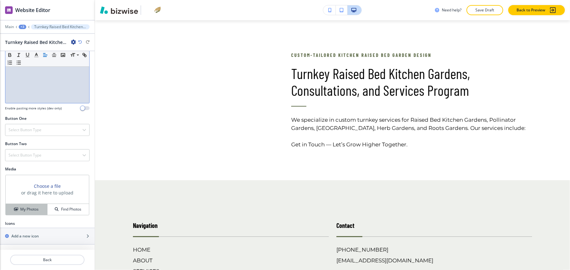
click at [26, 207] on h4 "My Photos" at bounding box center [29, 210] width 18 height 6
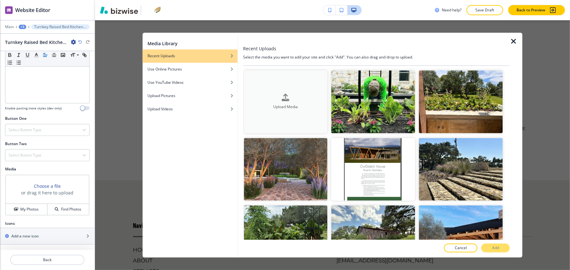
click at [287, 96] on icon "button" at bounding box center [286, 98] width 8 height 8
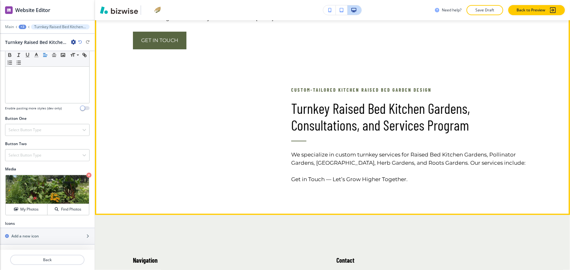
scroll to position [1632, 0]
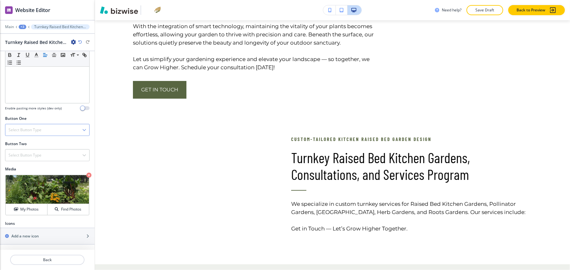
click at [34, 127] on h4 "Select Button Type" at bounding box center [25, 130] width 33 height 6
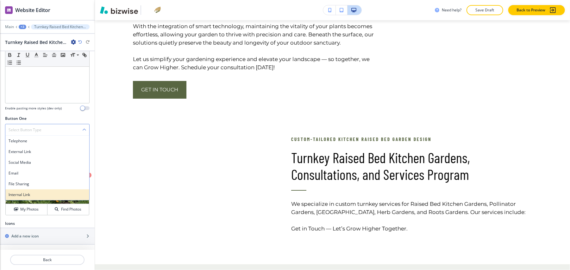
click at [31, 192] on h4 "Internal Link" at bounding box center [48, 195] width 78 height 6
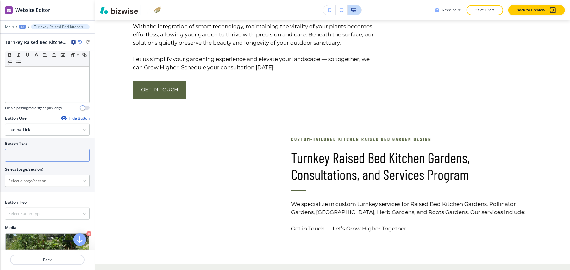
click at [40, 151] on input "text" at bounding box center [47, 155] width 85 height 13
paste input "Schedule a Service"
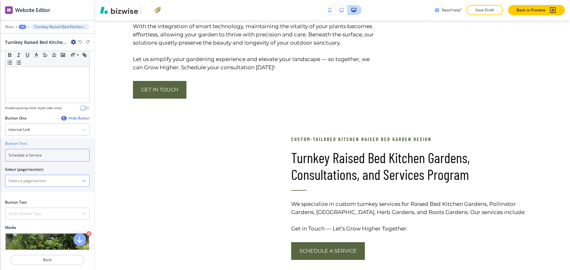
type input "Schedule a Service"
click at [26, 176] on \(page\/section\) "Manual Input" at bounding box center [43, 181] width 77 height 11
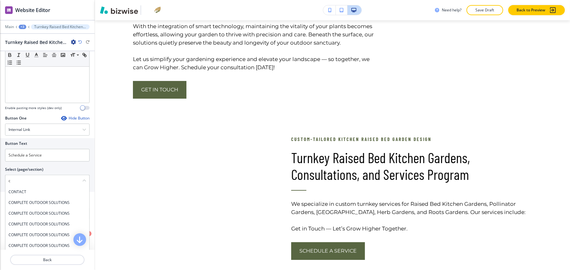
click at [22, 189] on h4 "CONTACT" at bounding box center [48, 192] width 78 height 6
type \(page\/section\) "CONTACT"
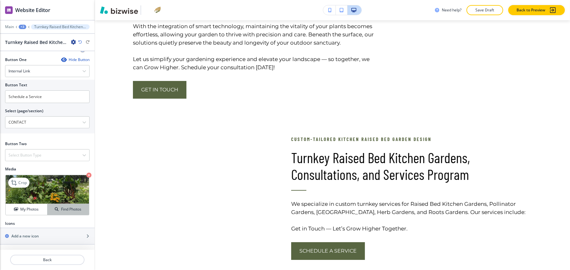
scroll to position [230, 0]
click at [25, 180] on p "Crop" at bounding box center [22, 183] width 9 height 6
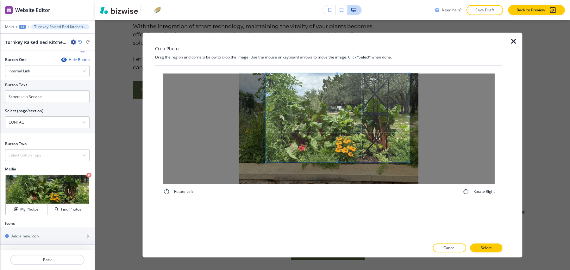
click at [346, 90] on span at bounding box center [338, 118] width 144 height 89
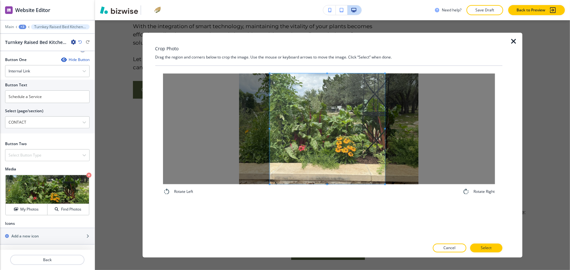
click at [383, 195] on div "Rotate Left Rotate Right" at bounding box center [329, 135] width 332 height 122
click at [493, 247] on button "Select" at bounding box center [486, 248] width 32 height 9
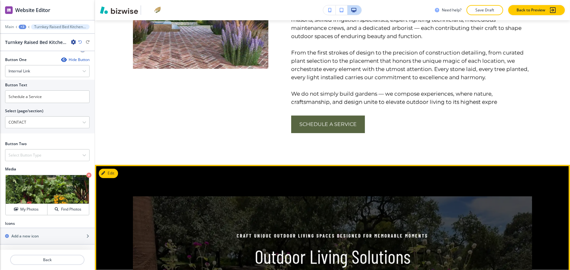
scroll to position [957, 0]
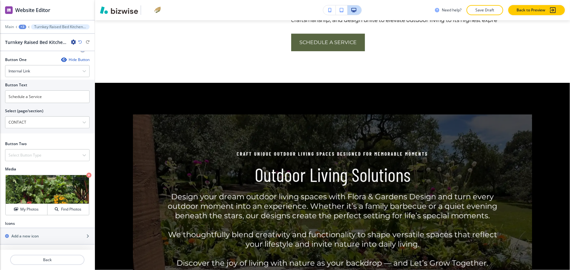
click at [22, 25] on div "+3" at bounding box center [23, 27] width 8 height 4
click at [27, 43] on button "SERVICES" at bounding box center [39, 48] width 41 height 11
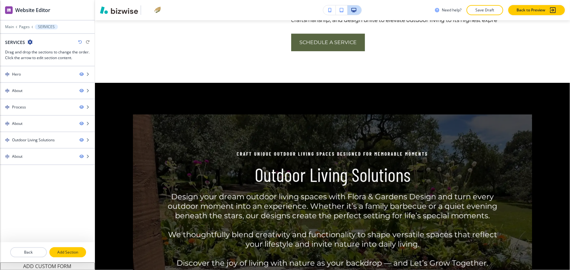
click at [72, 250] on p "Add Section" at bounding box center [67, 253] width 35 height 6
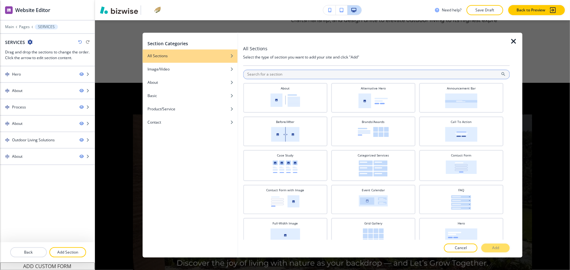
click at [298, 75] on input "text" at bounding box center [376, 74] width 267 height 9
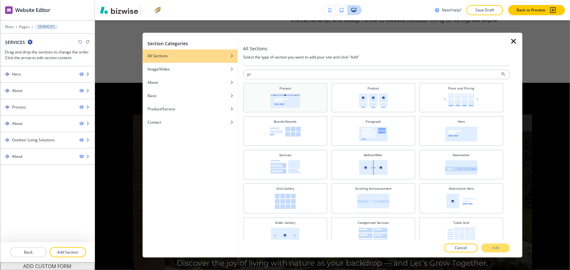
type input "pr"
click at [284, 99] on img at bounding box center [285, 101] width 30 height 15
click at [490, 246] on button "Add" at bounding box center [496, 248] width 28 height 9
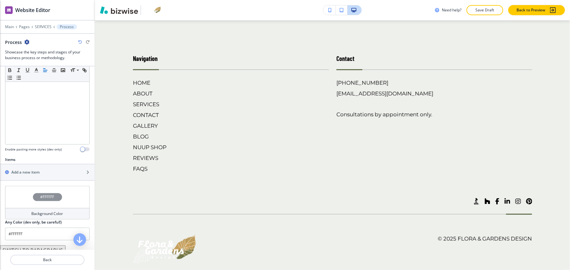
scroll to position [143, 0]
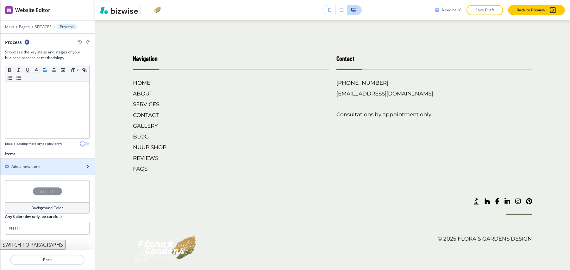
click at [32, 159] on div "button" at bounding box center [47, 161] width 95 height 5
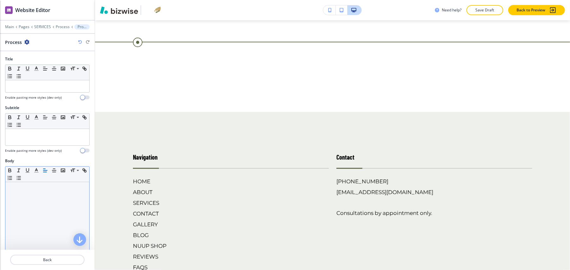
scroll to position [1911, 0]
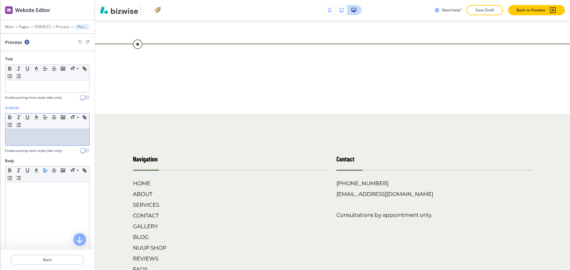
drag, startPoint x: 36, startPoint y: 201, endPoint x: 21, endPoint y: 129, distance: 73.5
click at [21, 132] on p at bounding box center [48, 135] width 78 height 6
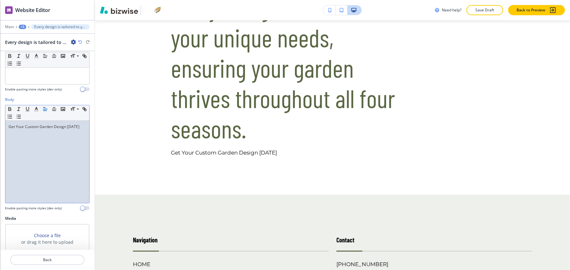
scroll to position [120, 0]
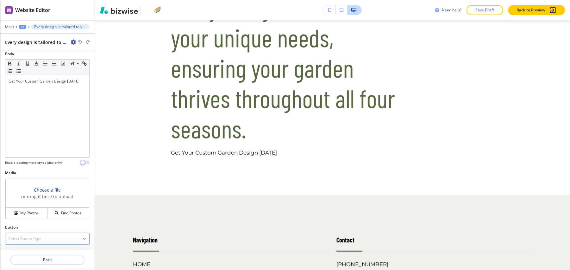
click at [27, 236] on h4 "Select Button Type" at bounding box center [25, 239] width 33 height 6
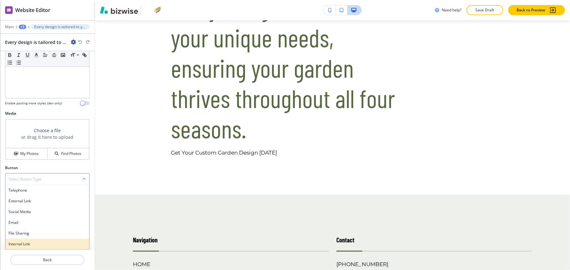
click at [29, 242] on h4 "Internal Link" at bounding box center [48, 245] width 78 height 6
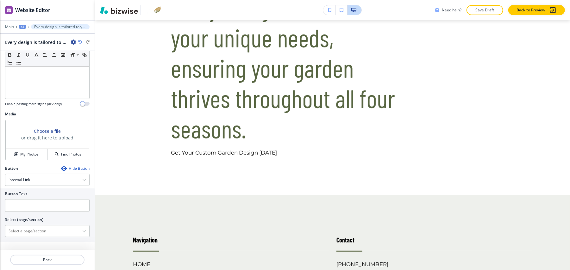
scroll to position [174, 0]
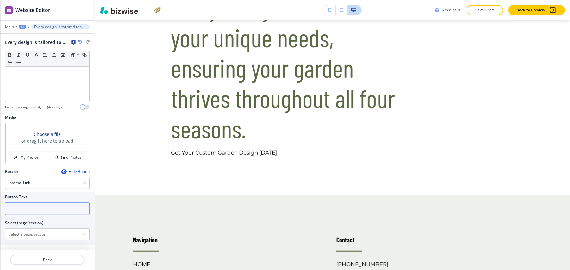
click at [41, 208] on input "text" at bounding box center [47, 209] width 85 height 13
paste input "Get In Touch"
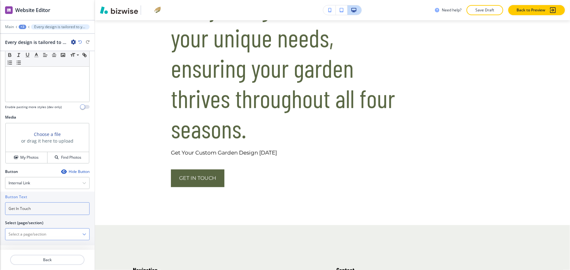
type input "Get In Touch"
click at [30, 230] on \(page\/section\) "Manual Input" at bounding box center [43, 234] width 77 height 11
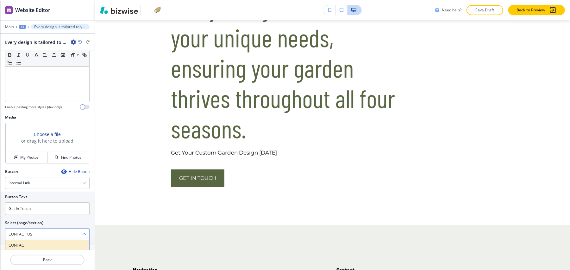
click at [28, 243] on h4 "CONTACT" at bounding box center [48, 246] width 78 height 6
type \(page\/section\) "CONTACT"
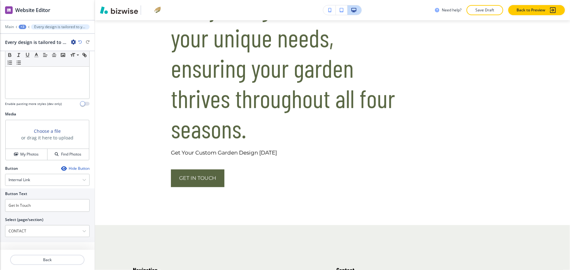
scroll to position [179, 0]
click at [25, 152] on h4 "My Photos" at bounding box center [29, 155] width 18 height 6
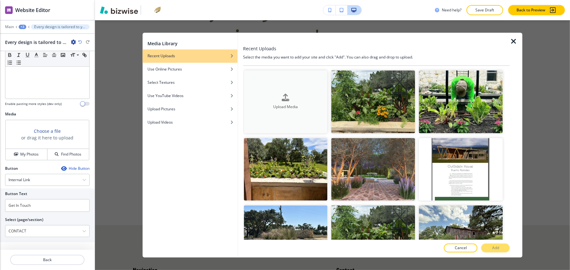
click at [298, 102] on div "button" at bounding box center [286, 103] width 84 height 3
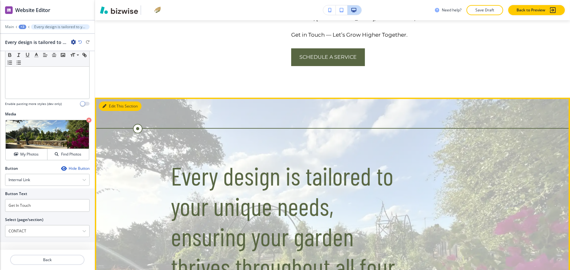
click at [109, 106] on button "Edit This Section" at bounding box center [120, 106] width 43 height 9
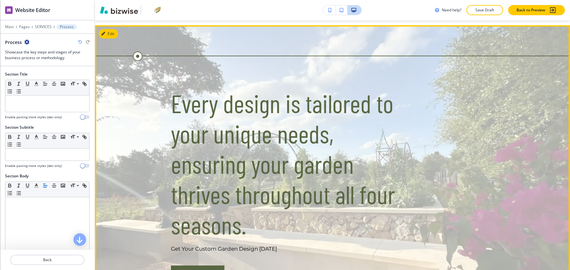
scroll to position [1911, 0]
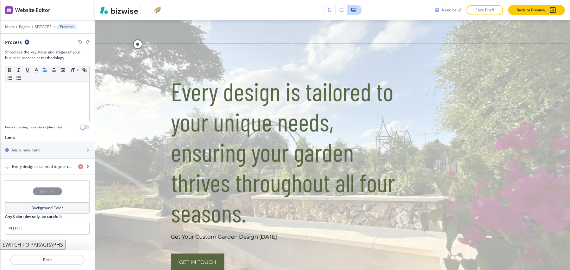
click at [22, 180] on div "#FFFFFF" at bounding box center [47, 191] width 85 height 22
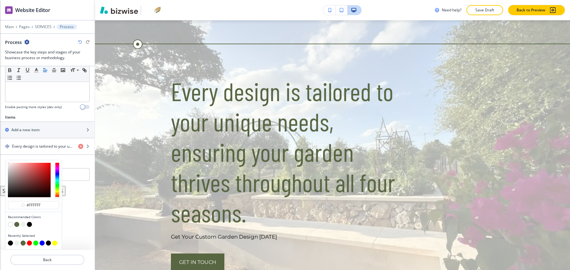
click at [28, 222] on button "button" at bounding box center [29, 224] width 5 height 5
type input "#000000"
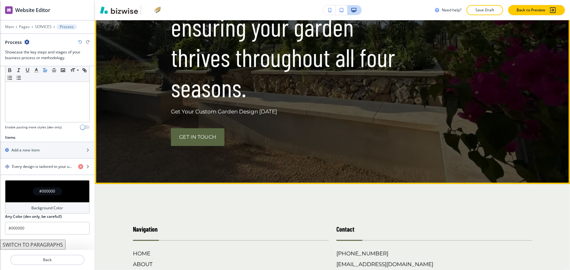
scroll to position [2038, 0]
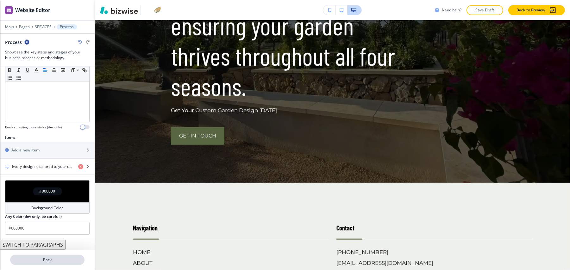
click at [57, 257] on p "Back" at bounding box center [47, 260] width 73 height 6
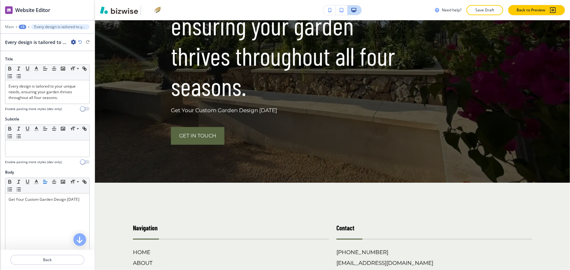
scroll to position [1911, 0]
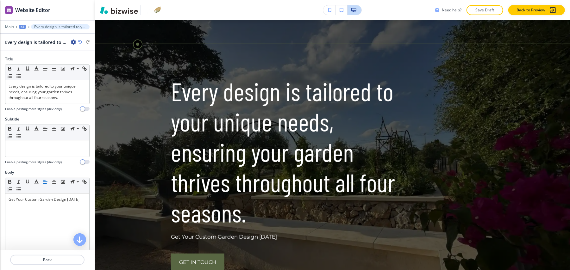
click at [28, 26] on icon at bounding box center [29, 27] width 2 height 3
click at [22, 25] on div "+3" at bounding box center [23, 27] width 8 height 4
click at [31, 46] on p "SERVICES" at bounding box center [39, 49] width 32 height 6
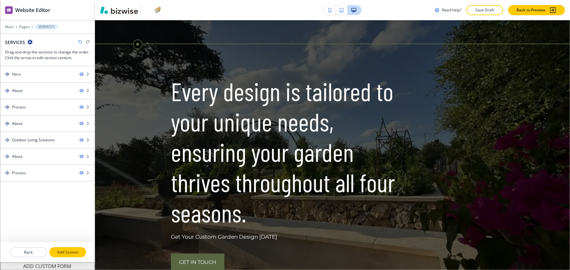
click at [64, 251] on button "Add Section" at bounding box center [67, 253] width 37 height 10
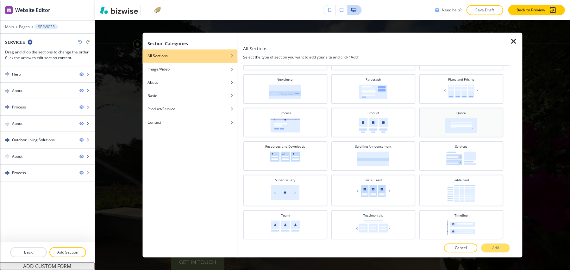
scroll to position [238, 0]
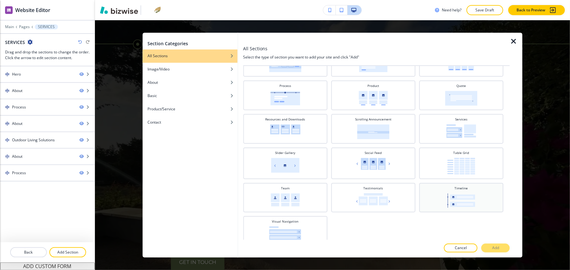
click at [454, 194] on img at bounding box center [461, 201] width 28 height 15
click at [495, 248] on p "Add" at bounding box center [495, 249] width 7 height 6
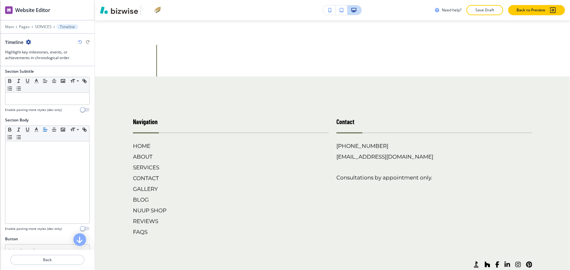
scroll to position [127, 0]
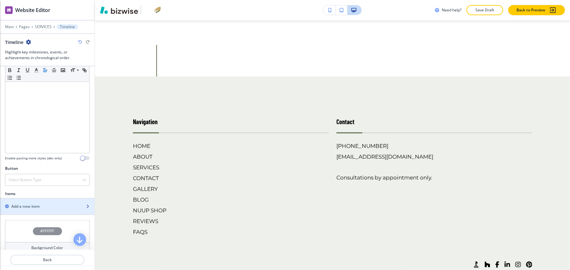
click at [18, 204] on h2 "Add a new item" at bounding box center [25, 207] width 28 height 6
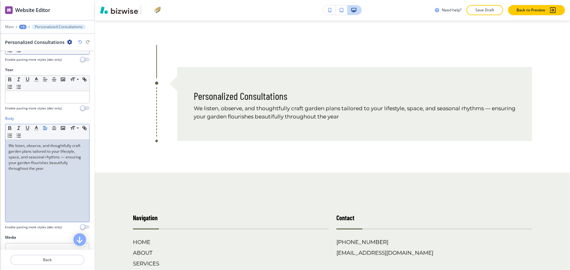
scroll to position [109, 0]
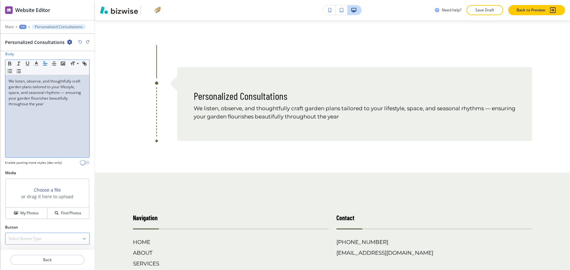
click at [27, 233] on div "Select Button Type" at bounding box center [47, 238] width 84 height 11
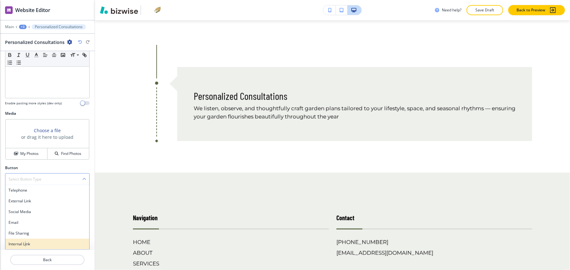
click at [26, 242] on h4 "Internal Link" at bounding box center [48, 245] width 78 height 6
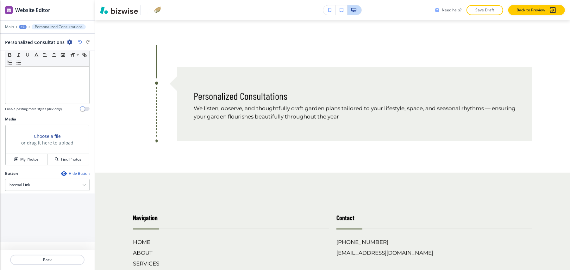
scroll to position [163, 0]
click at [38, 210] on input "text" at bounding box center [47, 209] width 85 height 13
paste input "Get In Touch"
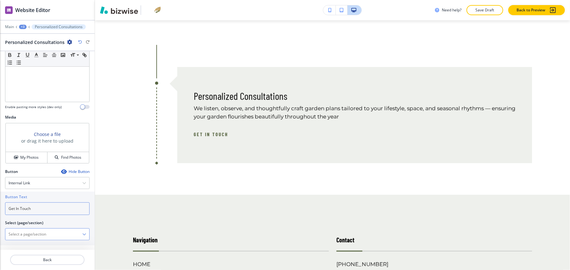
type input "Get In Touch"
click at [39, 232] on \(page\/section\) "Manual Input" at bounding box center [43, 234] width 77 height 11
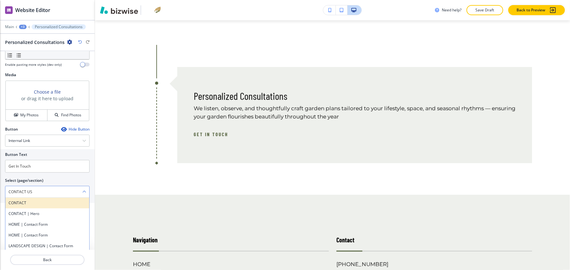
click at [37, 198] on div "CONTACT" at bounding box center [47, 203] width 84 height 11
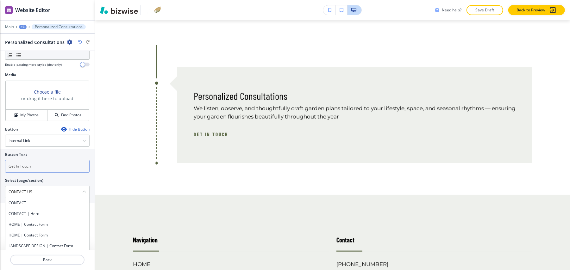
type \(page\/section\) "CONTACT"
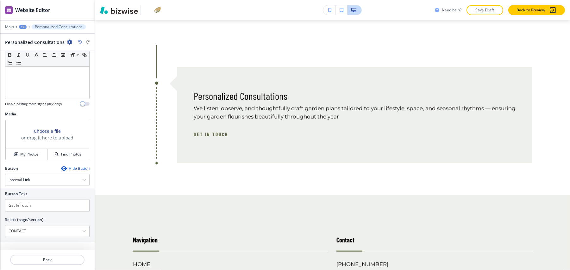
scroll to position [168, 0]
click at [26, 152] on h4 "My Photos" at bounding box center [29, 155] width 18 height 6
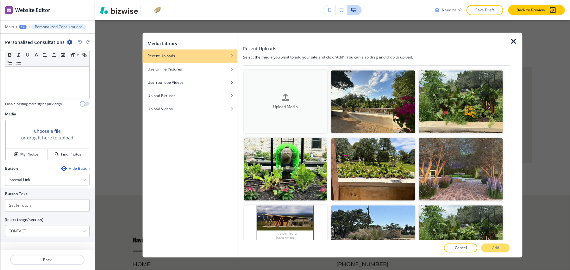
click at [268, 108] on h4 "Upload Media" at bounding box center [286, 107] width 84 height 6
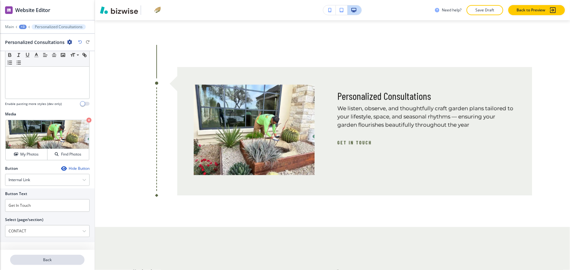
click at [52, 257] on p "Back" at bounding box center [47, 260] width 73 height 6
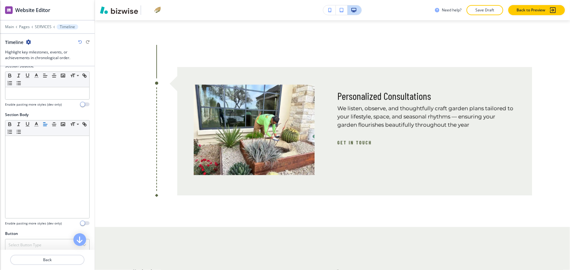
scroll to position [169, 0]
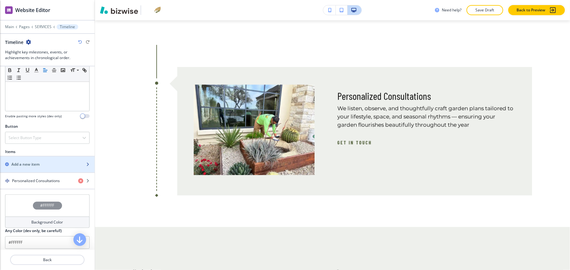
click at [35, 157] on div "button" at bounding box center [47, 159] width 95 height 5
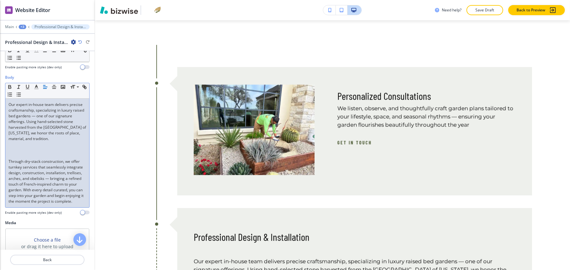
scroll to position [84, 0]
click at [26, 147] on p at bounding box center [48, 150] width 78 height 6
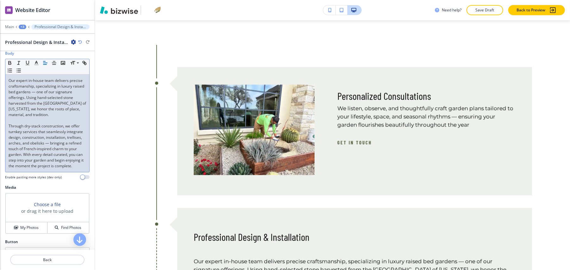
scroll to position [129, 0]
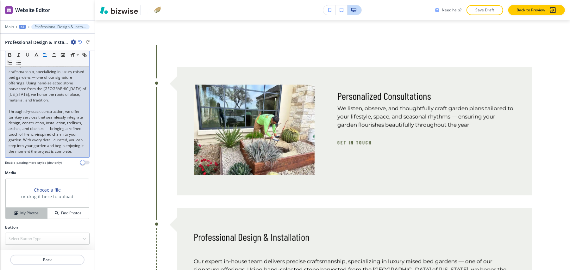
click at [30, 211] on h4 "My Photos" at bounding box center [29, 214] width 18 height 6
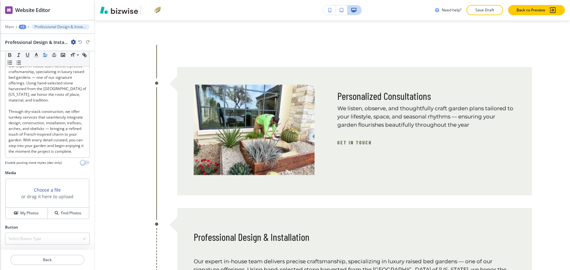
drag, startPoint x: 58, startPoint y: 205, endPoint x: 103, endPoint y: 186, distance: 49.2
click at [101, 187] on div "Website Editor Main +3 Professional Design & Installation Professional Design &…" at bounding box center [285, 135] width 570 height 270
click at [27, 208] on button "My Photos" at bounding box center [27, 213] width 42 height 11
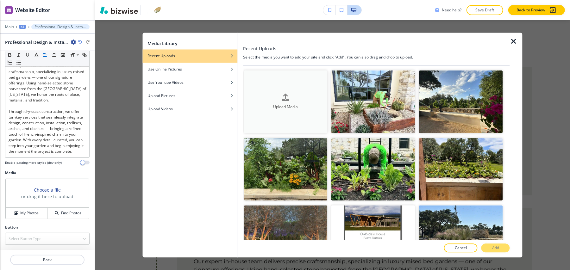
click at [318, 86] on button "Upload Media" at bounding box center [286, 102] width 84 height 63
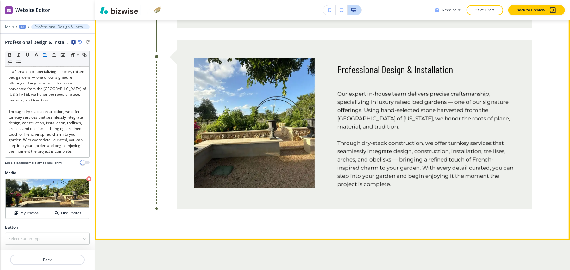
scroll to position [2376, 0]
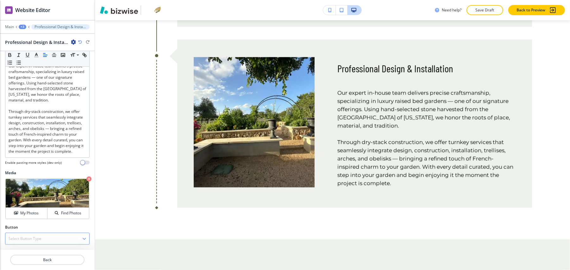
click at [26, 236] on h4 "Select Button Type" at bounding box center [25, 239] width 33 height 6
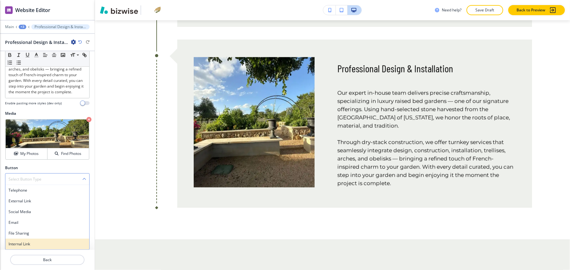
click at [27, 242] on h4 "Internal Link" at bounding box center [48, 245] width 78 height 6
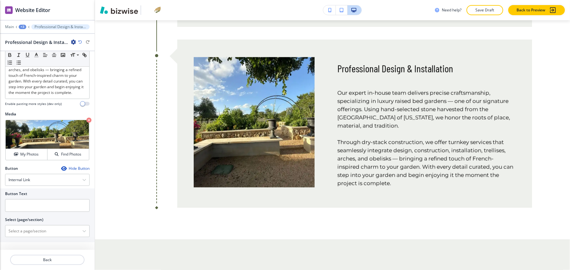
scroll to position [184, 0]
click at [40, 212] on div at bounding box center [47, 214] width 85 height 5
click at [42, 206] on input "text" at bounding box center [47, 205] width 85 height 13
paste input "Get In Touch"
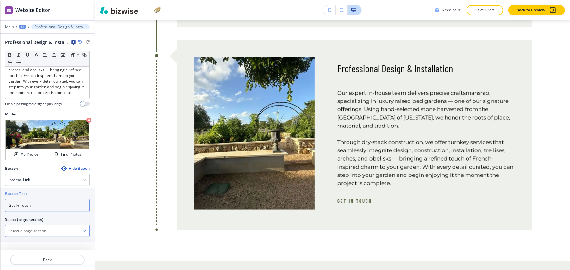
type input "Get In Touch"
click at [28, 227] on \(page\/section\) "Manual Input" at bounding box center [43, 231] width 77 height 11
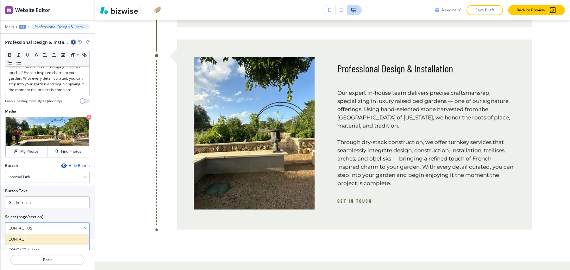
click at [24, 241] on h4 "CONTACT" at bounding box center [48, 240] width 78 height 6
type \(page\/section\) "CONTACT"
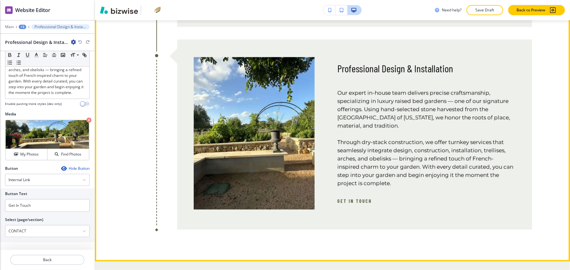
scroll to position [2503, 0]
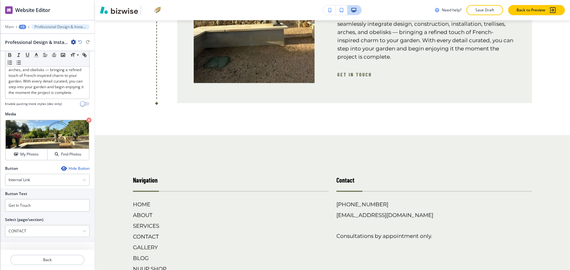
click at [22, 25] on div "+3" at bounding box center [23, 27] width 8 height 4
click at [27, 46] on p "SERVICES" at bounding box center [39, 49] width 32 height 6
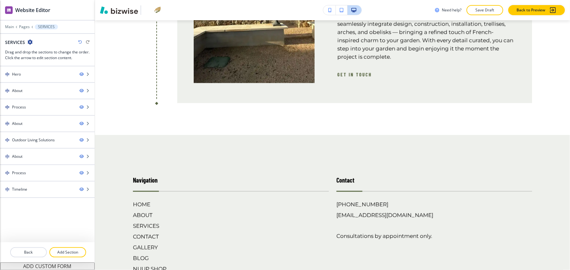
click at [70, 258] on div at bounding box center [47, 260] width 95 height 5
click at [71, 250] on p "Add Section" at bounding box center [67, 253] width 35 height 6
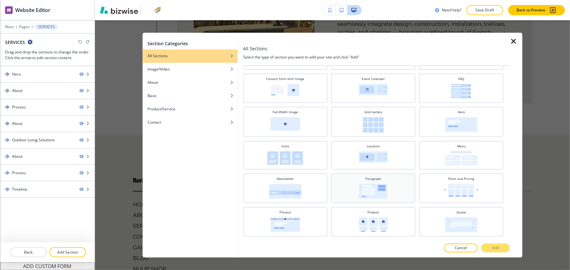
scroll to position [0, 0]
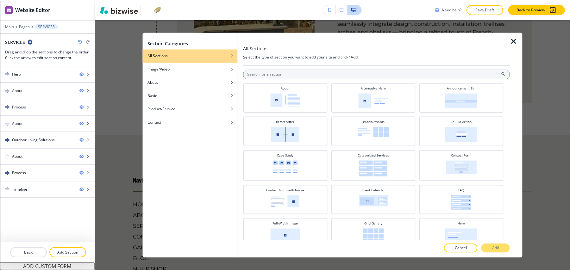
click at [312, 73] on input "text" at bounding box center [376, 74] width 267 height 9
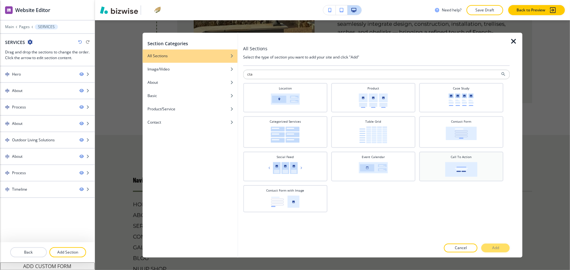
type input "cta"
click at [457, 173] on img at bounding box center [461, 169] width 32 height 15
click at [497, 248] on p "Add" at bounding box center [495, 249] width 7 height 6
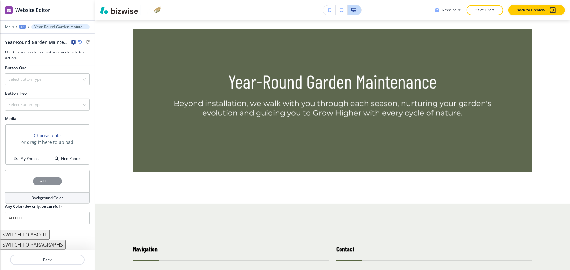
scroll to position [187, 0]
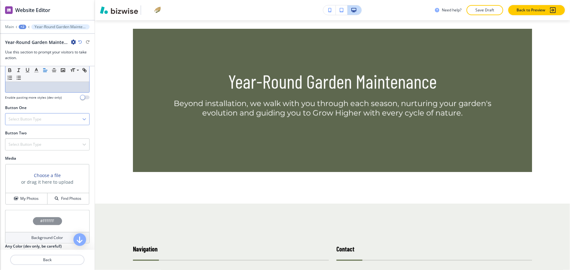
click at [26, 119] on div "Select Button Type" at bounding box center [47, 119] width 84 height 11
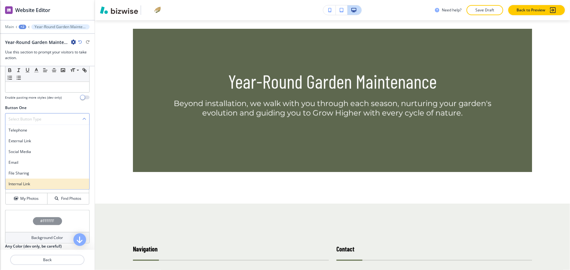
click at [30, 182] on h4 "Internal Link" at bounding box center [48, 184] width 78 height 6
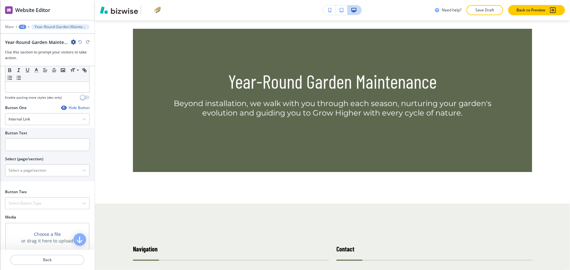
click at [31, 136] on div at bounding box center [47, 137] width 85 height 3
click at [32, 141] on input "text" at bounding box center [47, 145] width 85 height 13
paste input "Get In Touch"
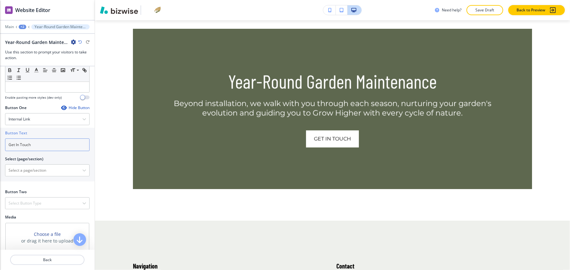
type input "Get In Touch"
click at [41, 170] on \(page\/section\) "Manual Input" at bounding box center [43, 170] width 77 height 11
type \(page\/section\) "CONTACT"
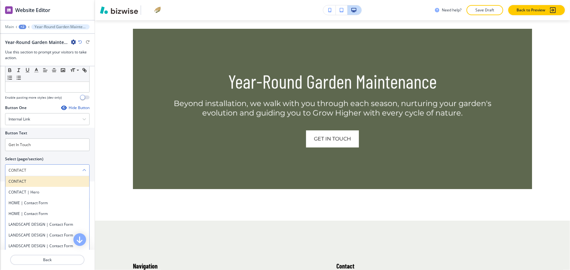
click at [34, 179] on h4 "CONTACT" at bounding box center [48, 182] width 78 height 6
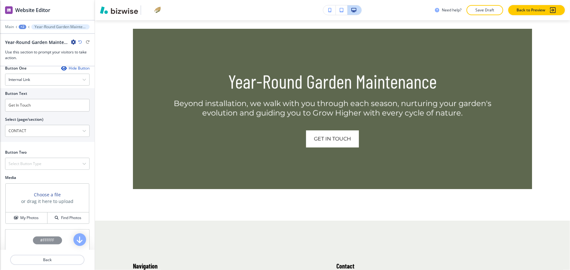
scroll to position [289, 0]
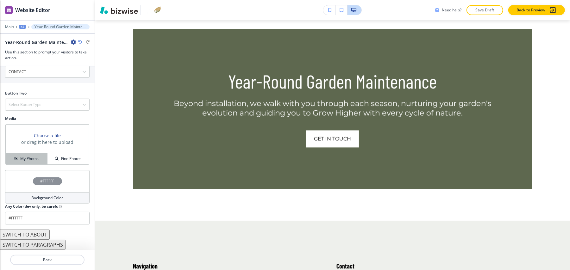
click at [23, 156] on h4 "My Photos" at bounding box center [29, 159] width 18 height 6
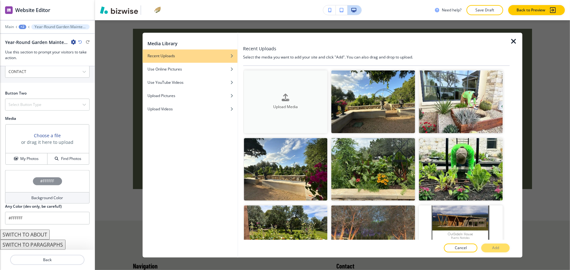
click at [295, 95] on div "Upload Media" at bounding box center [286, 102] width 84 height 16
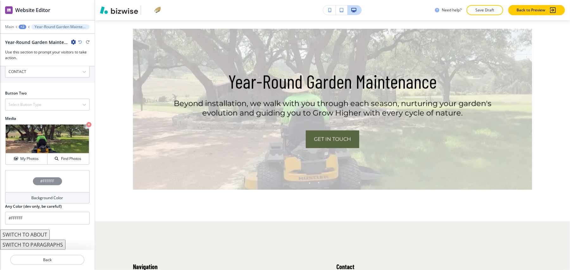
click at [12, 170] on div "#FFFFFF" at bounding box center [47, 181] width 85 height 22
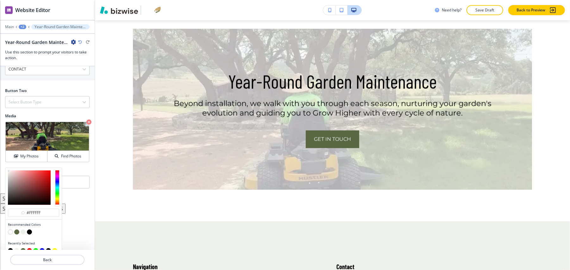
click at [16, 230] on button "button" at bounding box center [16, 232] width 5 height 5
type input "#586642"
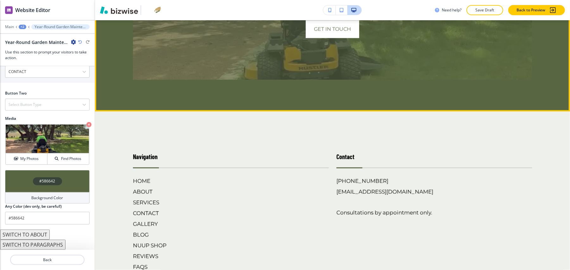
scroll to position [2751, 0]
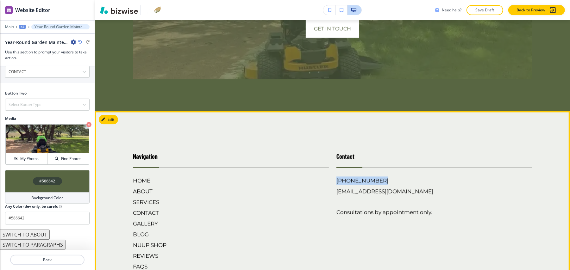
drag, startPoint x: 370, startPoint y: 179, endPoint x: 334, endPoint y: 180, distance: 36.1
click at [334, 180] on div "Contact [PHONE_NUMBER] [EMAIL_ADDRESS][DOMAIN_NAME] Consultations by appointmen…" at bounding box center [431, 205] width 204 height 132
copy h6 "[PHONE_NUMBER]"
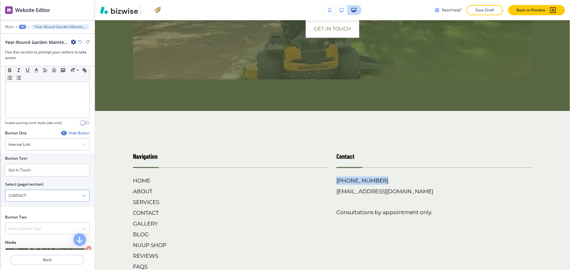
scroll to position [0, 0]
click at [24, 226] on h4 "Select Button Type" at bounding box center [25, 229] width 33 height 6
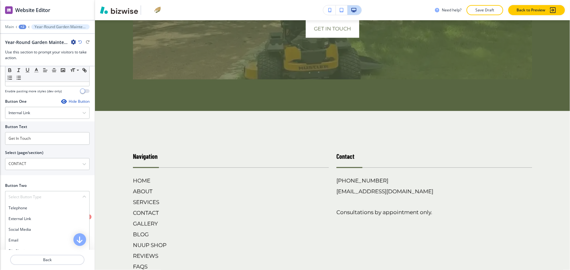
scroll to position [246, 0]
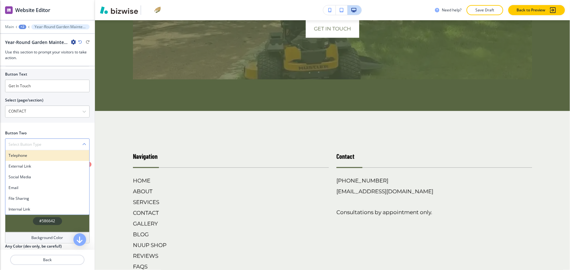
click at [28, 153] on h4 "Telephone" at bounding box center [48, 156] width 78 height 6
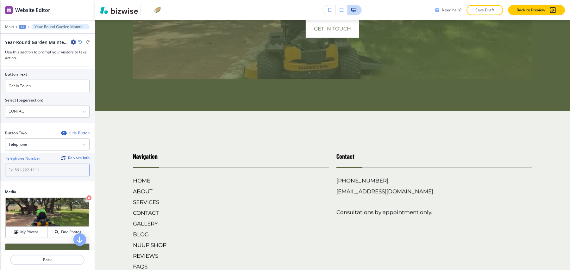
click at [32, 164] on input "text" at bounding box center [47, 170] width 85 height 13
paste input "[PHONE_NUMBER]"
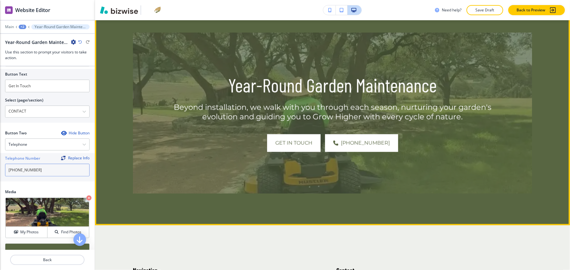
scroll to position [2667, 0]
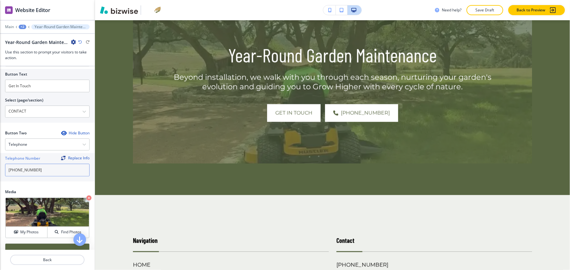
type input "[PHONE_NUMBER]"
click at [21, 25] on div "+2" at bounding box center [23, 27] width 8 height 4
click at [26, 35] on p "Pages" at bounding box center [39, 38] width 32 height 6
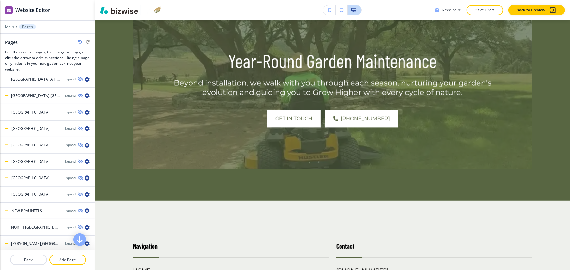
scroll to position [0, 0]
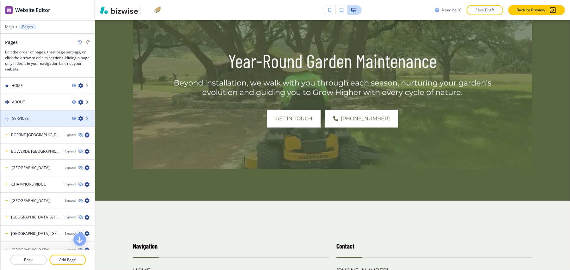
click at [27, 116] on h4 "SERVICES" at bounding box center [20, 119] width 17 height 6
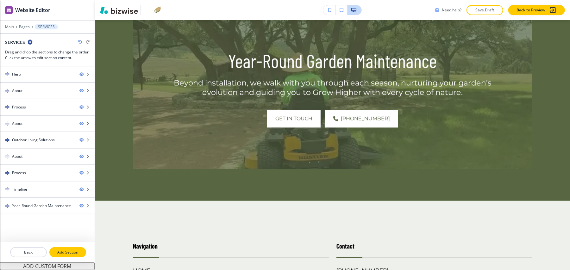
click at [73, 250] on p "Add Section" at bounding box center [67, 253] width 35 height 6
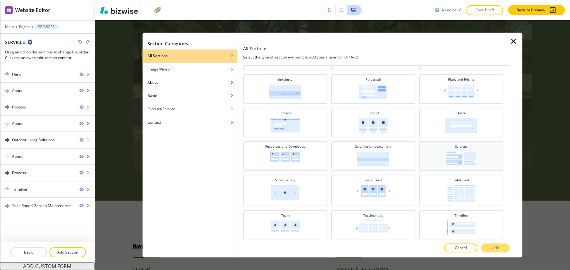
scroll to position [169, 0]
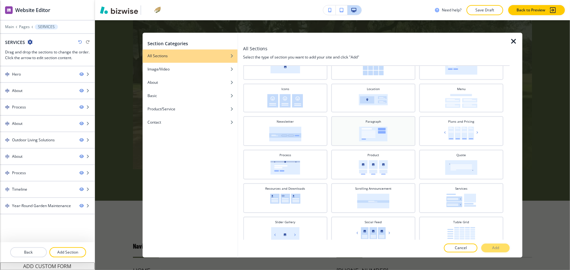
click at [372, 132] on img at bounding box center [373, 134] width 28 height 15
click at [498, 250] on p "Add" at bounding box center [495, 249] width 7 height 6
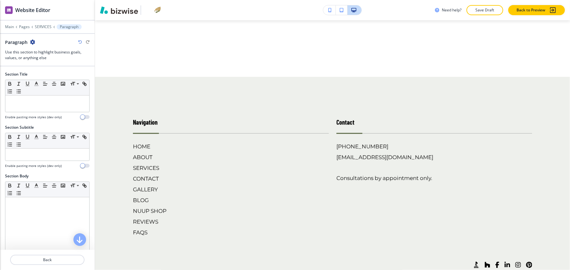
scroll to position [2849, 0]
click at [113, 20] on div "Need help? Save Draft Back to Preview" at bounding box center [332, 10] width 475 height 20
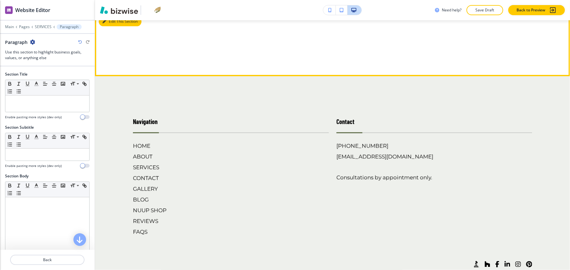
click at [112, 24] on button "Edit This Section" at bounding box center [120, 21] width 43 height 9
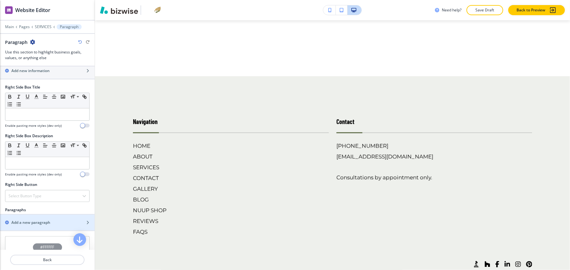
scroll to position [333, 0]
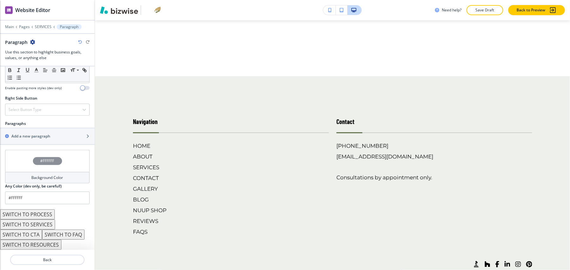
click at [43, 240] on button "SWITCH TO RESOURCES" at bounding box center [30, 245] width 61 height 10
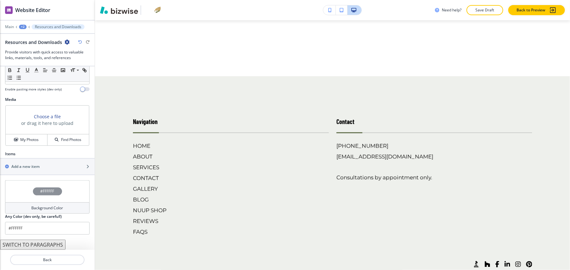
click at [42, 240] on button "SWITCH TO PARAGRAPHS" at bounding box center [33, 245] width 66 height 10
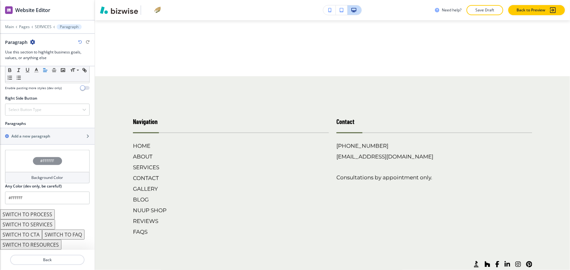
click at [45, 210] on button "SWITCH TO PROCESS" at bounding box center [27, 215] width 55 height 10
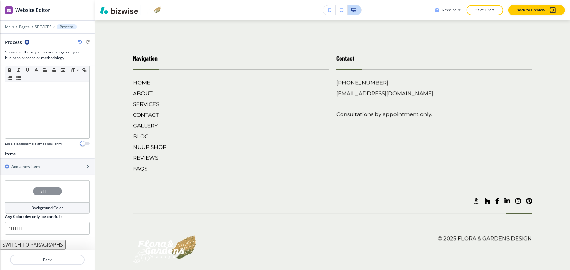
click at [42, 241] on button "SWITCH TO PARAGRAPHS" at bounding box center [33, 245] width 66 height 10
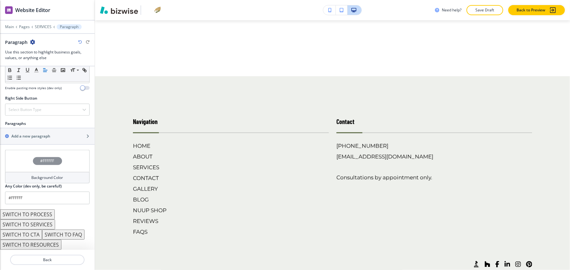
click at [41, 220] on button "SWITCH TO SERVICES" at bounding box center [27, 225] width 55 height 10
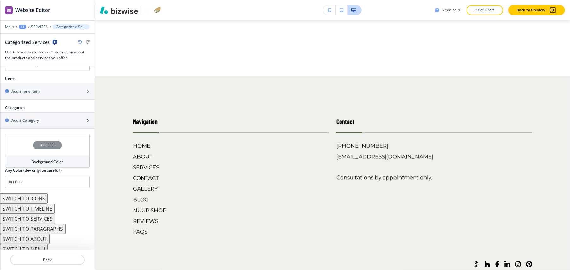
scroll to position [249, 0]
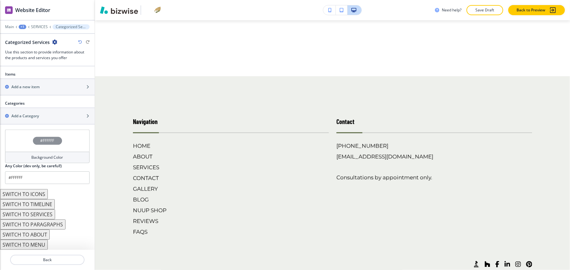
click at [35, 230] on button "SWITCH TO ABOUT" at bounding box center [25, 235] width 50 height 10
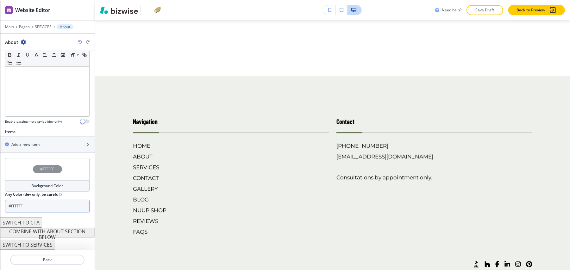
scroll to position [66, 0]
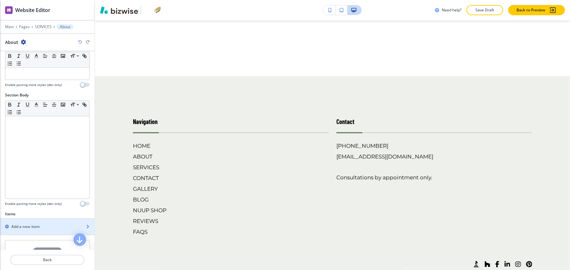
click at [34, 224] on h2 "Add a new item" at bounding box center [25, 227] width 28 height 6
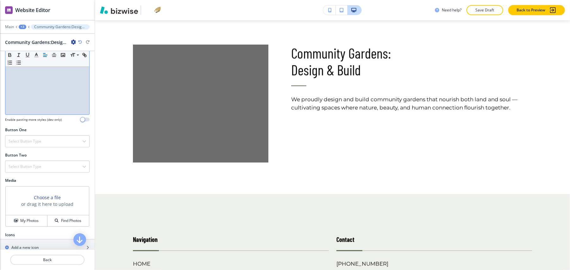
scroll to position [165, 0]
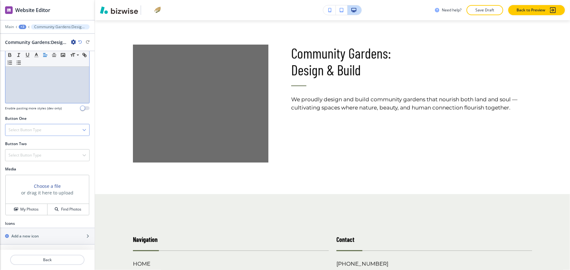
click at [38, 124] on div "Select Button Type" at bounding box center [47, 129] width 84 height 11
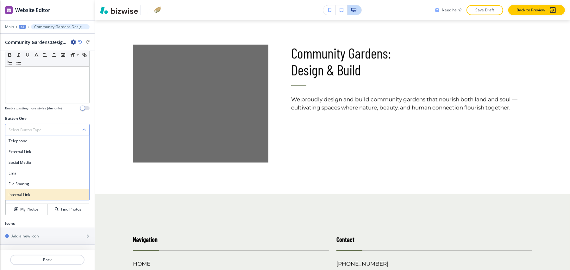
click at [32, 192] on h4 "Internal Link" at bounding box center [48, 195] width 78 height 6
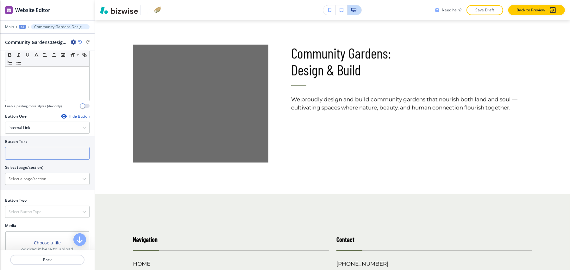
click at [40, 149] on input "text" at bounding box center [47, 153] width 85 height 13
paste input "Get In Touch"
type input "Get In Touch"
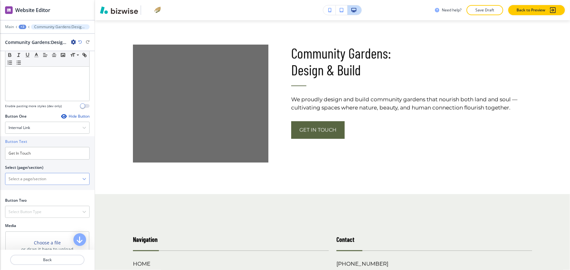
click at [35, 174] on \(page\/section\) "Manual Input" at bounding box center [43, 179] width 77 height 11
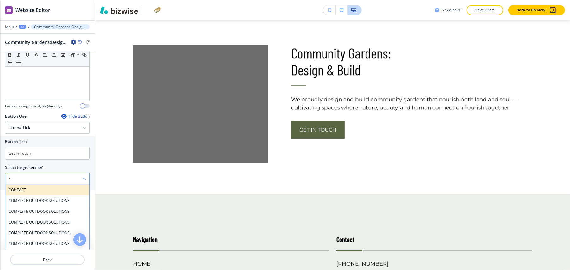
click at [27, 187] on h4 "CONTACT" at bounding box center [48, 190] width 78 height 6
type \(page\/section\) "CONTACT"
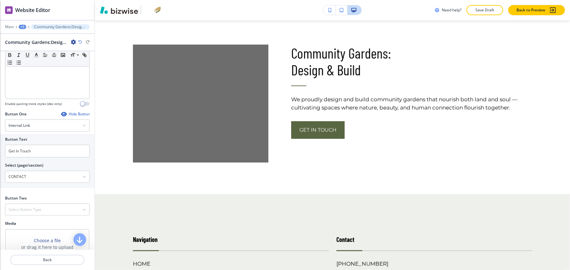
scroll to position [224, 0]
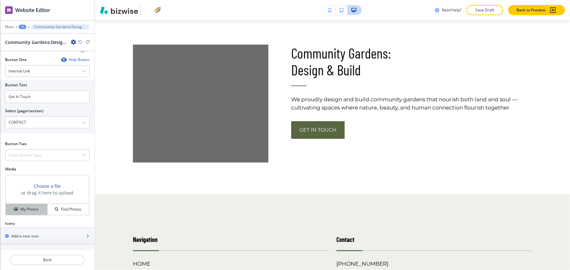
click at [27, 207] on h4 "My Photos" at bounding box center [29, 210] width 18 height 6
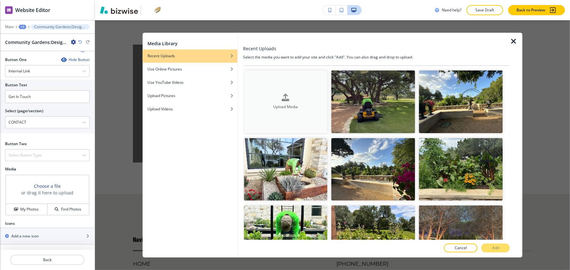
click at [289, 106] on h4 "Upload Media" at bounding box center [286, 107] width 84 height 6
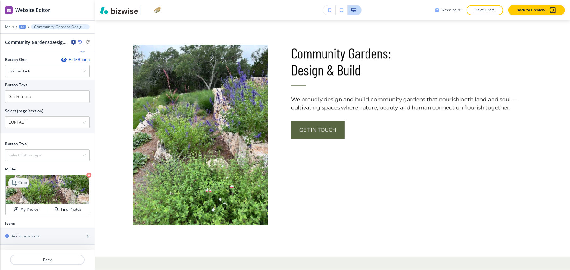
click at [17, 179] on icon at bounding box center [15, 183] width 8 height 8
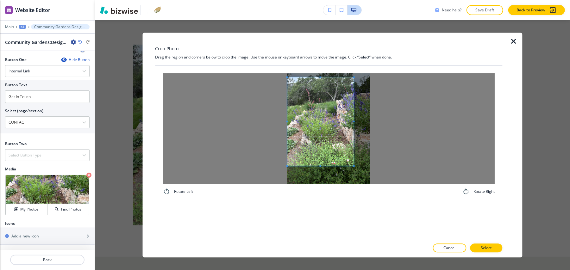
click at [294, 118] on span at bounding box center [320, 122] width 66 height 89
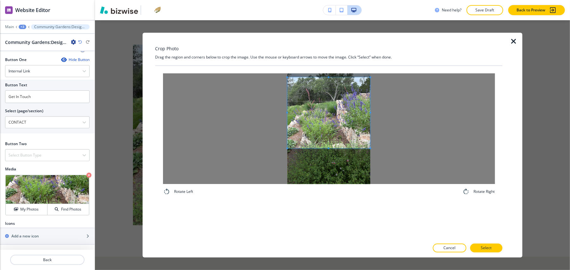
click at [401, 147] on div at bounding box center [329, 129] width 332 height 111
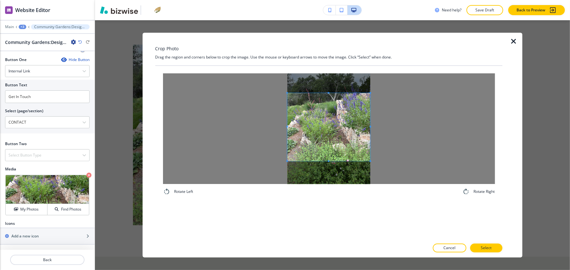
click at [349, 135] on span at bounding box center [328, 127] width 83 height 68
click at [370, 168] on span at bounding box center [371, 168] width 2 height 2
click at [486, 250] on p "Select" at bounding box center [486, 249] width 11 height 6
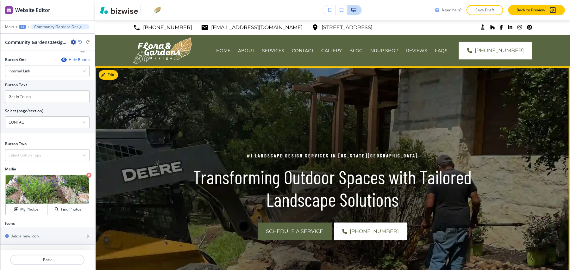
scroll to position [0, 0]
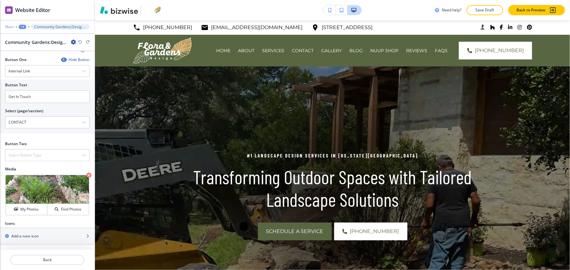
click at [9, 26] on p "Main" at bounding box center [9, 27] width 9 height 4
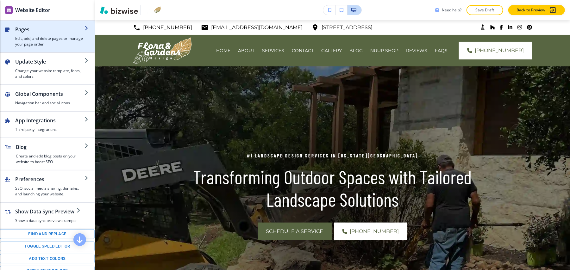
click at [32, 46] on h4 "Edit, add, and delete pages or manage your page order" at bounding box center [49, 41] width 69 height 11
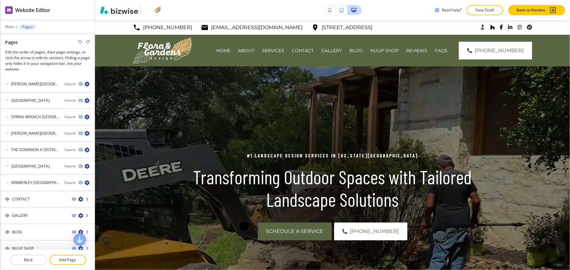
scroll to position [332, 0]
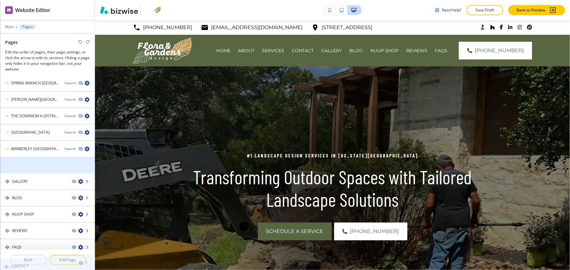
drag, startPoint x: 32, startPoint y: 157, endPoint x: 31, endPoint y: 249, distance: 91.8
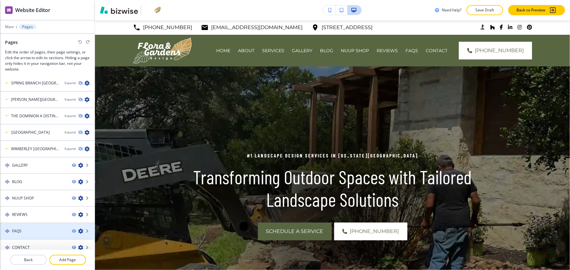
scroll to position [6, 0]
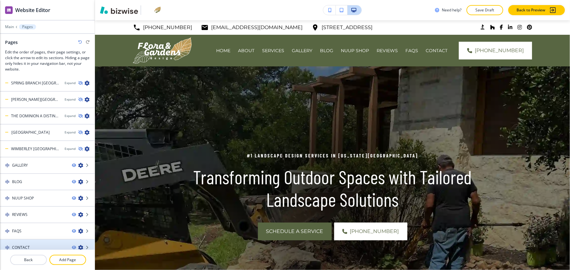
drag, startPoint x: 65, startPoint y: 252, endPoint x: 79, endPoint y: 242, distance: 16.9
click at [65, 257] on p "Add Page" at bounding box center [67, 260] width 35 height 6
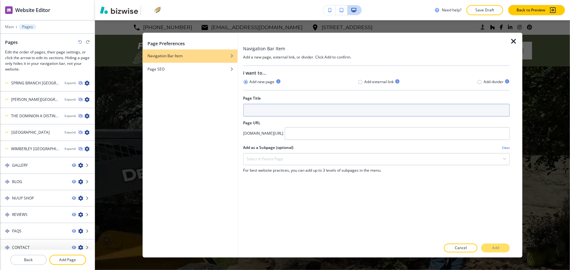
click at [279, 109] on input "text" at bounding box center [376, 110] width 267 height 13
type input "o"
type input "OUR WORK"
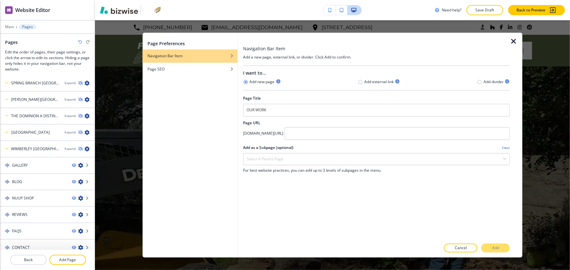
click at [340, 142] on div at bounding box center [376, 142] width 267 height 5
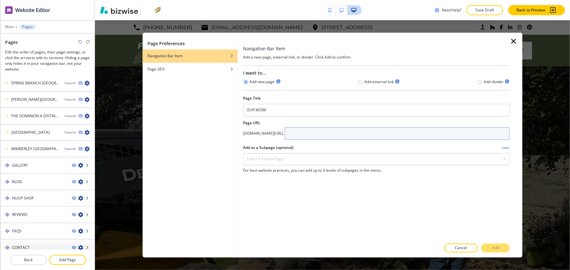
click at [339, 133] on input "text" at bounding box center [397, 134] width 225 height 13
type input "PROJECTS"
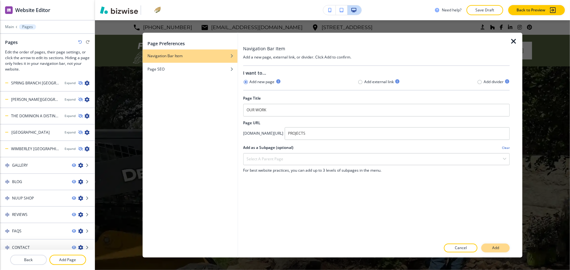
click at [499, 247] on p "Add" at bounding box center [495, 249] width 7 height 6
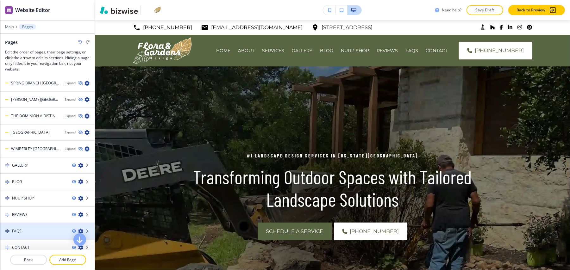
scroll to position [348, 0]
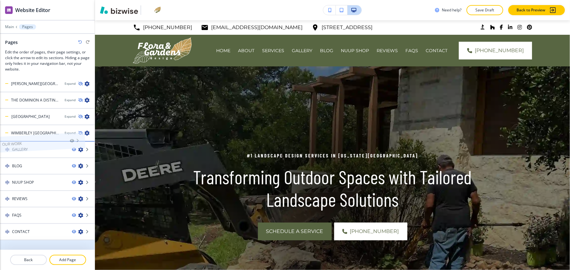
drag, startPoint x: 37, startPoint y: 235, endPoint x: 27, endPoint y: 130, distance: 105.6
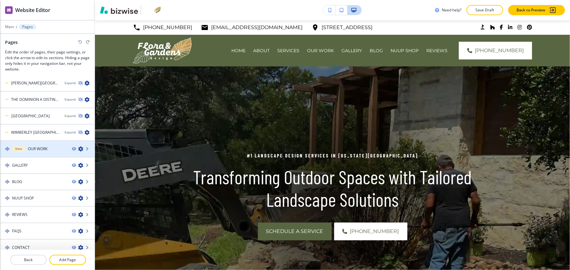
click at [29, 141] on div at bounding box center [47, 143] width 95 height 5
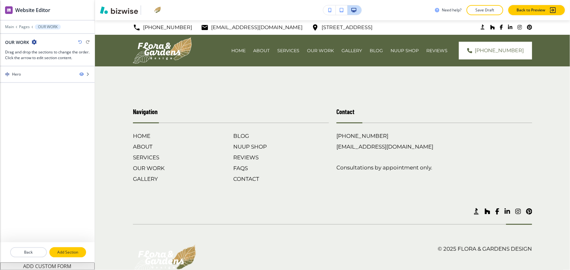
click at [68, 250] on p "Add Section" at bounding box center [67, 253] width 35 height 6
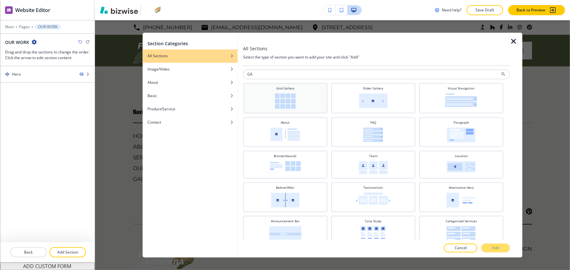
type input "GA"
click at [291, 91] on h4 "Grid Gallery" at bounding box center [285, 88] width 18 height 5
click at [498, 248] on p "Add" at bounding box center [495, 249] width 7 height 6
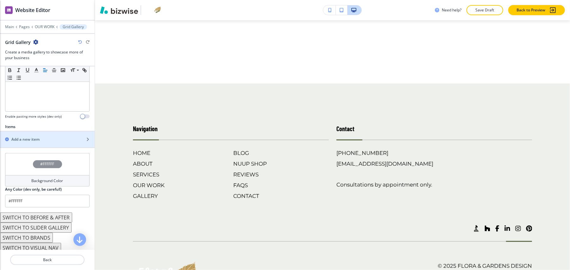
scroll to position [211, 0]
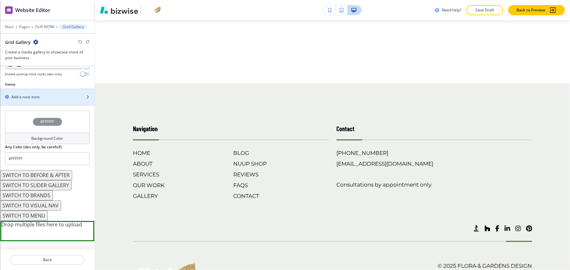
click at [33, 94] on h2 "Add a new item" at bounding box center [25, 97] width 28 height 6
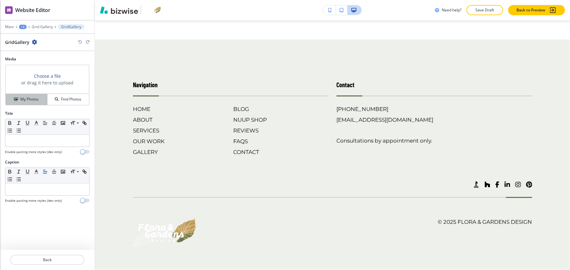
scroll to position [132, 0]
click at [43, 25] on p "Grid Gallery" at bounding box center [42, 27] width 21 height 4
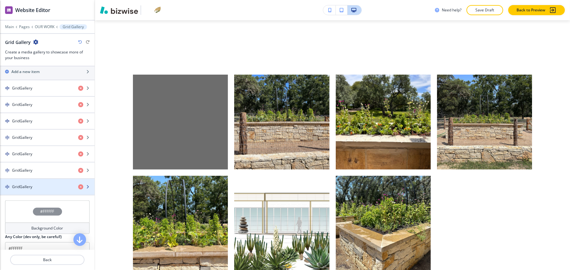
scroll to position [188, 0]
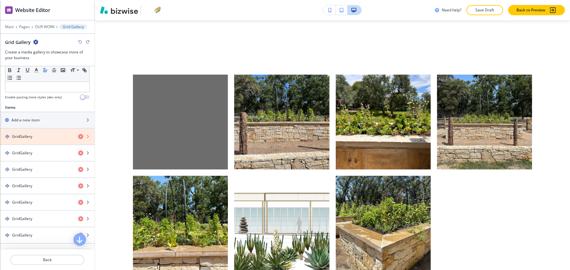
click at [78, 134] on icon "button" at bounding box center [80, 136] width 5 height 5
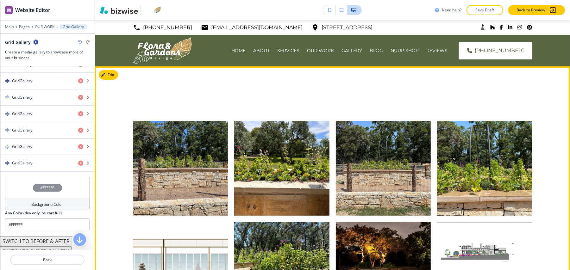
scroll to position [0, 0]
click at [116, 76] on button "Edit This Section" at bounding box center [120, 74] width 43 height 9
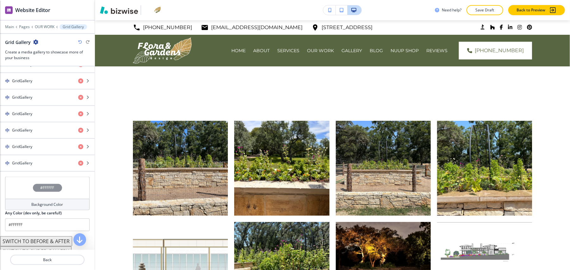
click at [34, 42] on icon "button" at bounding box center [35, 42] width 5 height 5
click at [51, 74] on p "Delete Section" at bounding box center [53, 76] width 32 height 6
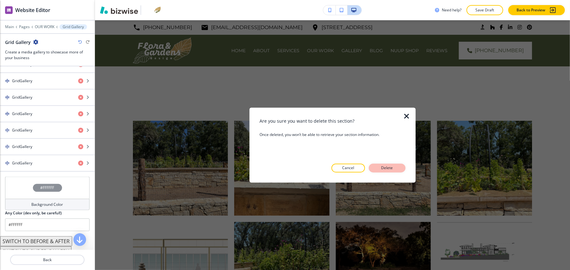
click at [389, 168] on p "Delete" at bounding box center [387, 169] width 15 height 6
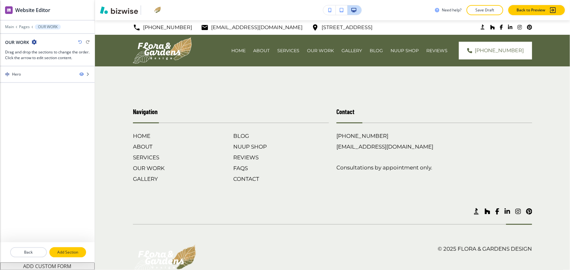
click at [66, 251] on p "Add Section" at bounding box center [67, 253] width 35 height 6
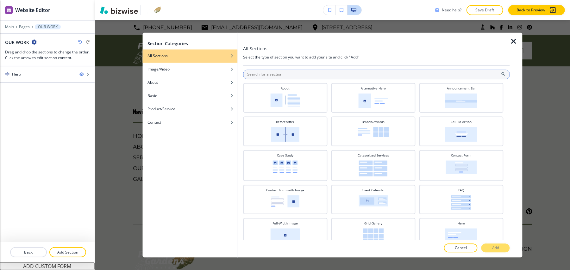
click at [299, 77] on input "text" at bounding box center [376, 74] width 267 height 9
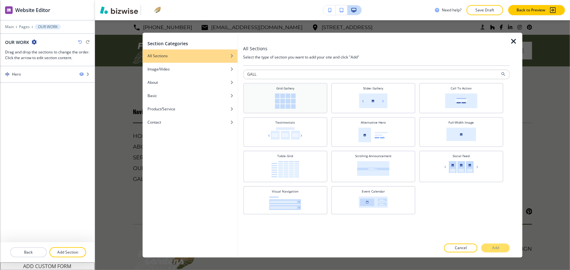
type input "GALL"
click at [315, 94] on div "Grid Gallery" at bounding box center [285, 97] width 78 height 23
click at [501, 246] on button "Add" at bounding box center [496, 248] width 28 height 9
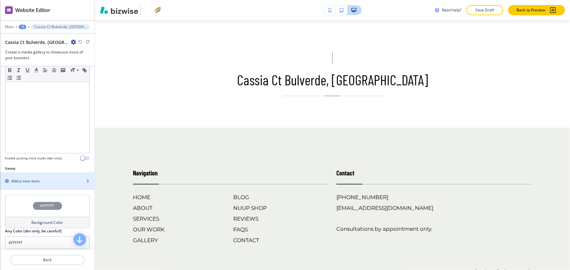
scroll to position [211, 0]
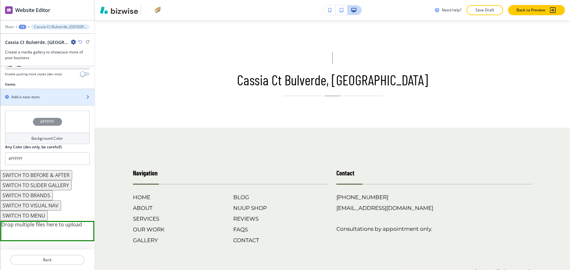
click at [43, 100] on div "button" at bounding box center [47, 102] width 95 height 5
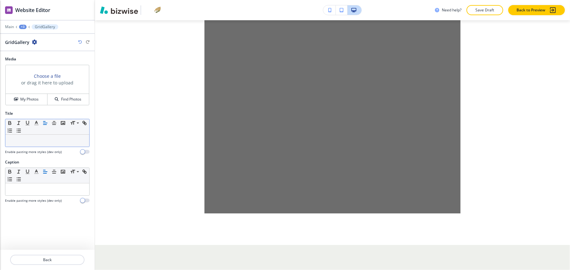
scroll to position [177, 0]
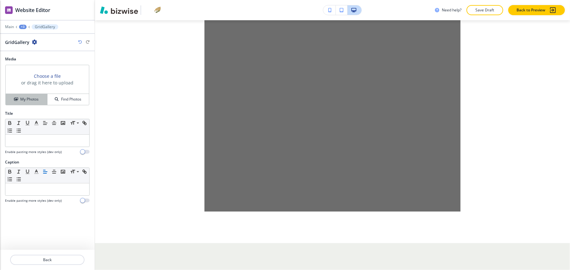
click at [26, 97] on h4 "My Photos" at bounding box center [29, 100] width 18 height 6
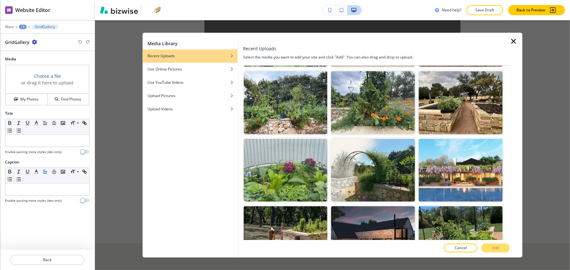
scroll to position [0, 0]
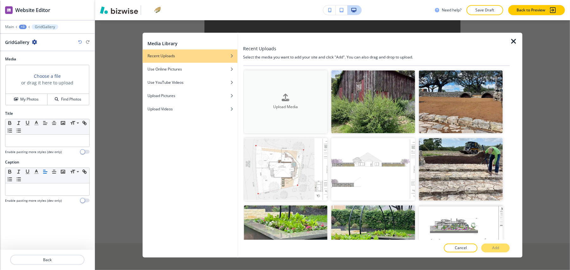
click at [302, 99] on div "Upload Media" at bounding box center [286, 102] width 84 height 16
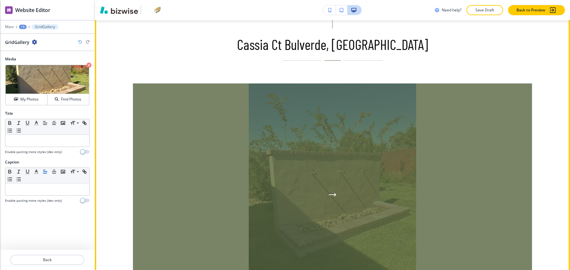
scroll to position [50, 0]
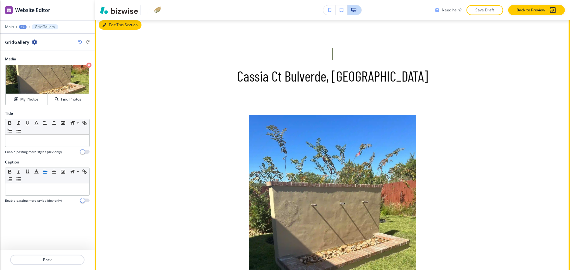
click at [113, 22] on button "Edit This Section" at bounding box center [120, 24] width 43 height 9
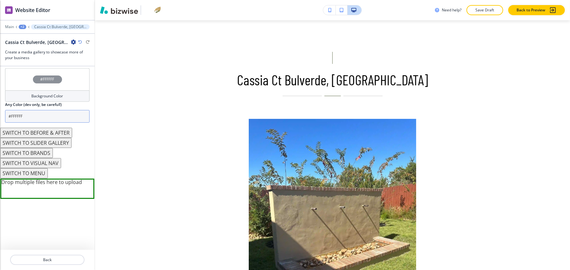
scroll to position [272, 0]
click at [50, 138] on button "SWITCH TO SLIDER GALLERY" at bounding box center [36, 143] width 72 height 10
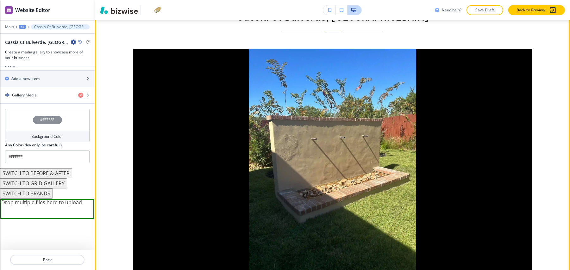
scroll to position [173, 0]
